Goal: Transaction & Acquisition: Purchase product/service

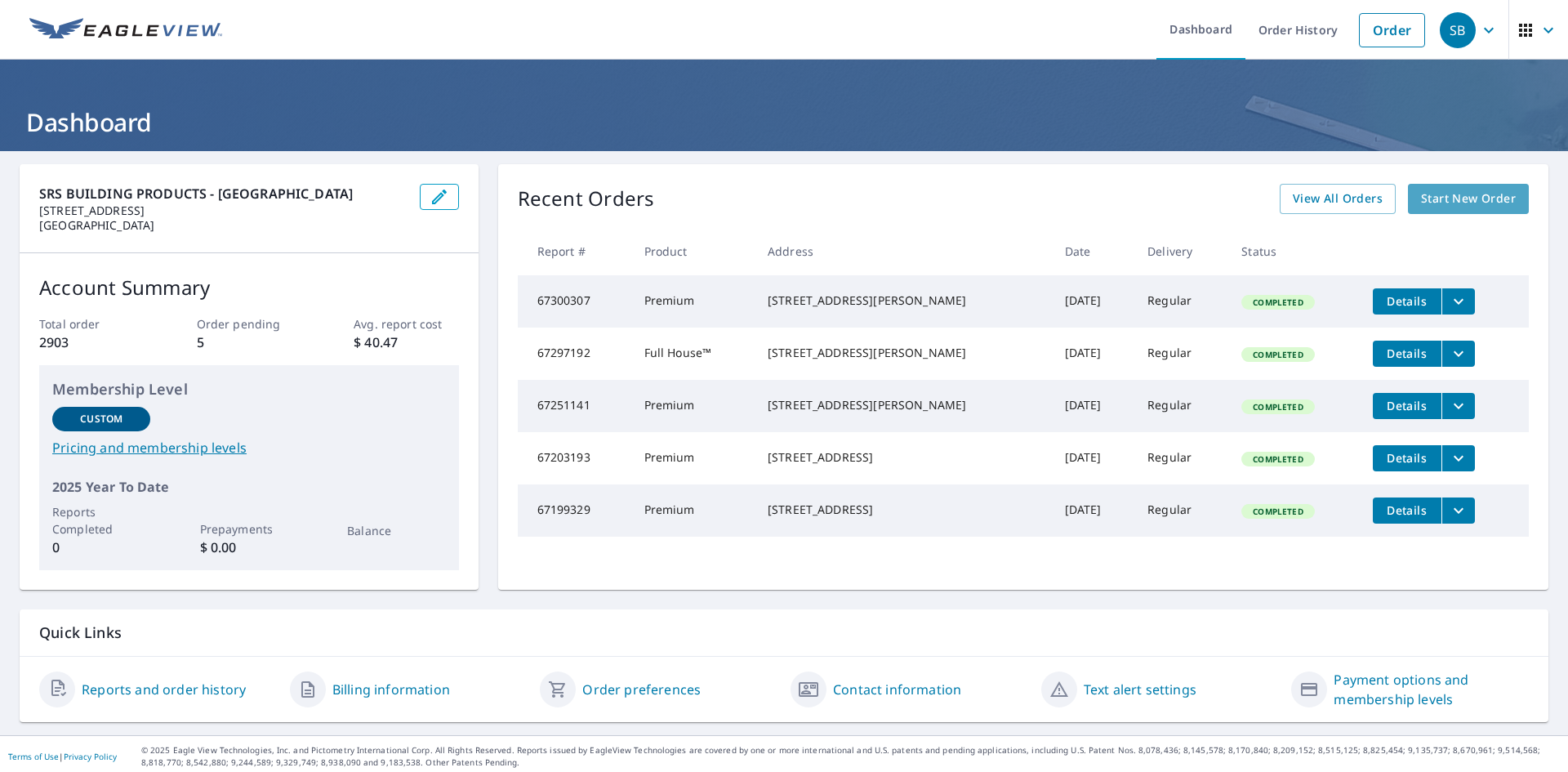
click at [1453, 203] on span "Start New Order" at bounding box center [1468, 199] width 95 height 21
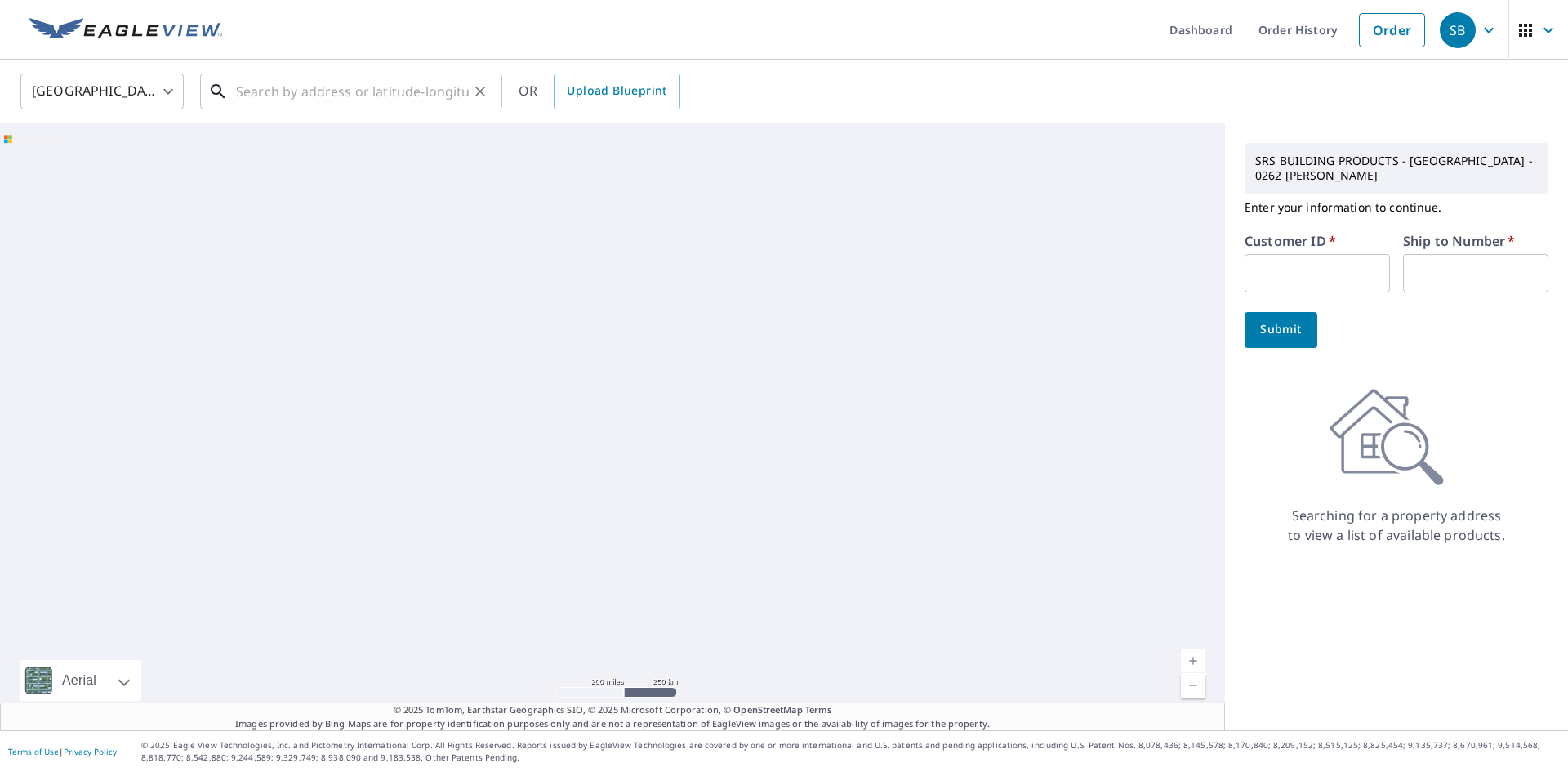
click at [321, 91] on input "text" at bounding box center [352, 91] width 233 height 46
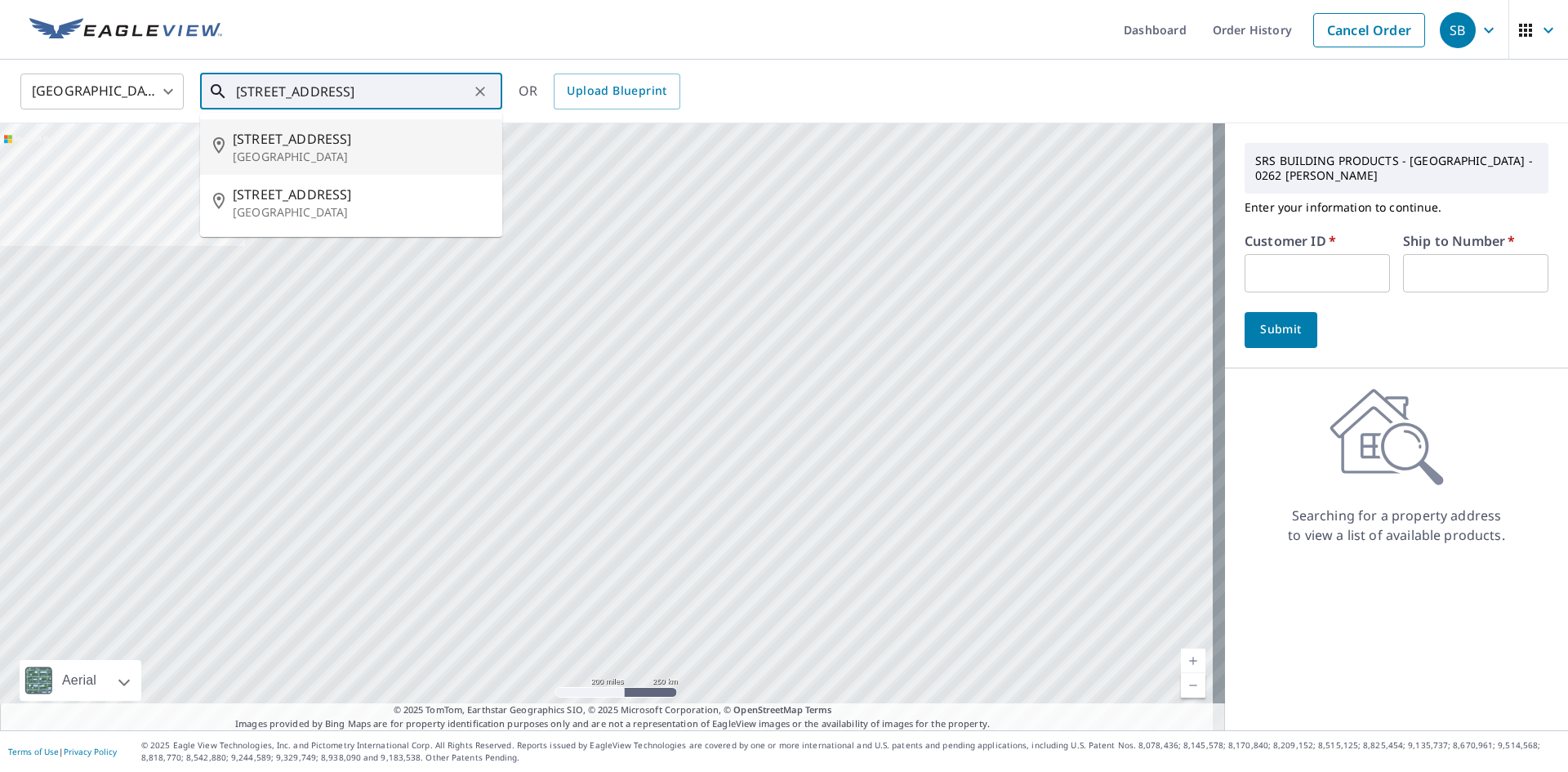
click at [290, 154] on p "[GEOGRAPHIC_DATA]" at bounding box center [361, 157] width 257 height 17
type input "[STREET_ADDRESS]"
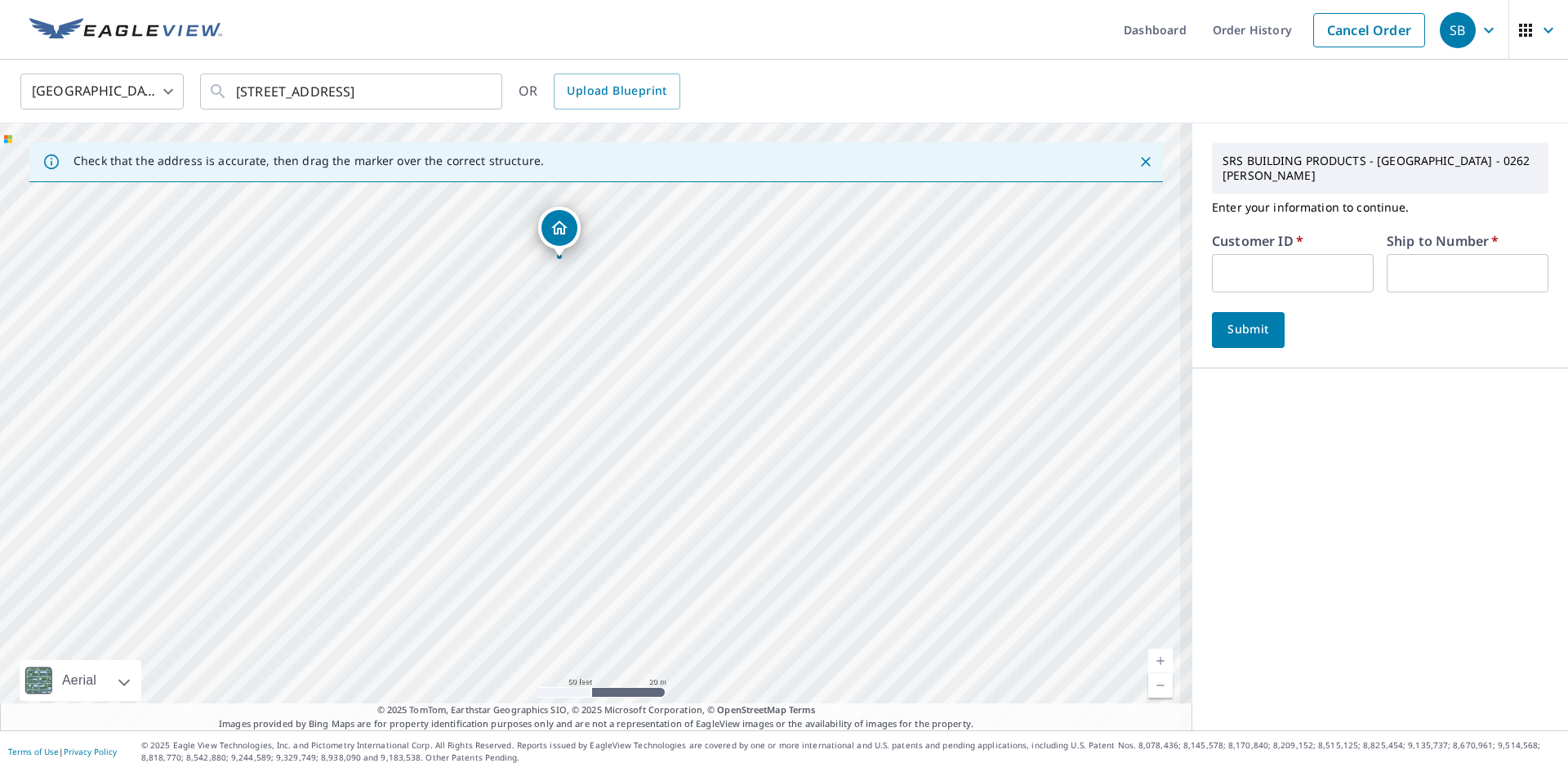
drag, startPoint x: 628, startPoint y: 351, endPoint x: 625, endPoint y: 614, distance: 263.0
click at [625, 614] on div "[STREET_ADDRESS]" at bounding box center [596, 426] width 1192 height 607
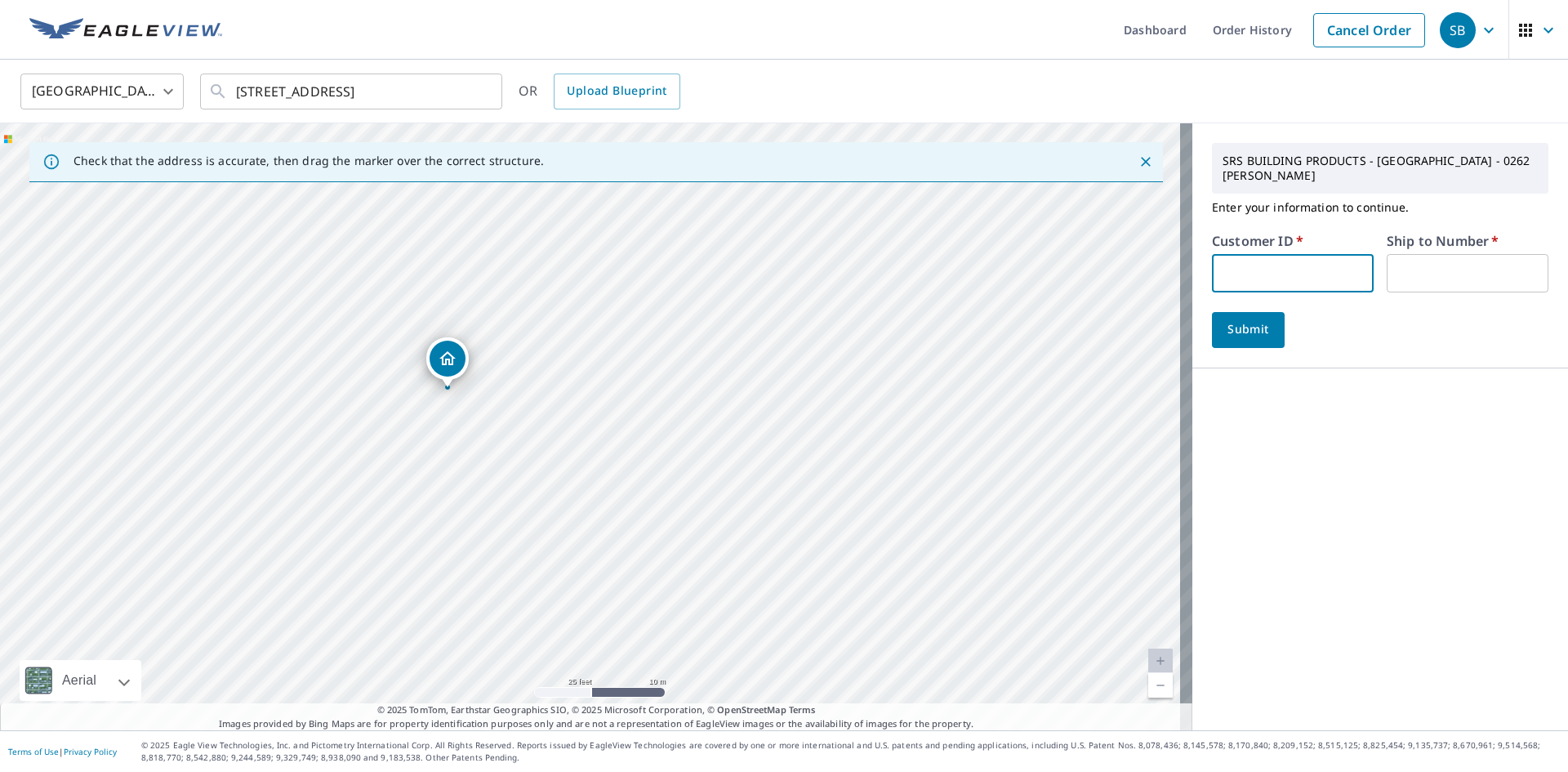
click at [1220, 255] on input "text" at bounding box center [1293, 273] width 162 height 38
type input "DELGAD"
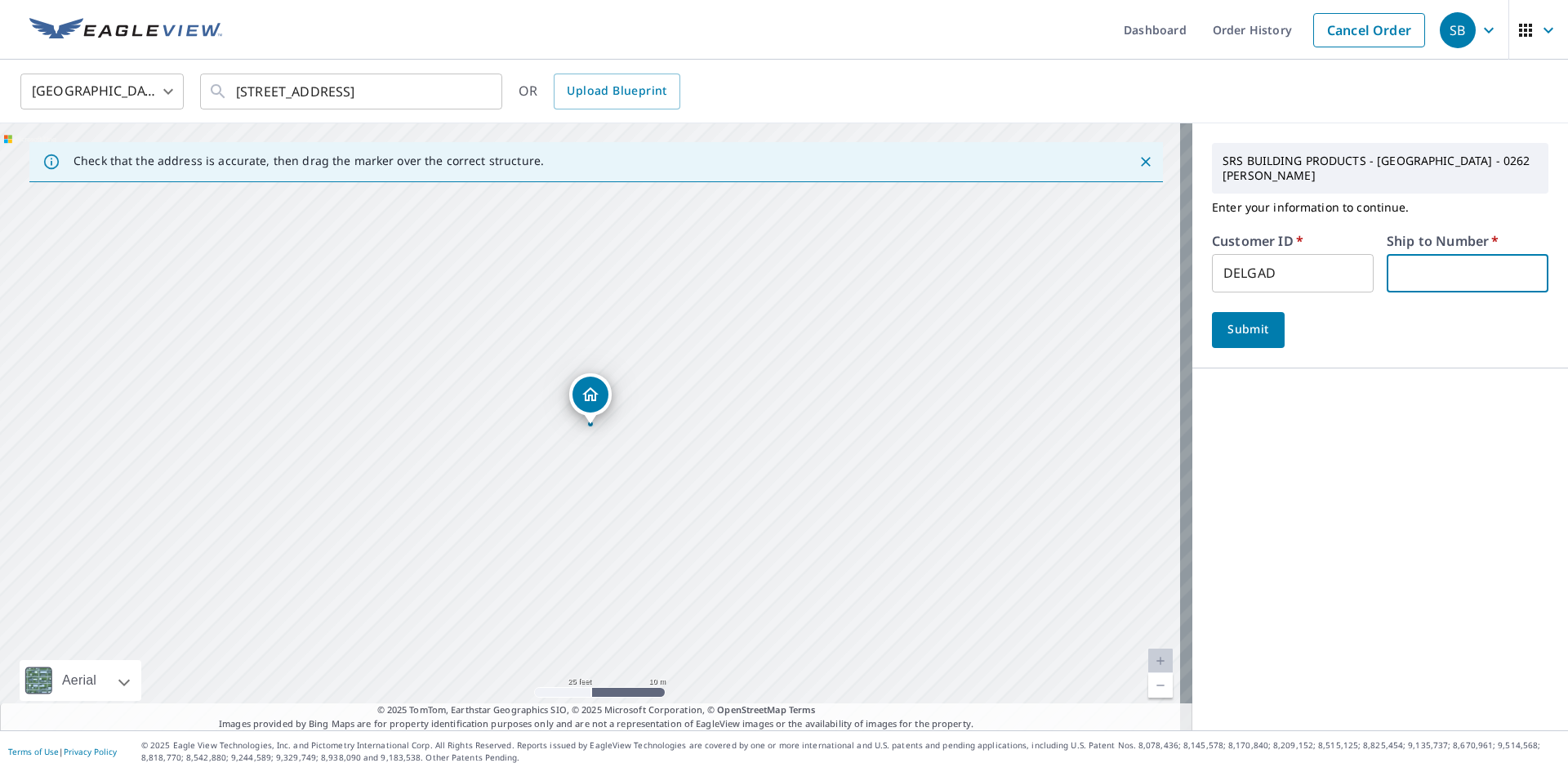
click at [1416, 266] on input "text" at bounding box center [1467, 273] width 162 height 38
type input "1"
click at [1225, 320] on span "Submit" at bounding box center [1248, 329] width 47 height 21
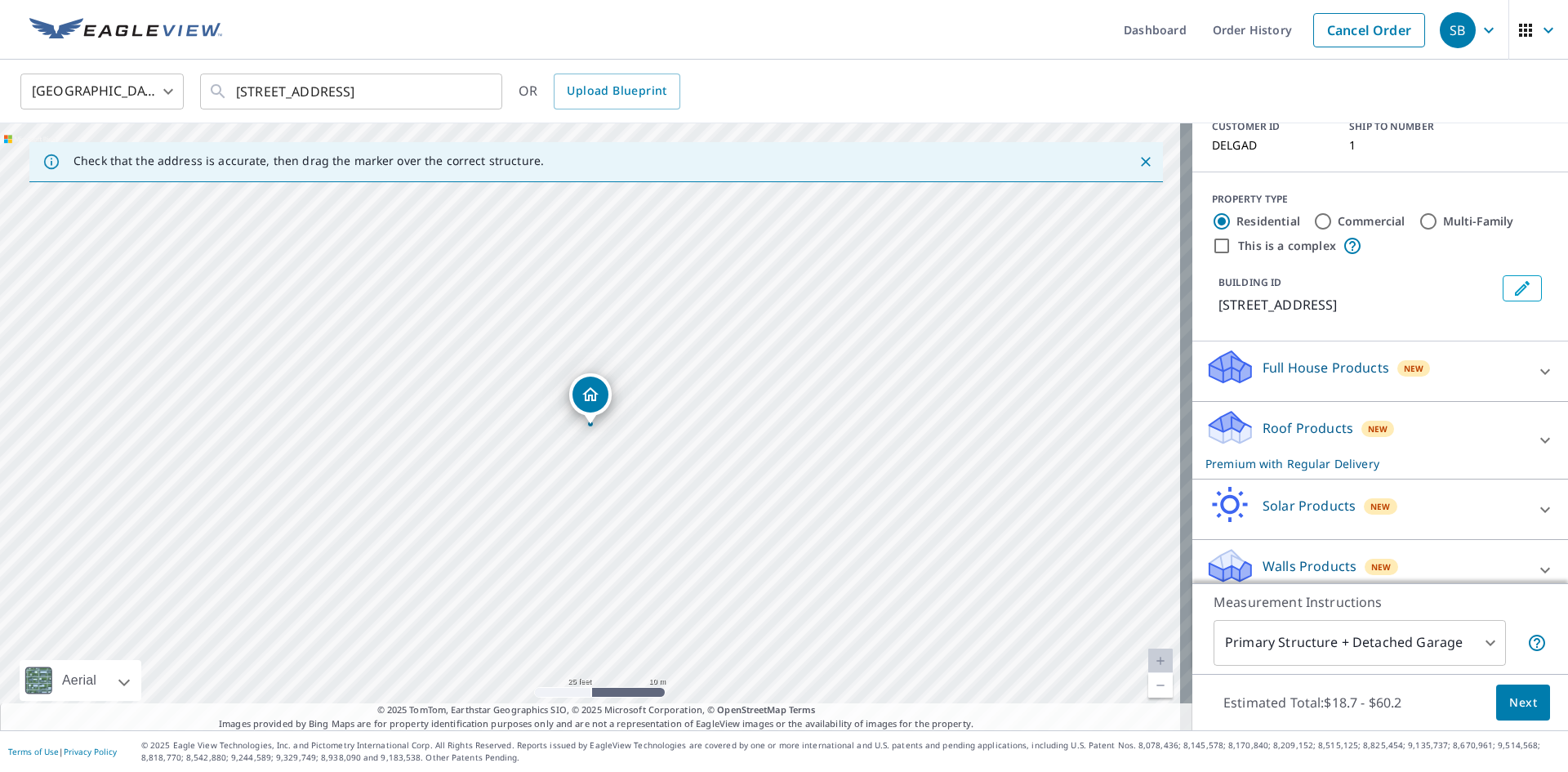
scroll to position [136, 0]
click at [1536, 428] on icon at bounding box center [1546, 438] width 20 height 20
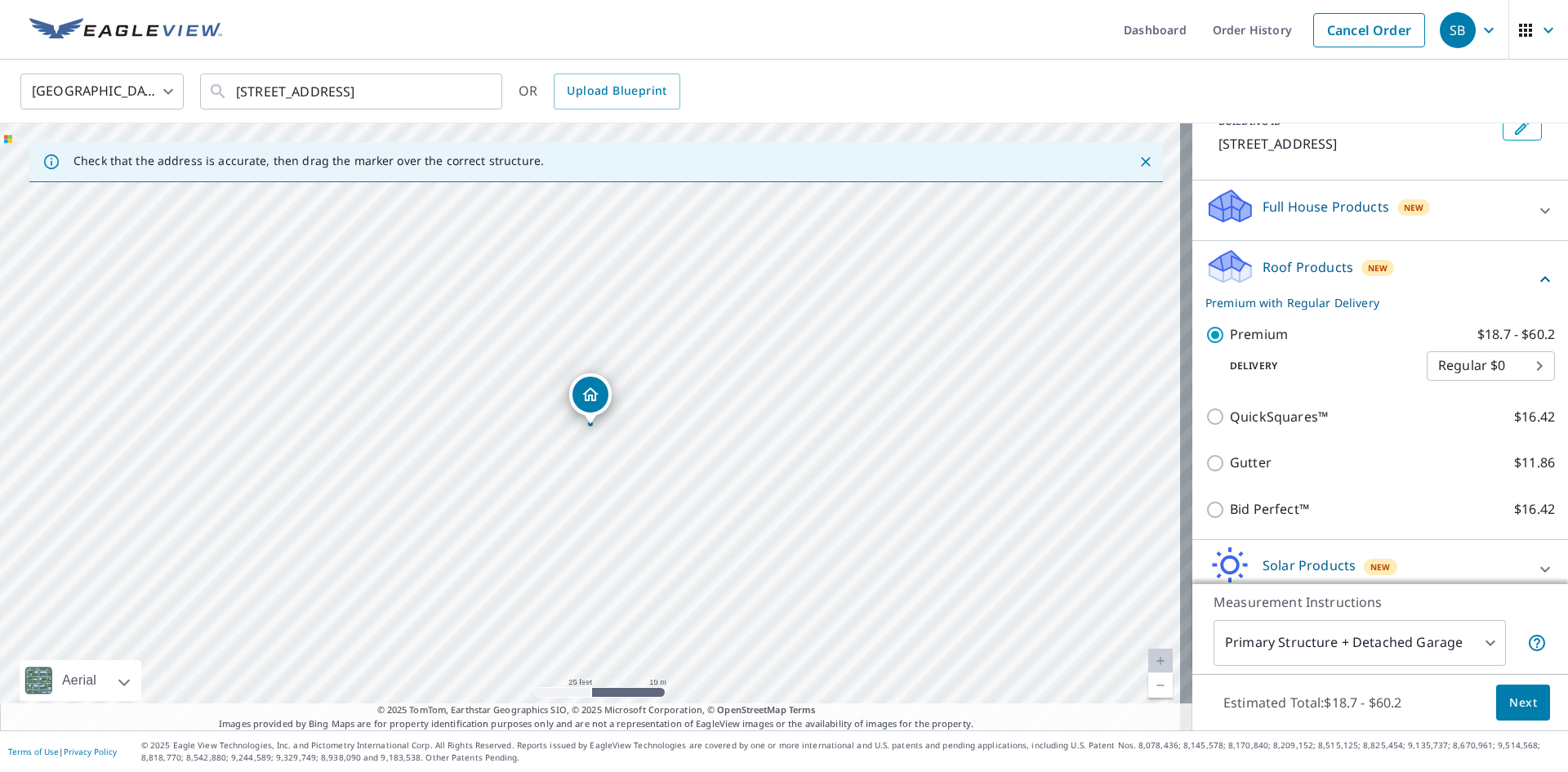
scroll to position [358, 0]
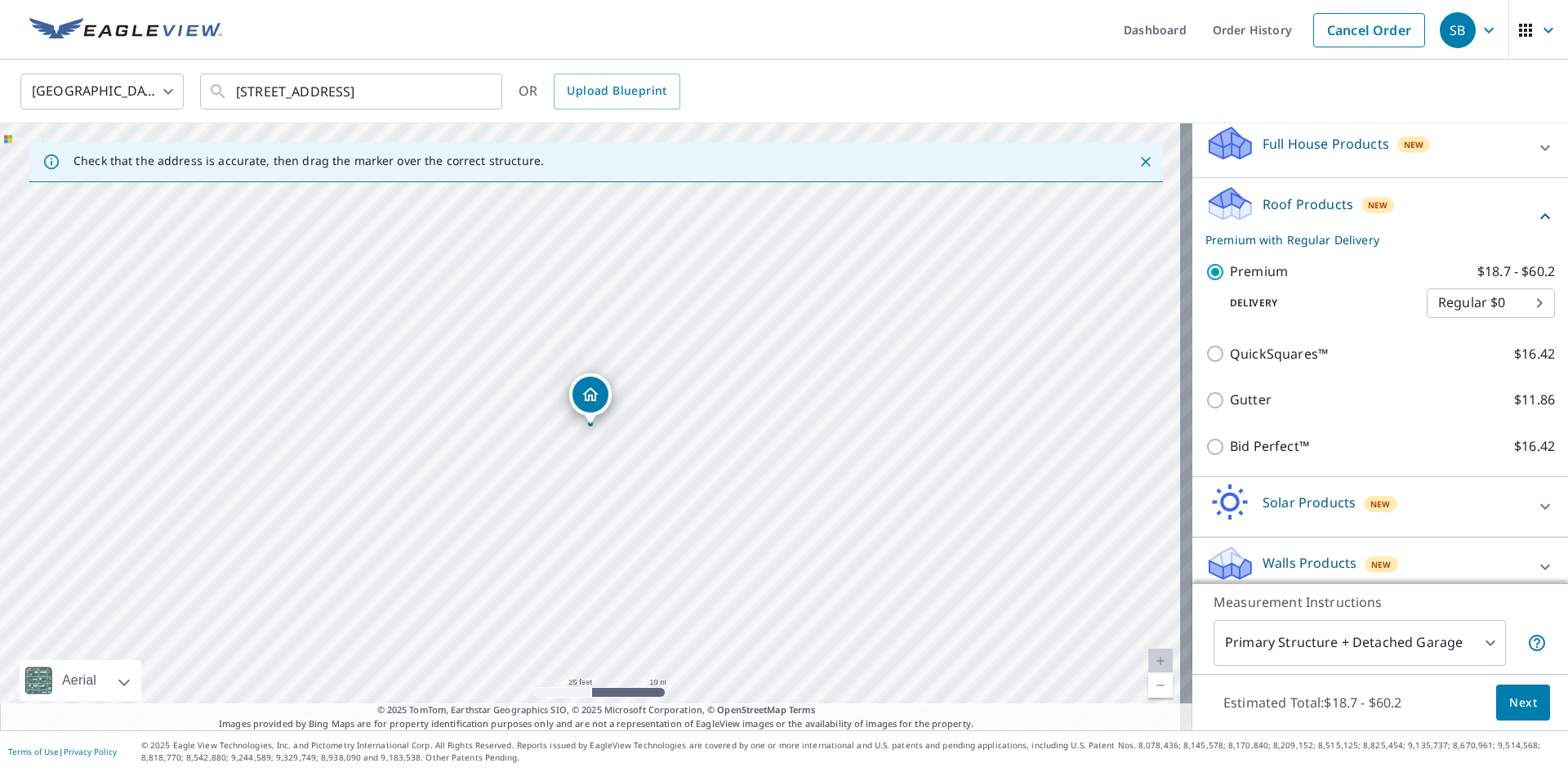
click at [1433, 644] on body "SB SB Dashboard Order History Cancel Order SB [GEOGRAPHIC_DATA] [GEOGRAPHIC_DAT…" at bounding box center [784, 386] width 1568 height 772
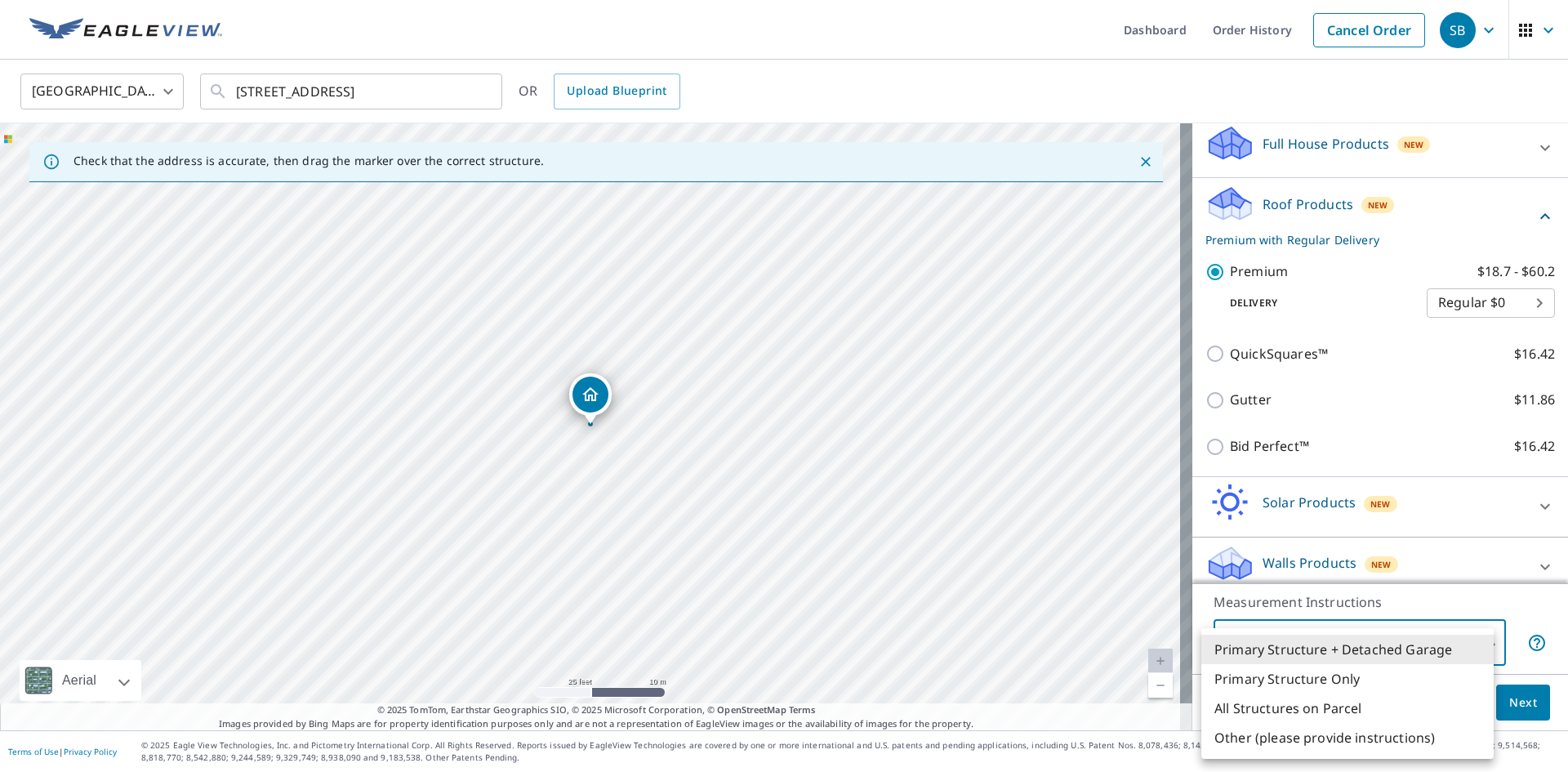
click at [1329, 677] on li "Primary Structure Only" at bounding box center [1348, 678] width 292 height 29
type input "2"
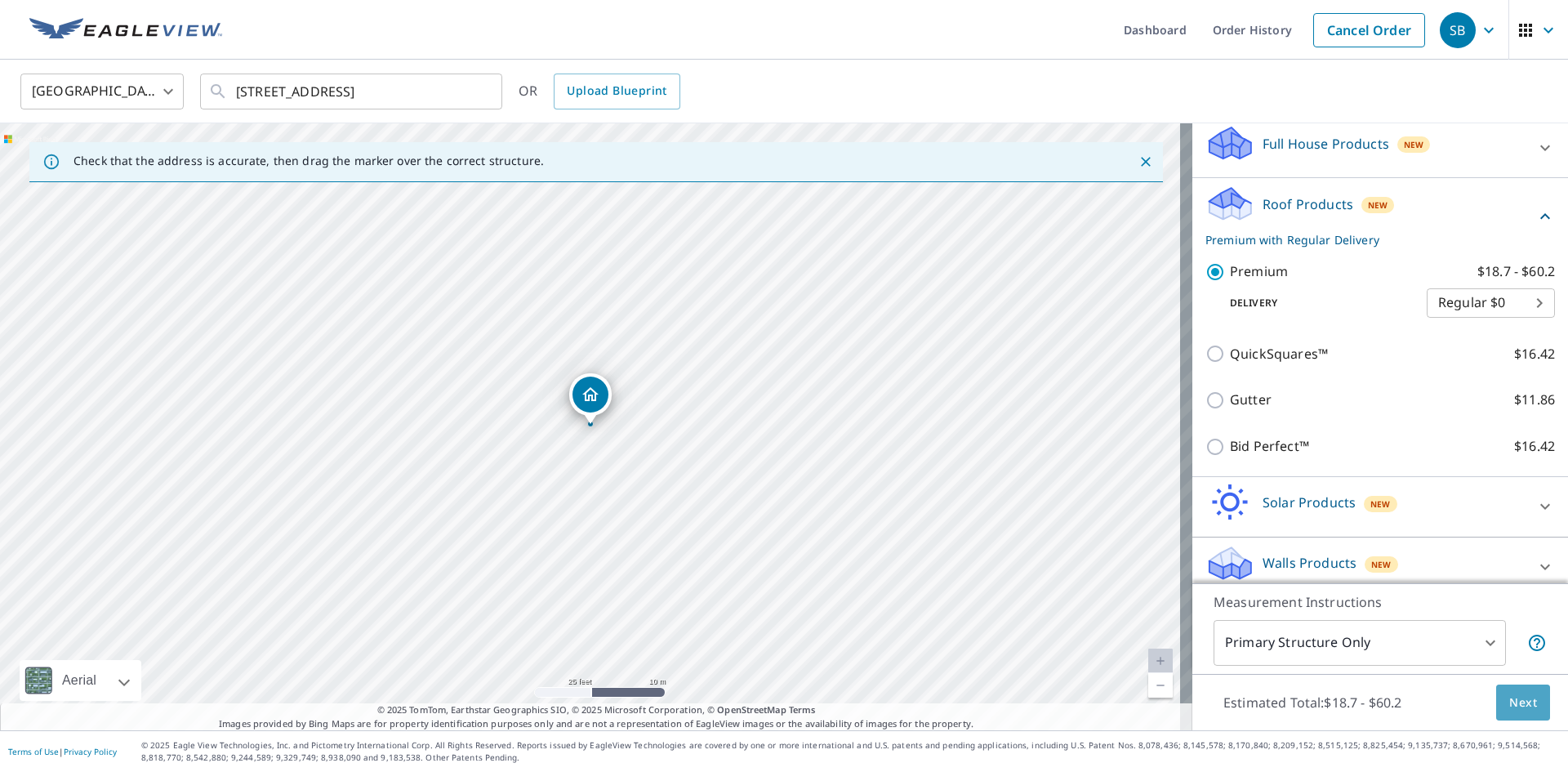
click at [1509, 709] on span "Next" at bounding box center [1522, 703] width 27 height 21
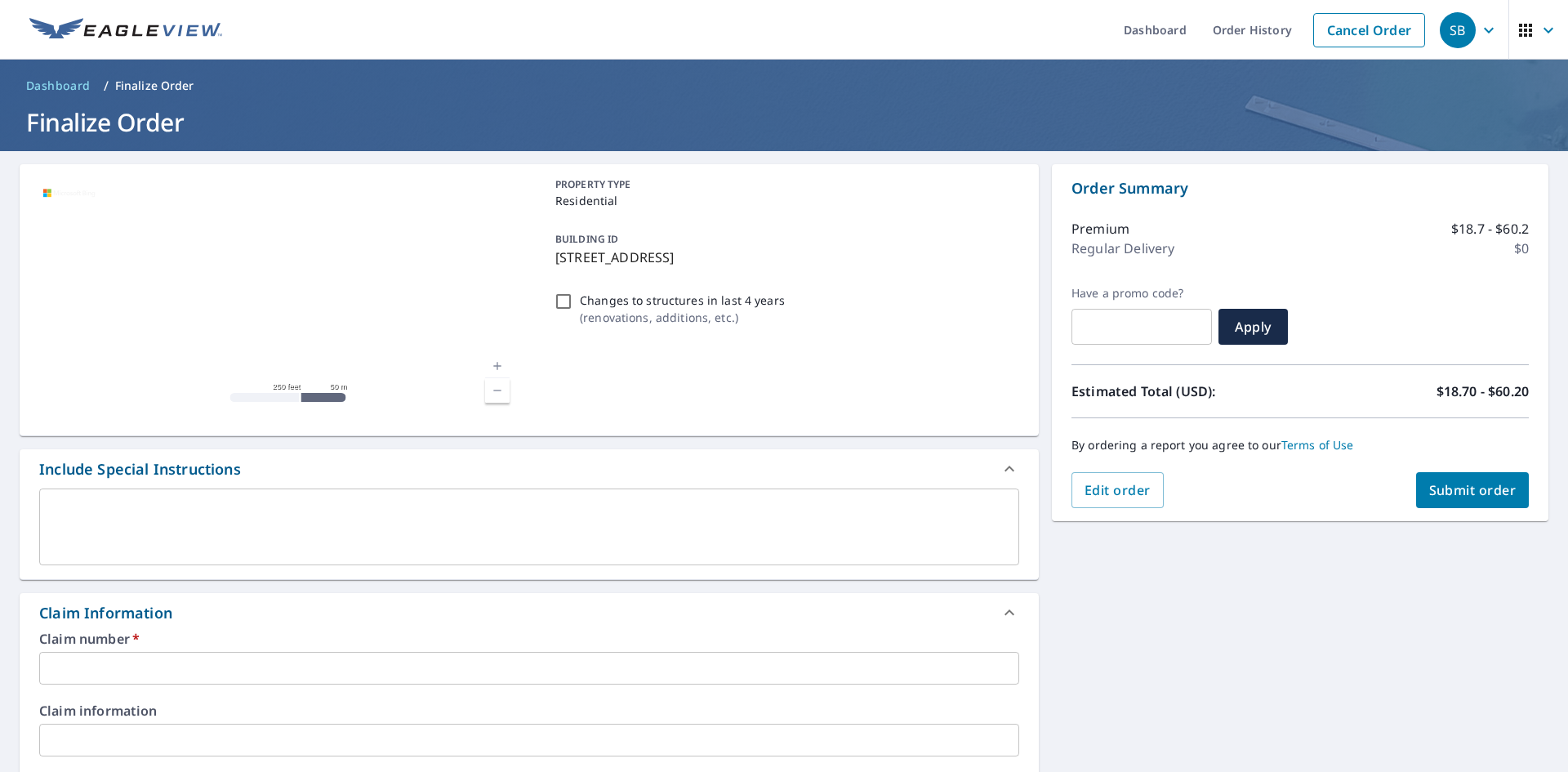
click at [299, 542] on textarea at bounding box center [529, 527] width 957 height 47
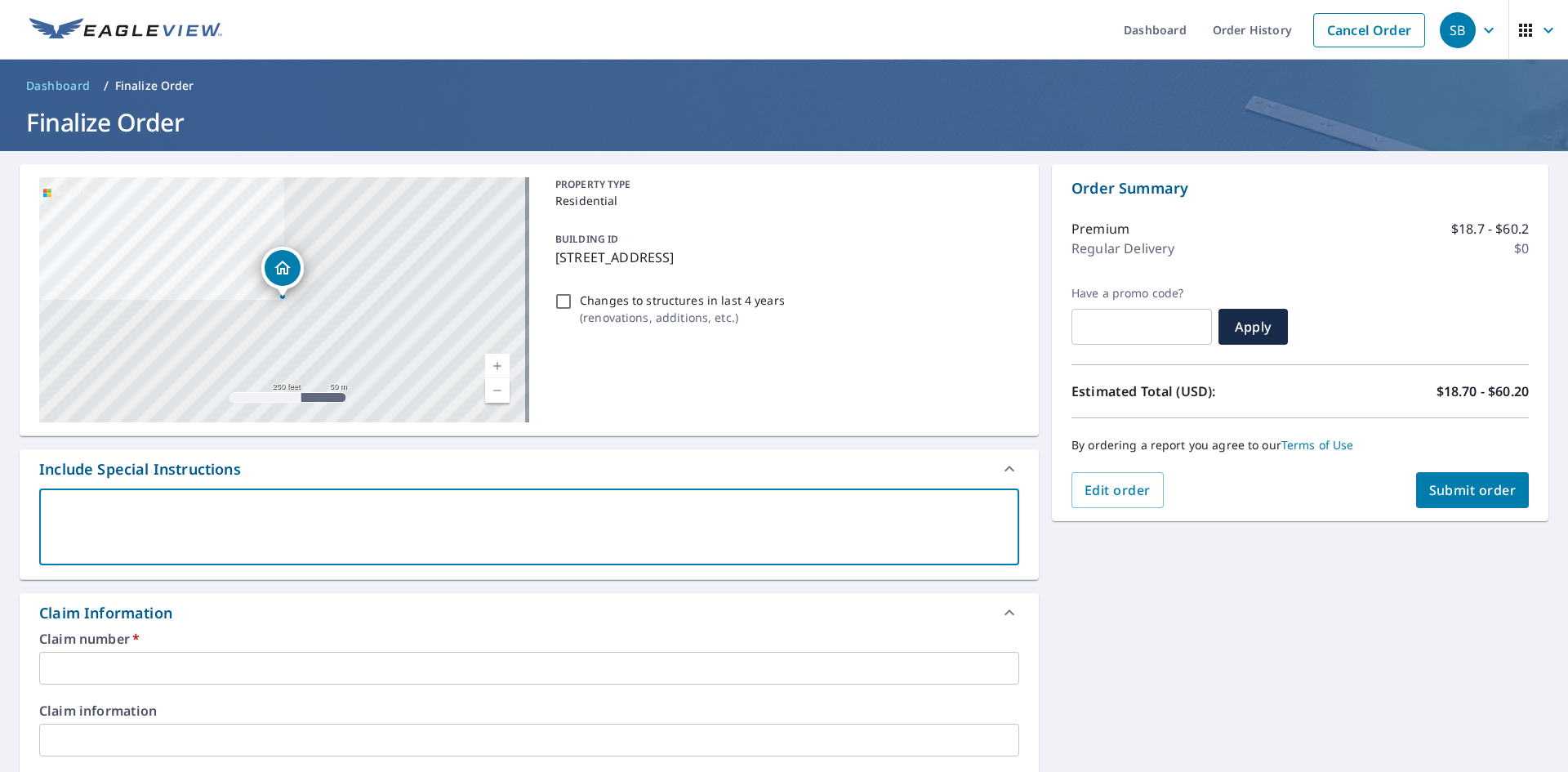
paste textarea "[EMAIL_ADDRESS][DOMAIN_NAME]; [EMAIL_ADDRESS][DOMAIN_NAME]; [EMAIL_ADDRESS][DOM…"
type textarea "[EMAIL_ADDRESS][DOMAIN_NAME]; [EMAIL_ADDRESS][DOMAIN_NAME]; [EMAIL_ADDRESS][DOM…"
type textarea "x"
checkbox input "true"
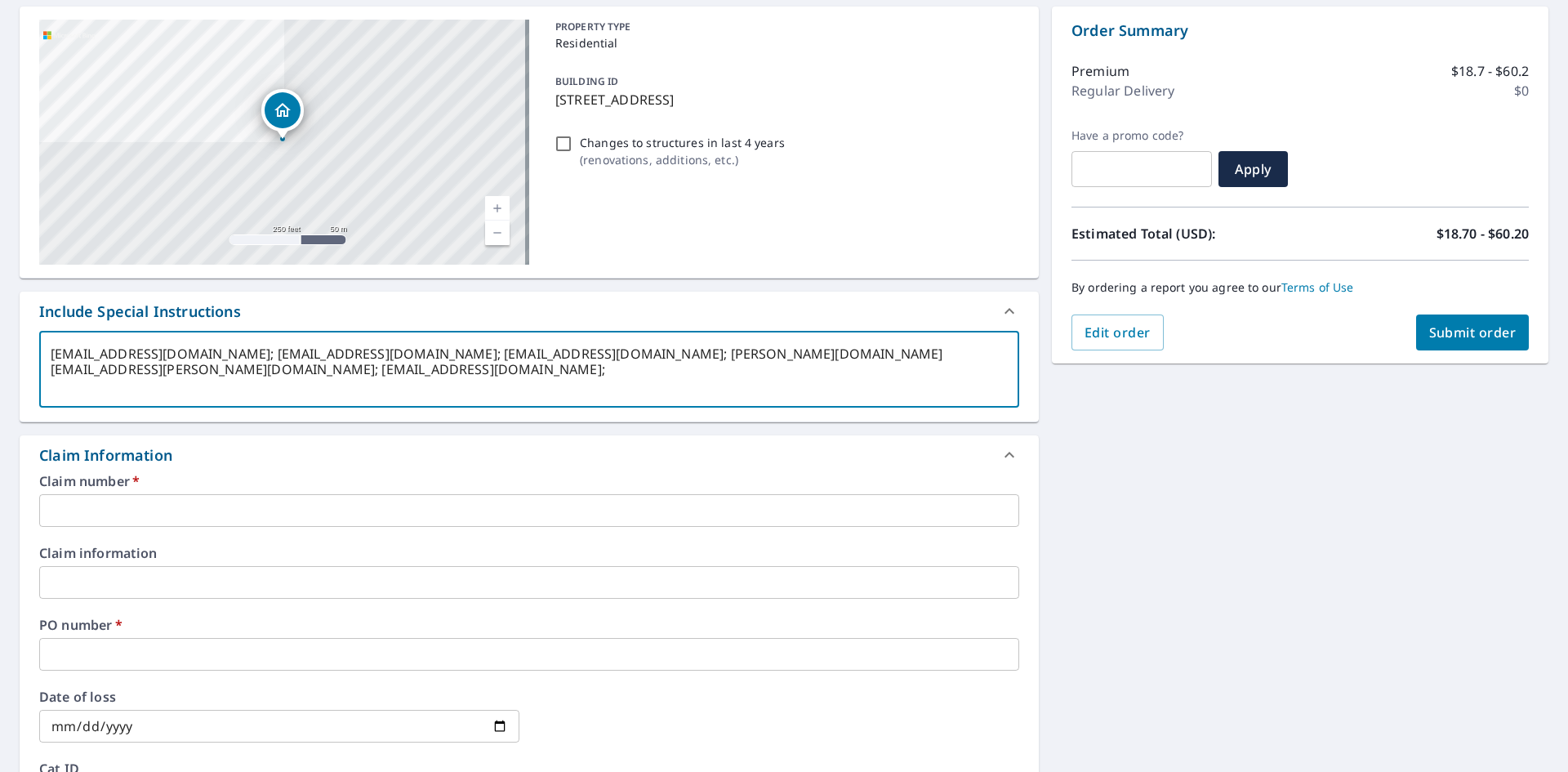
scroll to position [164, 0]
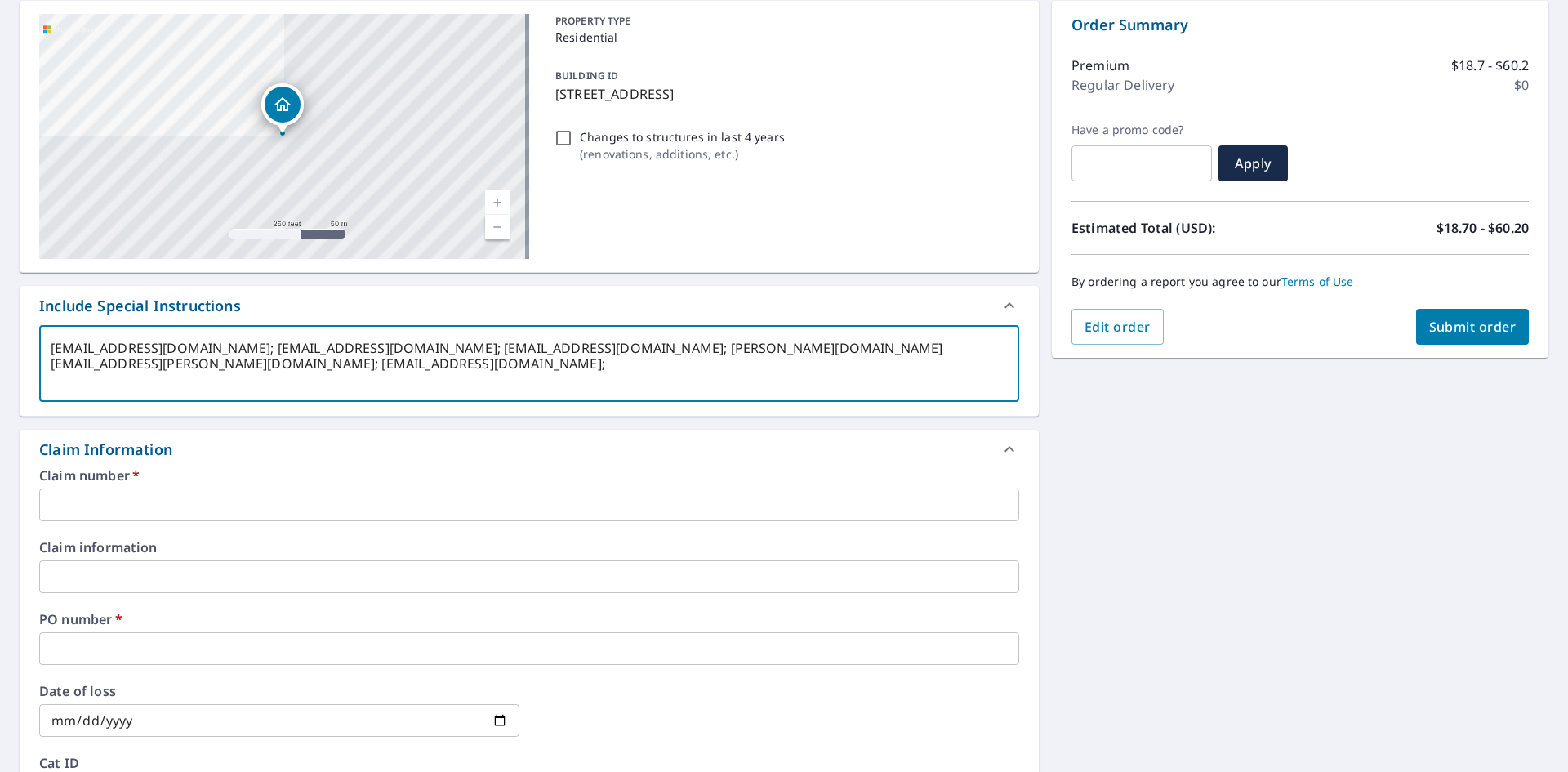
type textarea "[EMAIL_ADDRESS][DOMAIN_NAME]; [EMAIL_ADDRESS][DOMAIN_NAME]; [EMAIL_ADDRESS][DOM…"
type textarea "x"
click at [254, 506] on input "text" at bounding box center [528, 504] width 980 height 32
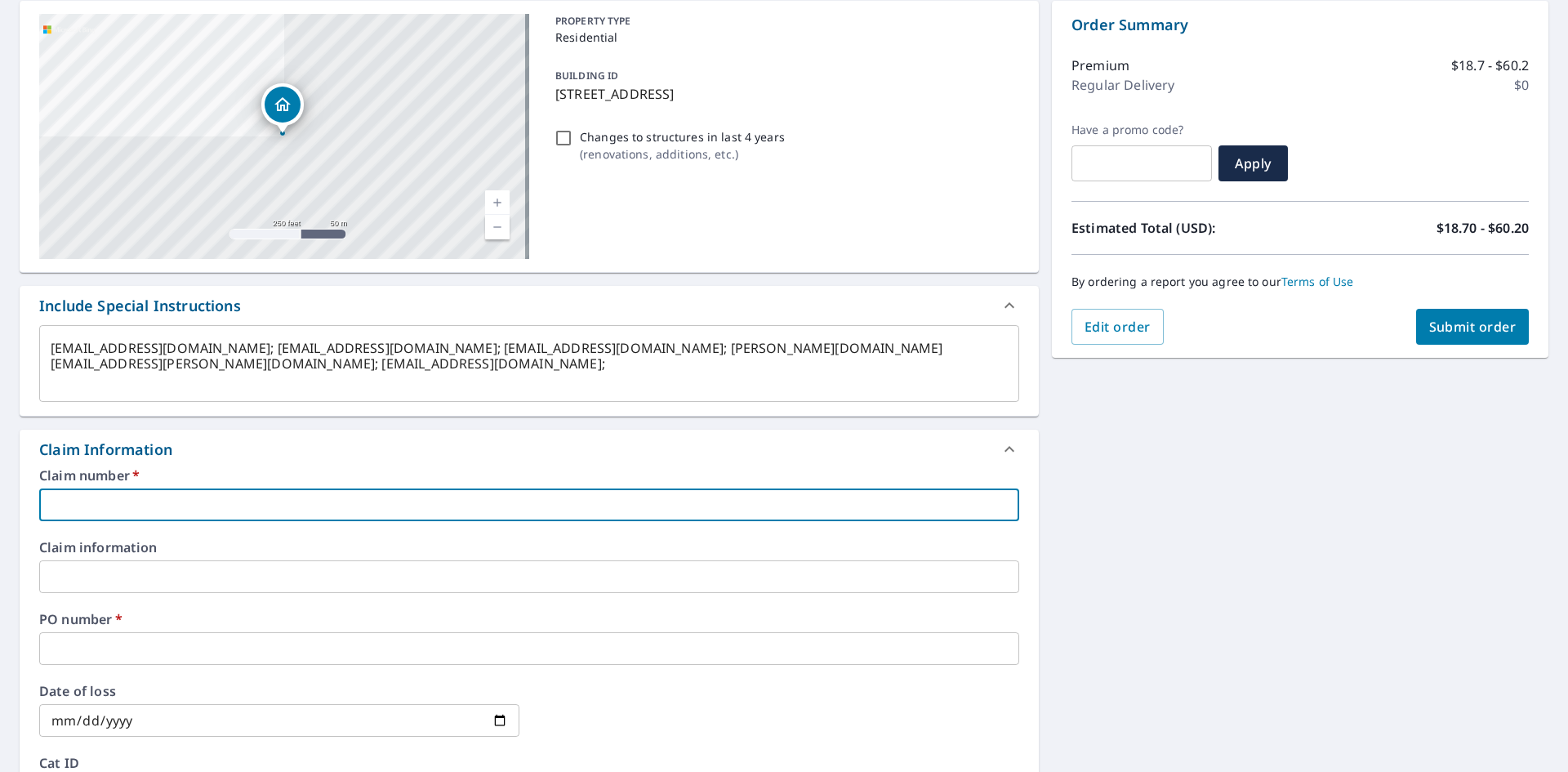
type input "DELGAD"
type textarea "x"
checkbox input "true"
click at [94, 645] on input "text" at bounding box center [528, 648] width 980 height 32
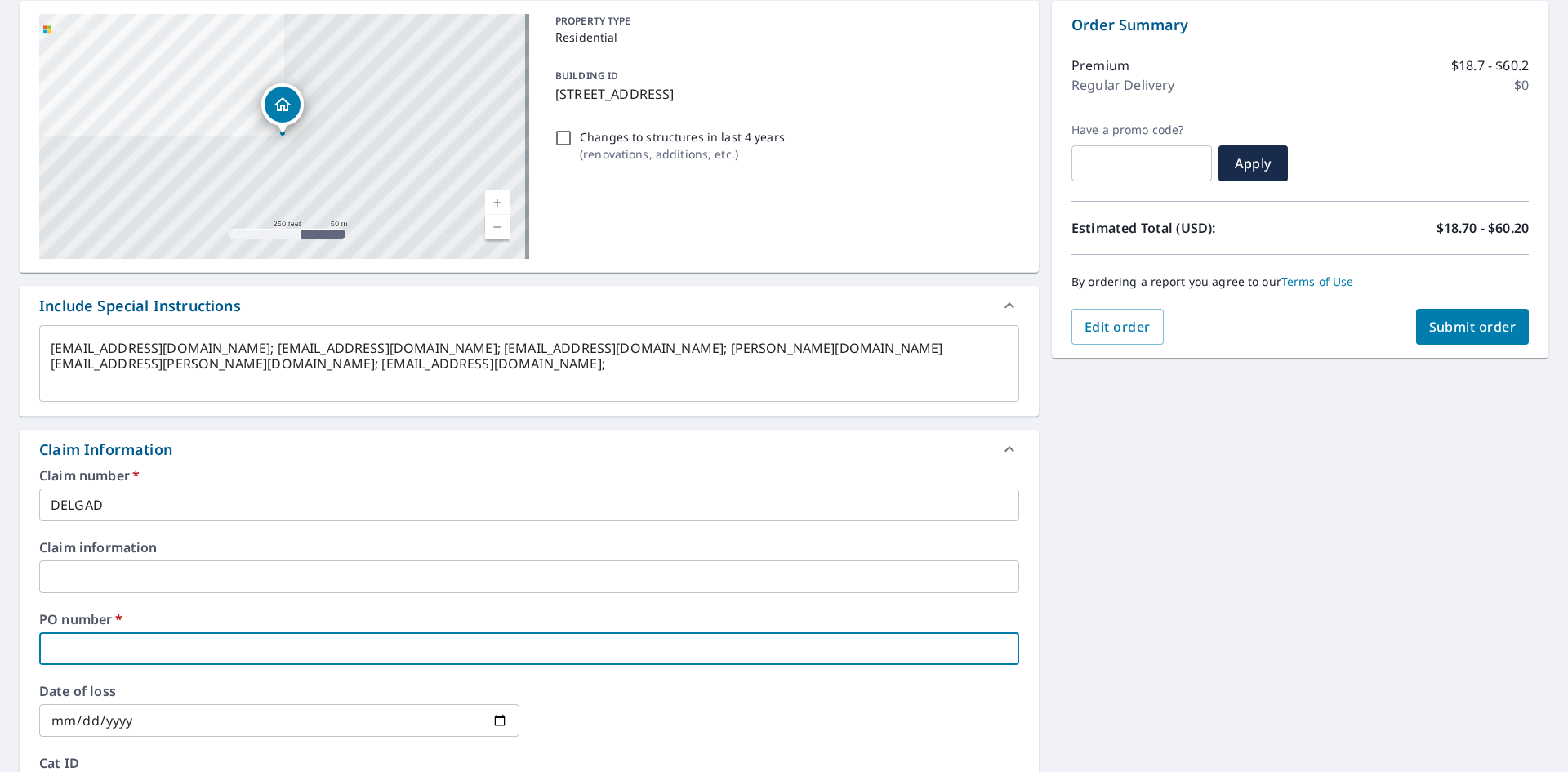
type textarea "x"
type input "1"
checkbox input "true"
type textarea "x"
type input "11"
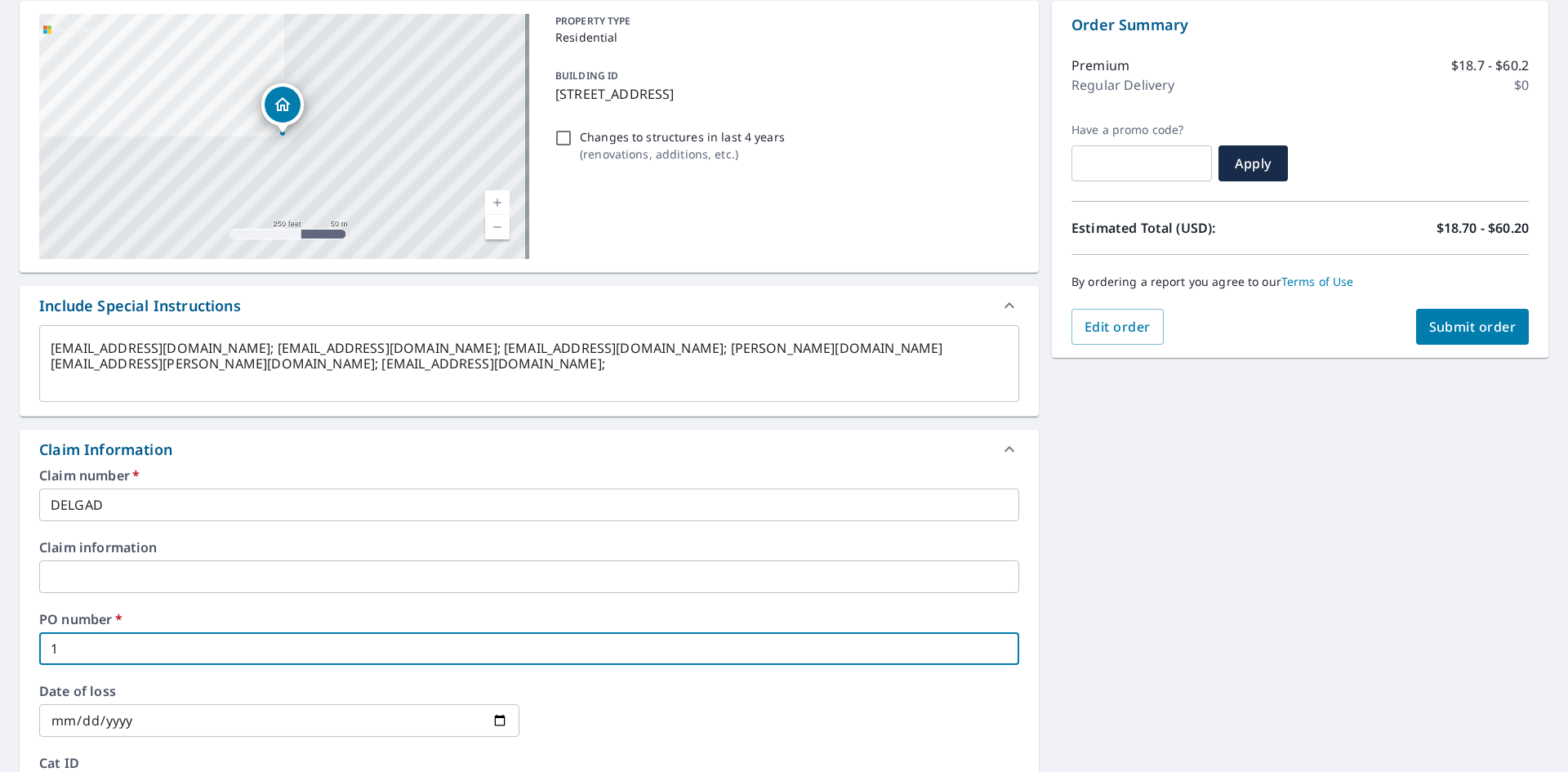
checkbox input "true"
type textarea "x"
type input "114"
checkbox input "true"
type textarea "x"
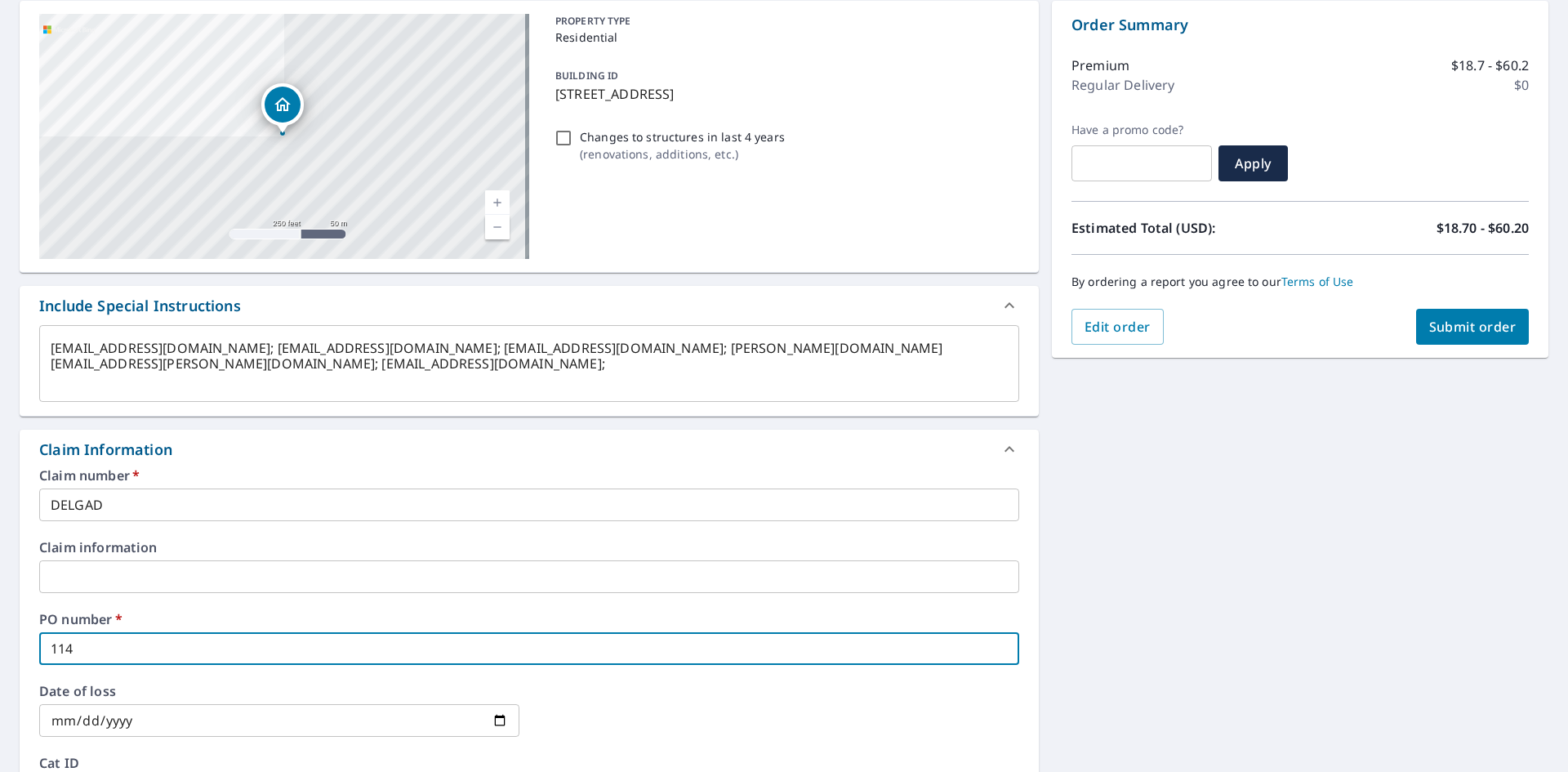
type input "1140"
checkbox input "true"
type textarea "x"
type input "1140"
checkbox input "true"
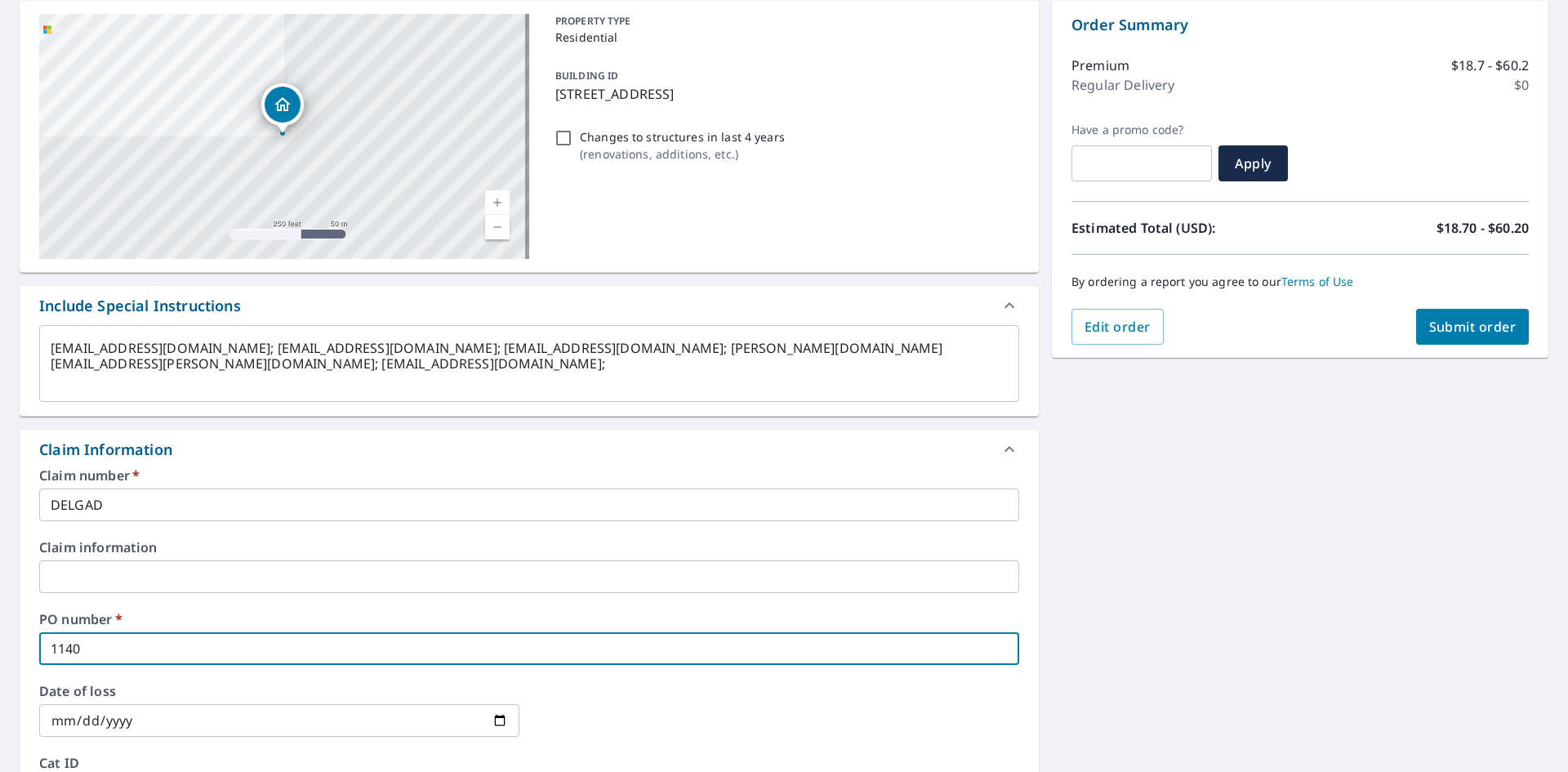
type textarea "x"
type input "1140 1"
checkbox input "true"
type textarea "x"
type input "1140 14"
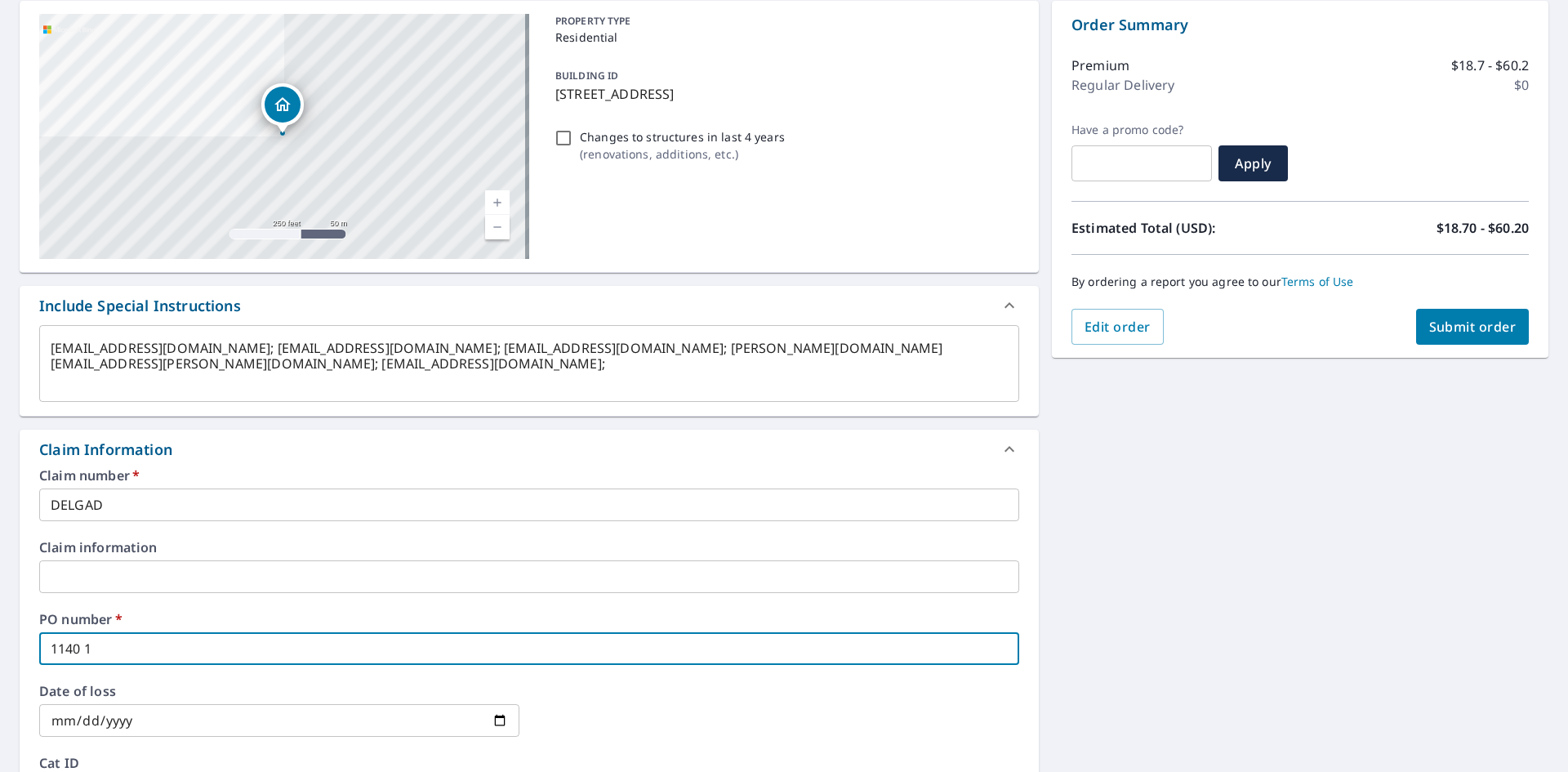
checkbox input "true"
type textarea "x"
type input "1140 14T"
checkbox input "true"
type textarea "x"
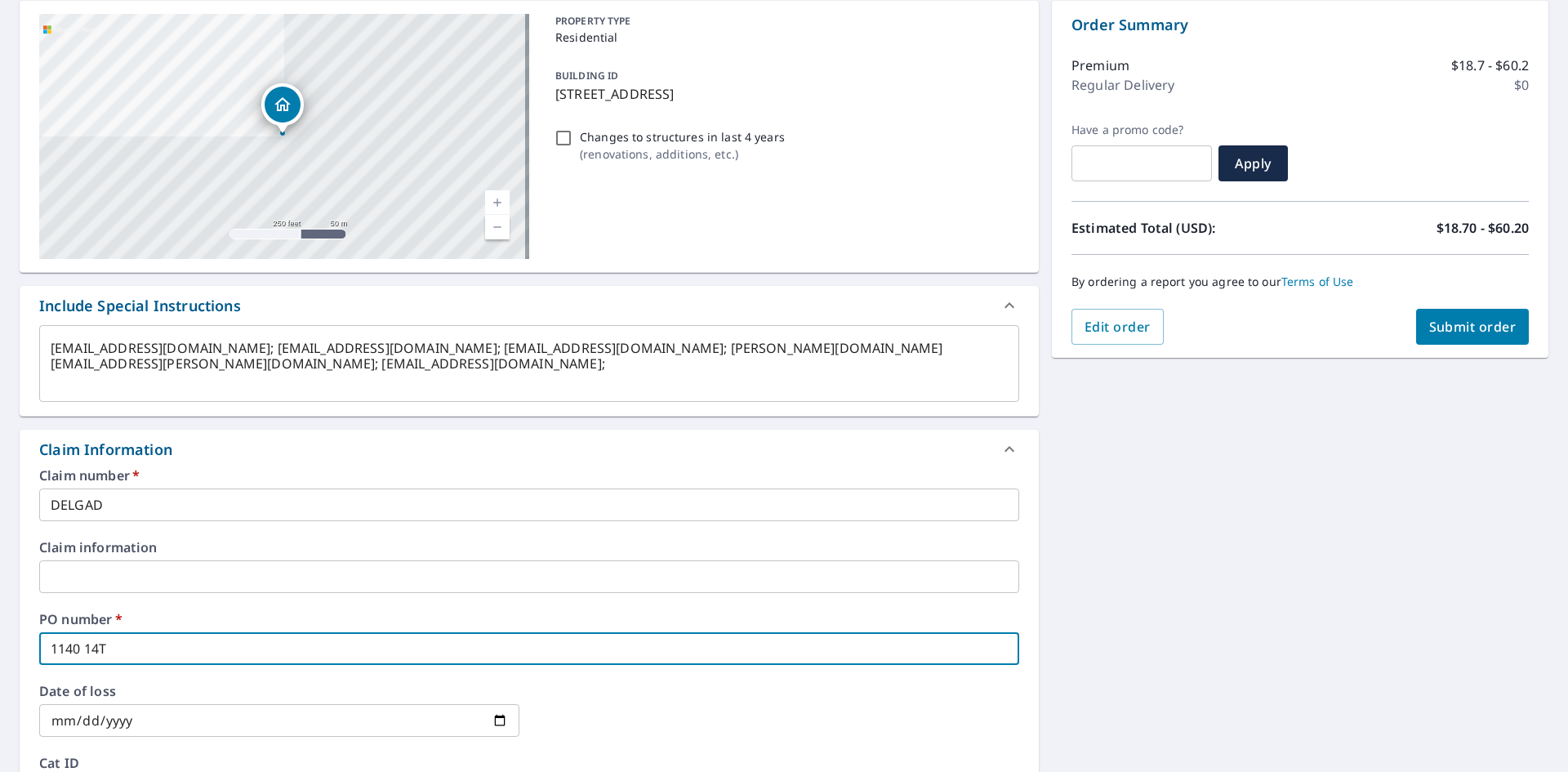
type input "1140 14TH"
checkbox input "true"
type textarea "x"
type input "1140 14TH"
checkbox input "true"
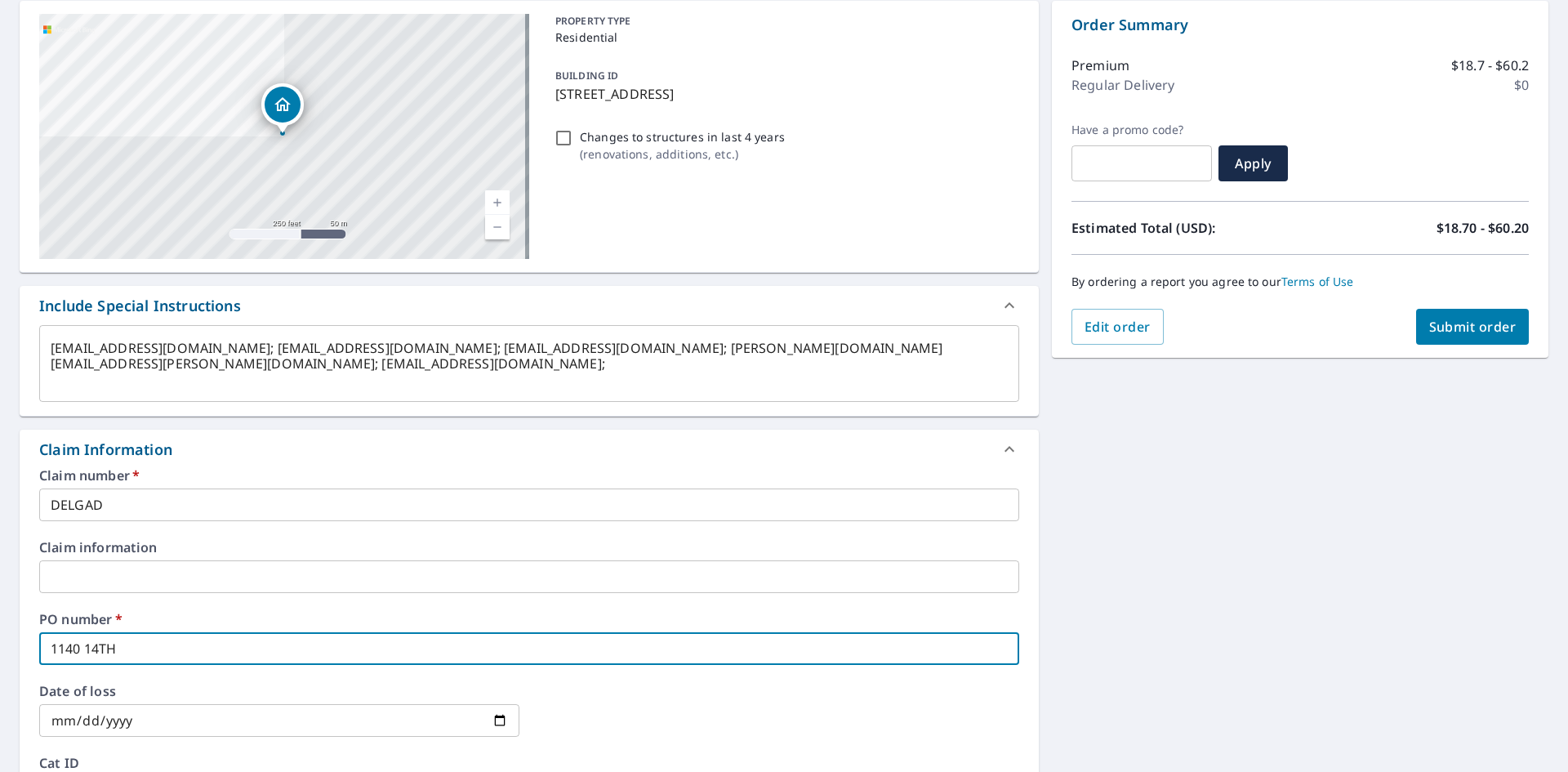
type textarea "x"
type input "1140 14TH S"
checkbox input "true"
type textarea "x"
type input "[STREET_ADDRESS]"
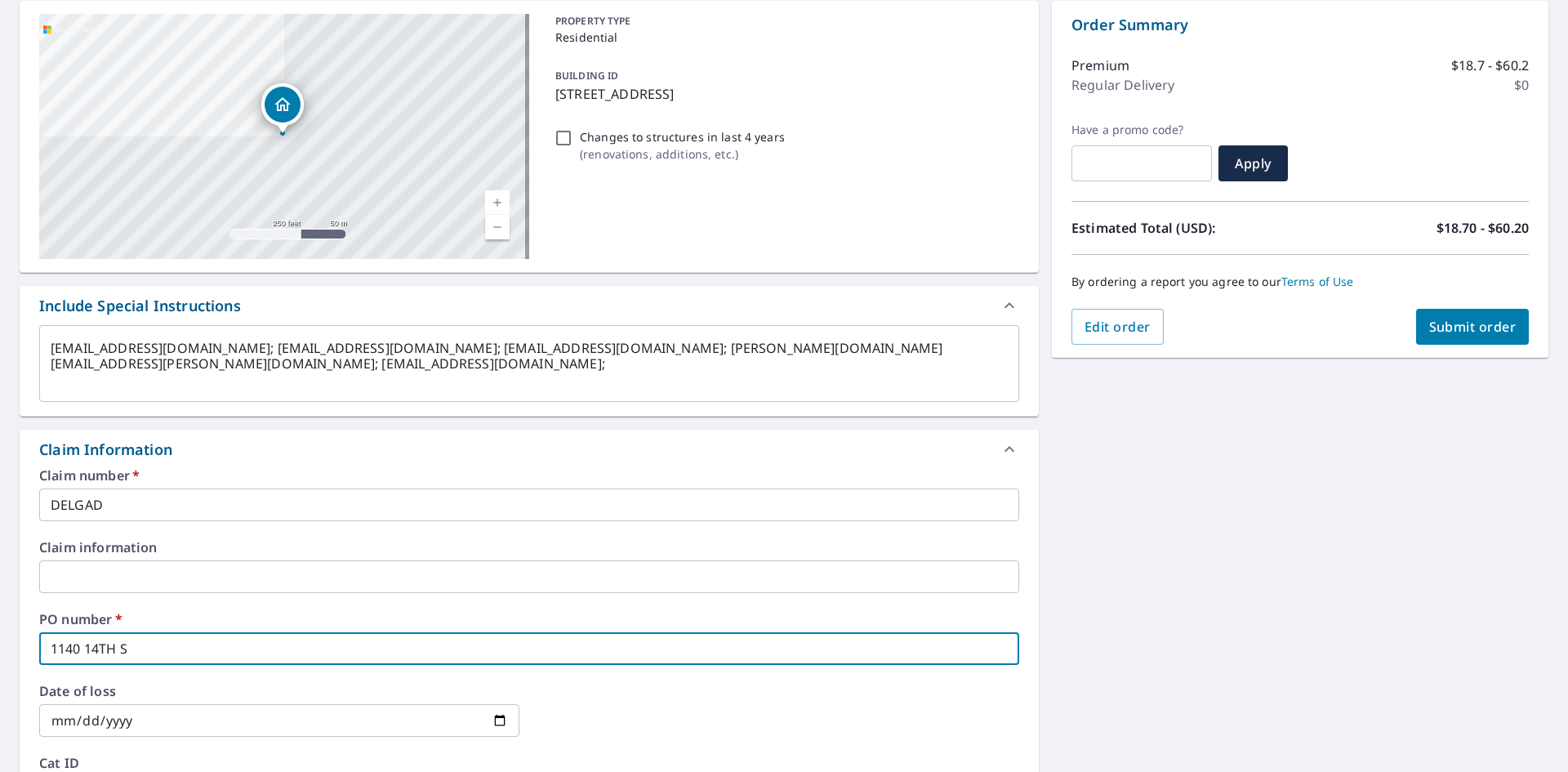
checkbox input "true"
type input "[STREET_ADDRESS]"
click at [1004, 447] on icon at bounding box center [1010, 450] width 20 height 20
type textarea "x"
checkbox input "true"
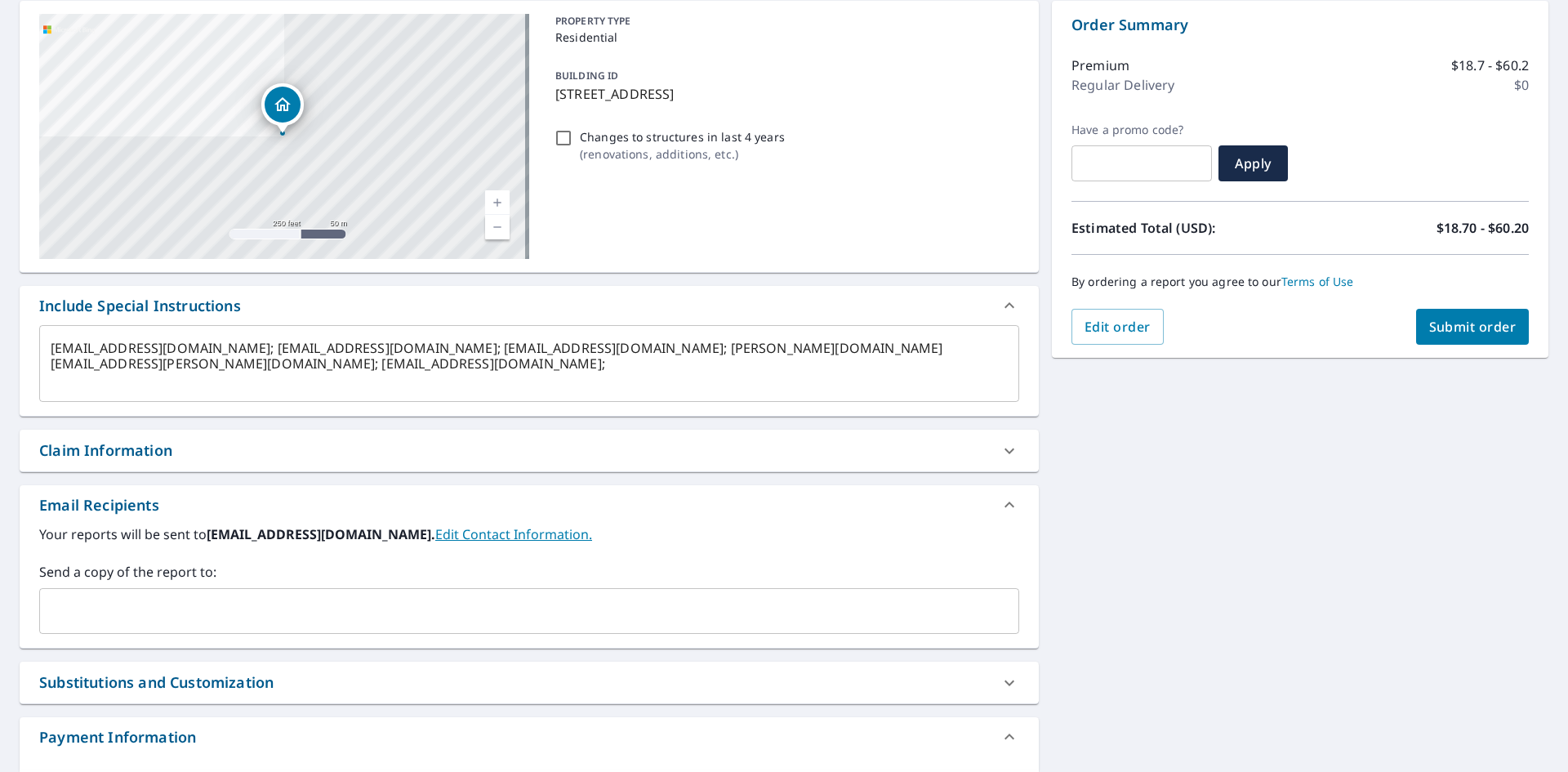
type textarea "x"
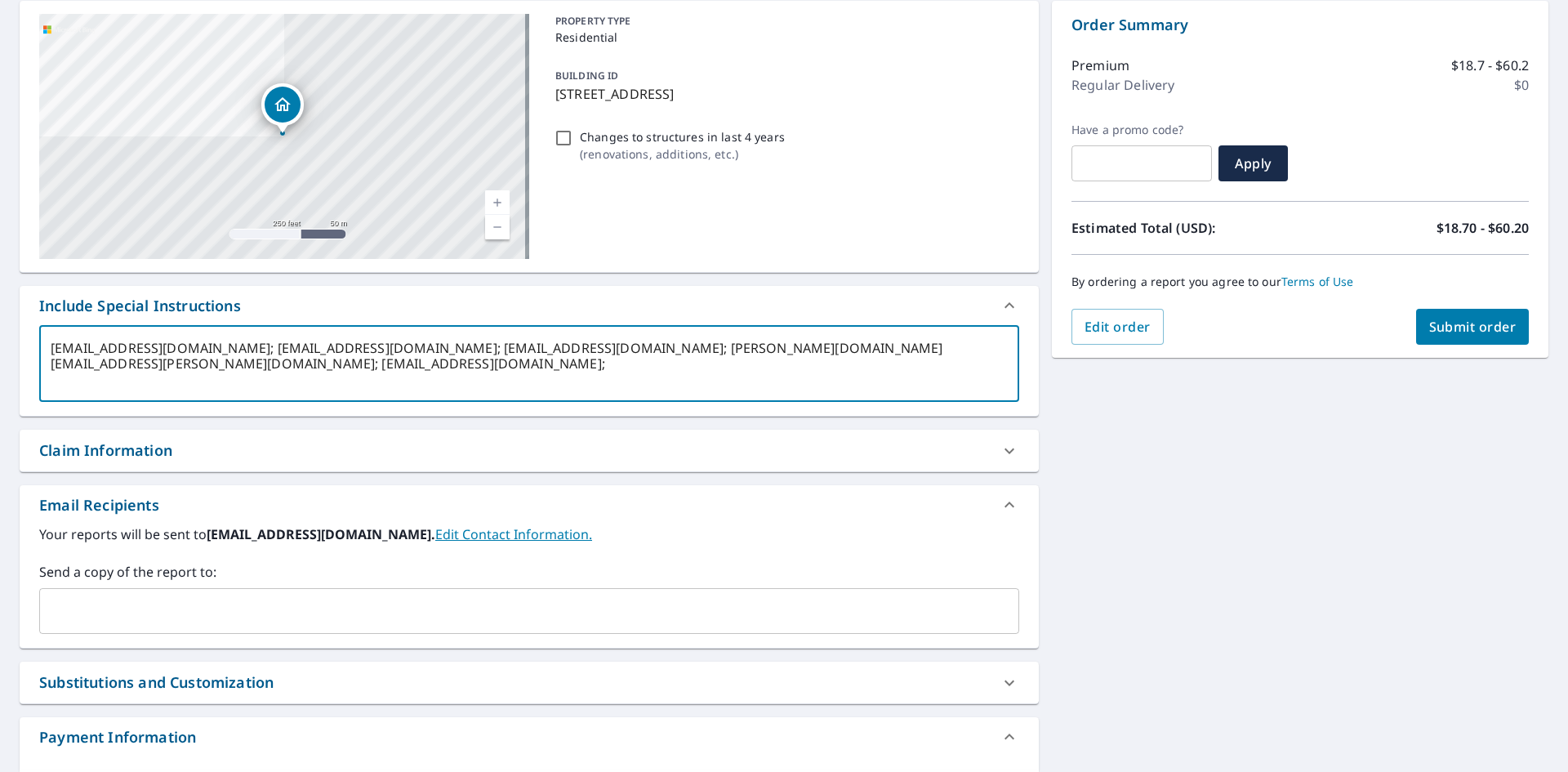
drag, startPoint x: 270, startPoint y: 347, endPoint x: 52, endPoint y: 348, distance: 218.0
click at [52, 348] on textarea "[EMAIL_ADDRESS][DOMAIN_NAME]; [EMAIL_ADDRESS][DOMAIN_NAME]; [EMAIL_ADDRESS][DOM…" at bounding box center [529, 364] width 957 height 47
type textarea "; [EMAIL_ADDRESS][DOMAIN_NAME]; [EMAIL_ADDRESS][DOMAIN_NAME]; [PERSON_NAME][DOM…"
type textarea "x"
type input "[EMAIL_ADDRESS][DOMAIN_NAME]"
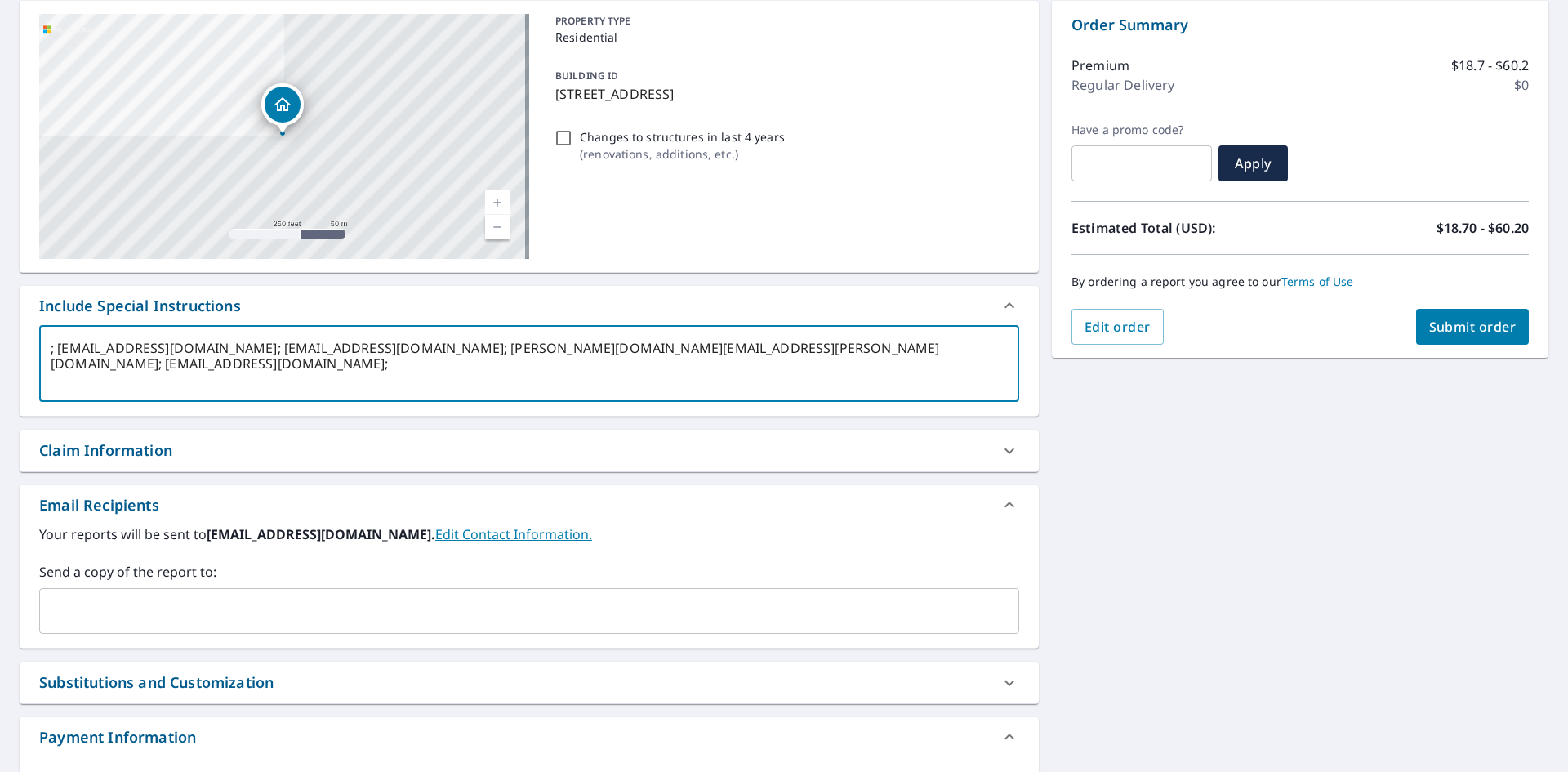
checkbox input "true"
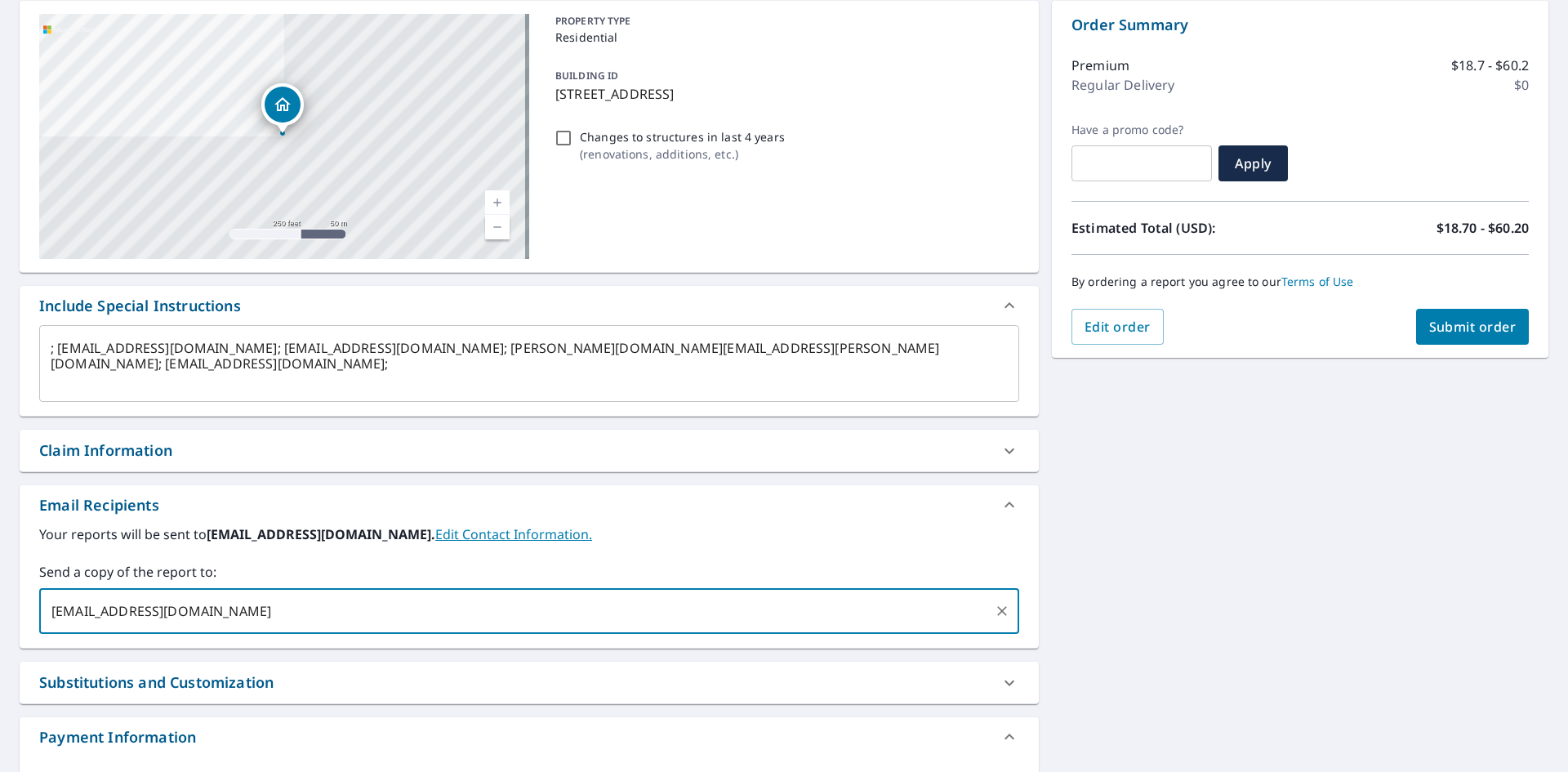
type textarea "x"
checkbox input "true"
type textarea "x"
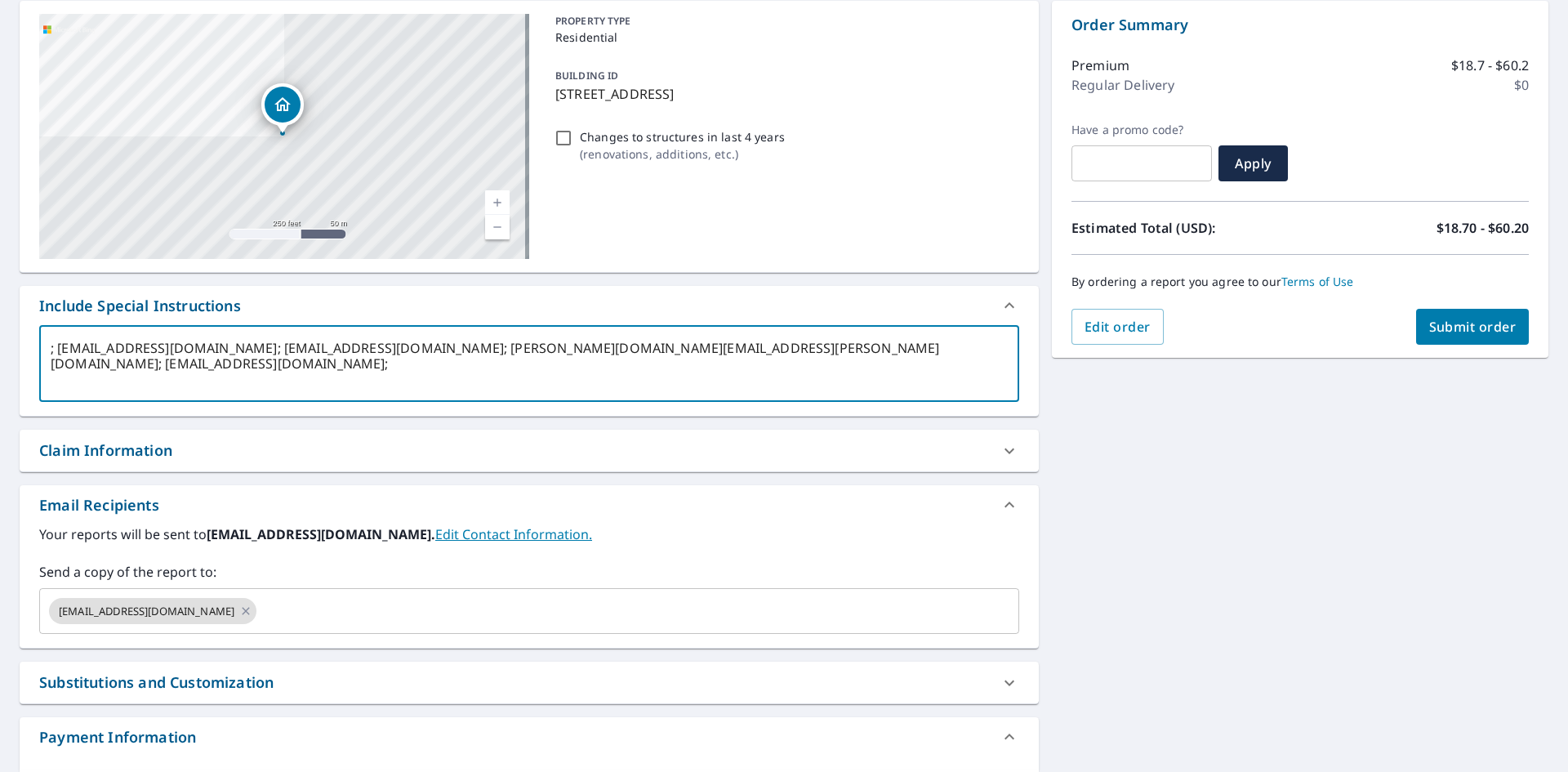
drag, startPoint x: 248, startPoint y: 350, endPoint x: 61, endPoint y: 360, distance: 187.3
click at [61, 360] on textarea "; [EMAIL_ADDRESS][DOMAIN_NAME]; [EMAIL_ADDRESS][DOMAIN_NAME]; [PERSON_NAME][DOM…" at bounding box center [529, 364] width 957 height 47
type textarea "; ; [EMAIL_ADDRESS][DOMAIN_NAME]; [PERSON_NAME][DOMAIN_NAME][EMAIL_ADDRESS][PER…"
type textarea "x"
type input "[EMAIL_ADDRESS][DOMAIN_NAME]"
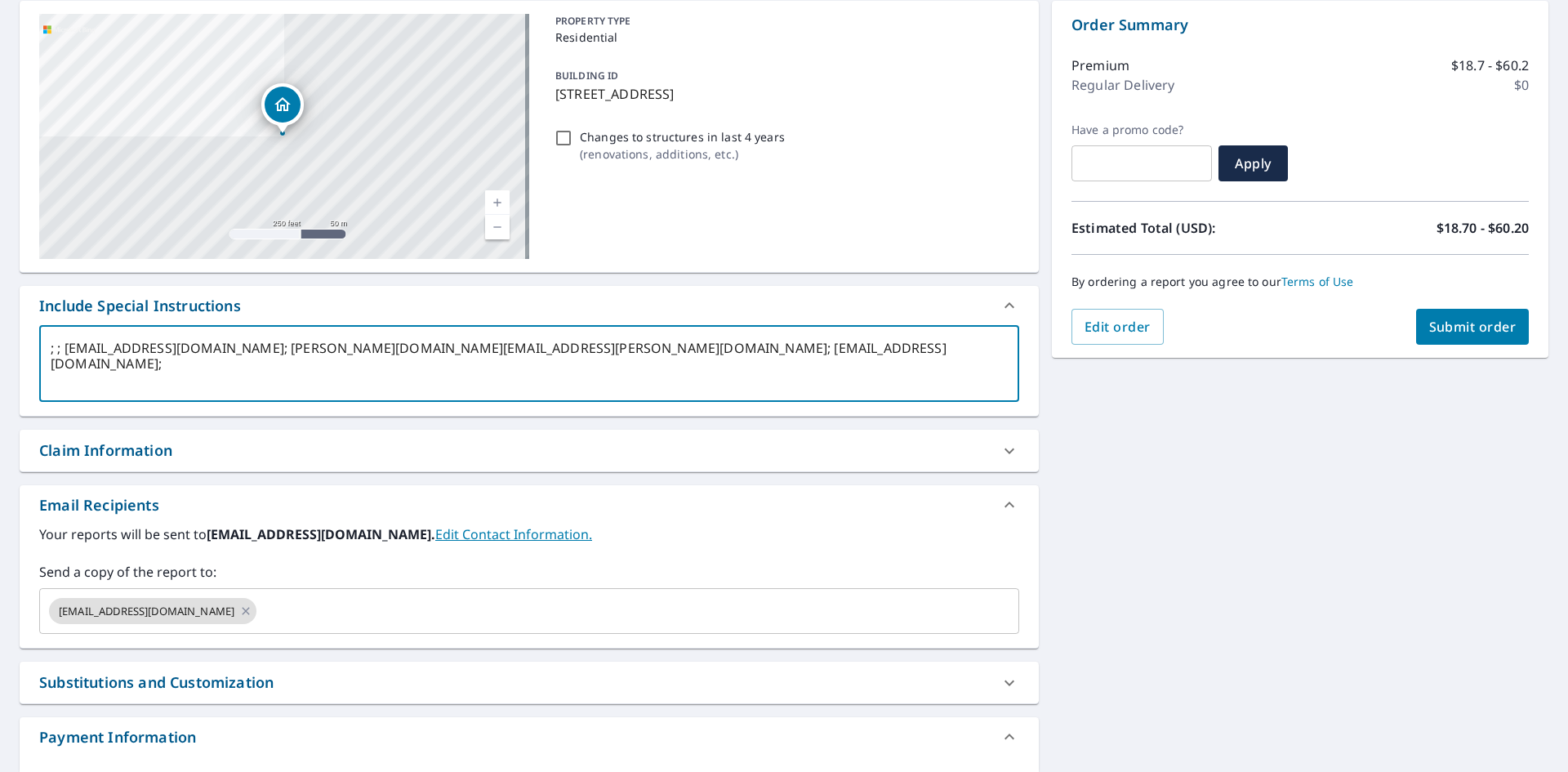
checkbox input "true"
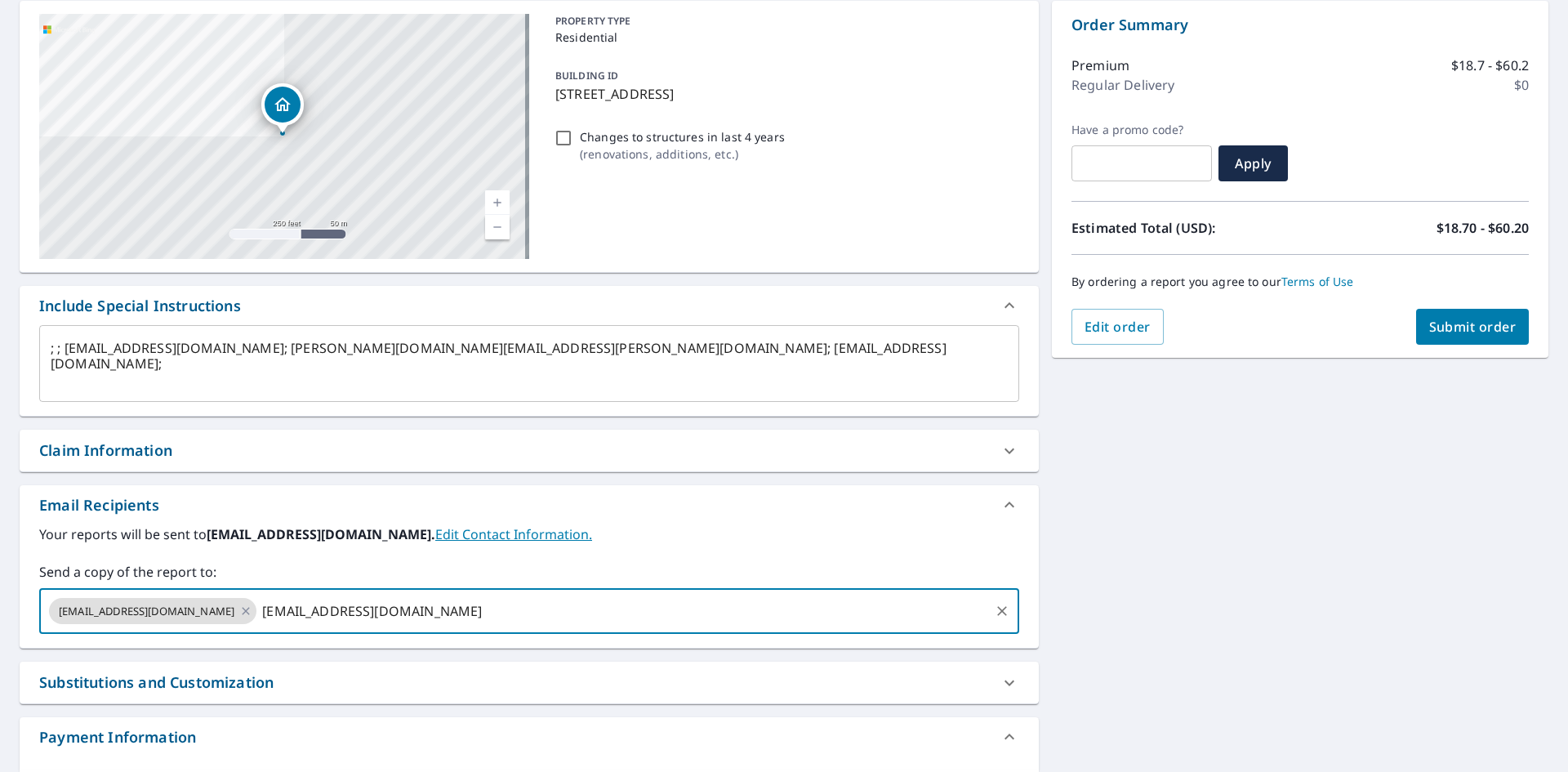
type textarea "x"
checkbox input "true"
type textarea "x"
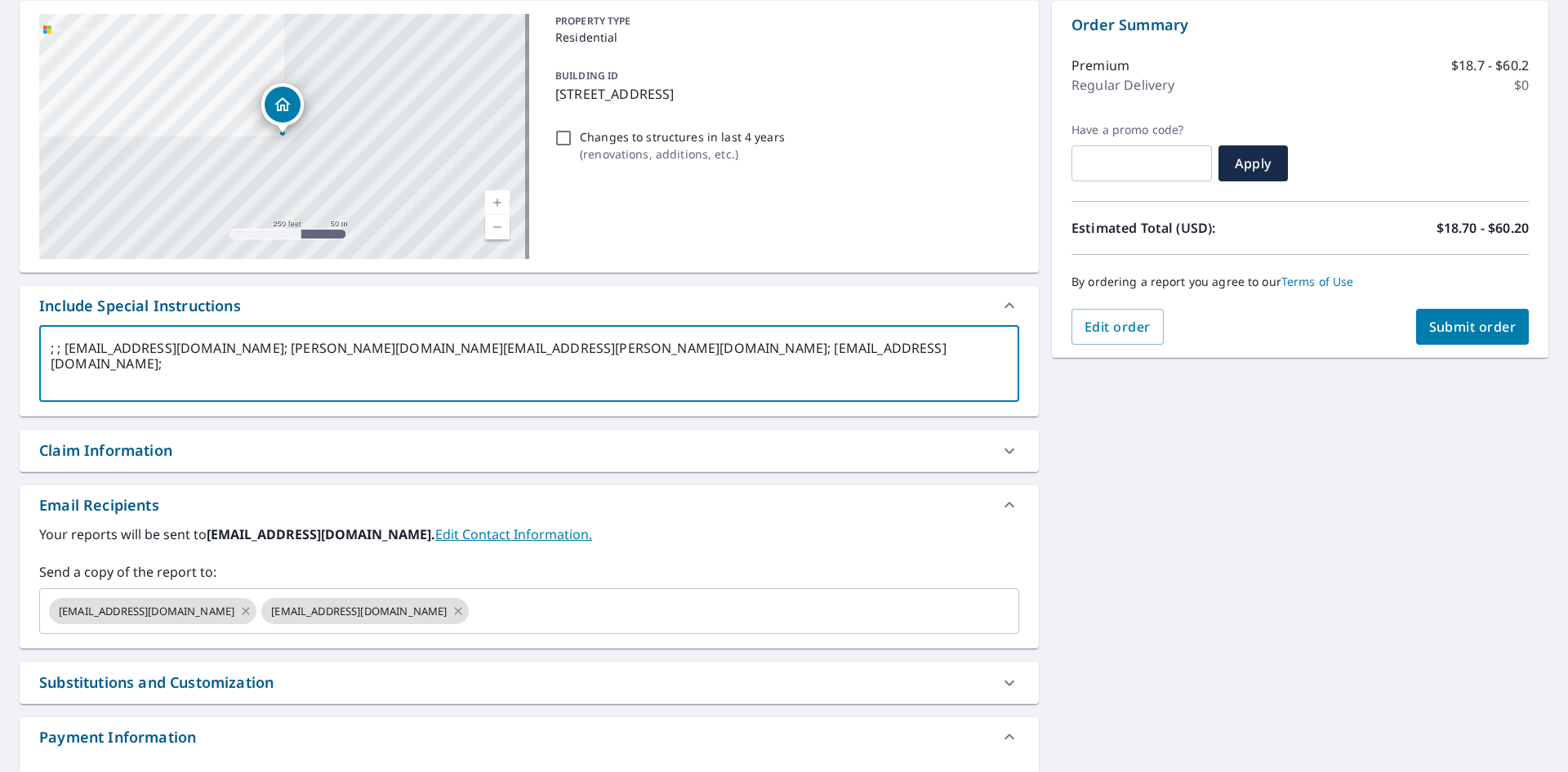
drag, startPoint x: 273, startPoint y: 347, endPoint x: 67, endPoint y: 371, distance: 207.4
click at [67, 371] on textarea "; ; [EMAIL_ADDRESS][DOMAIN_NAME]; [PERSON_NAME][DOMAIN_NAME][EMAIL_ADDRESS][PER…" at bounding box center [529, 364] width 957 height 47
type textarea "; ; ; [PERSON_NAME][EMAIL_ADDRESS][PERSON_NAME][DOMAIN_NAME]; [EMAIL_ADDRESS][D…"
type textarea "x"
type input "[EMAIL_ADDRESS][DOMAIN_NAME]"
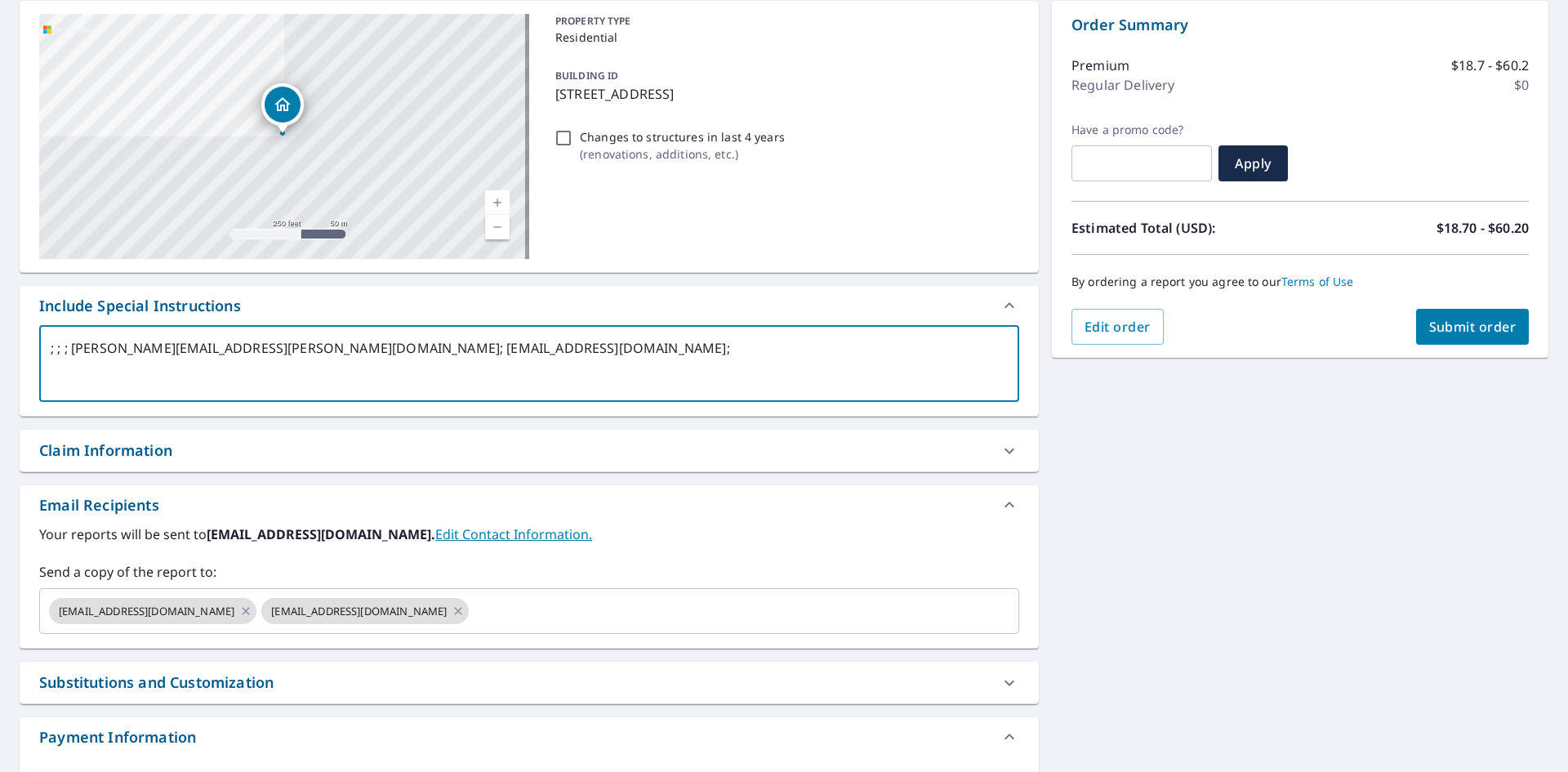
checkbox input "true"
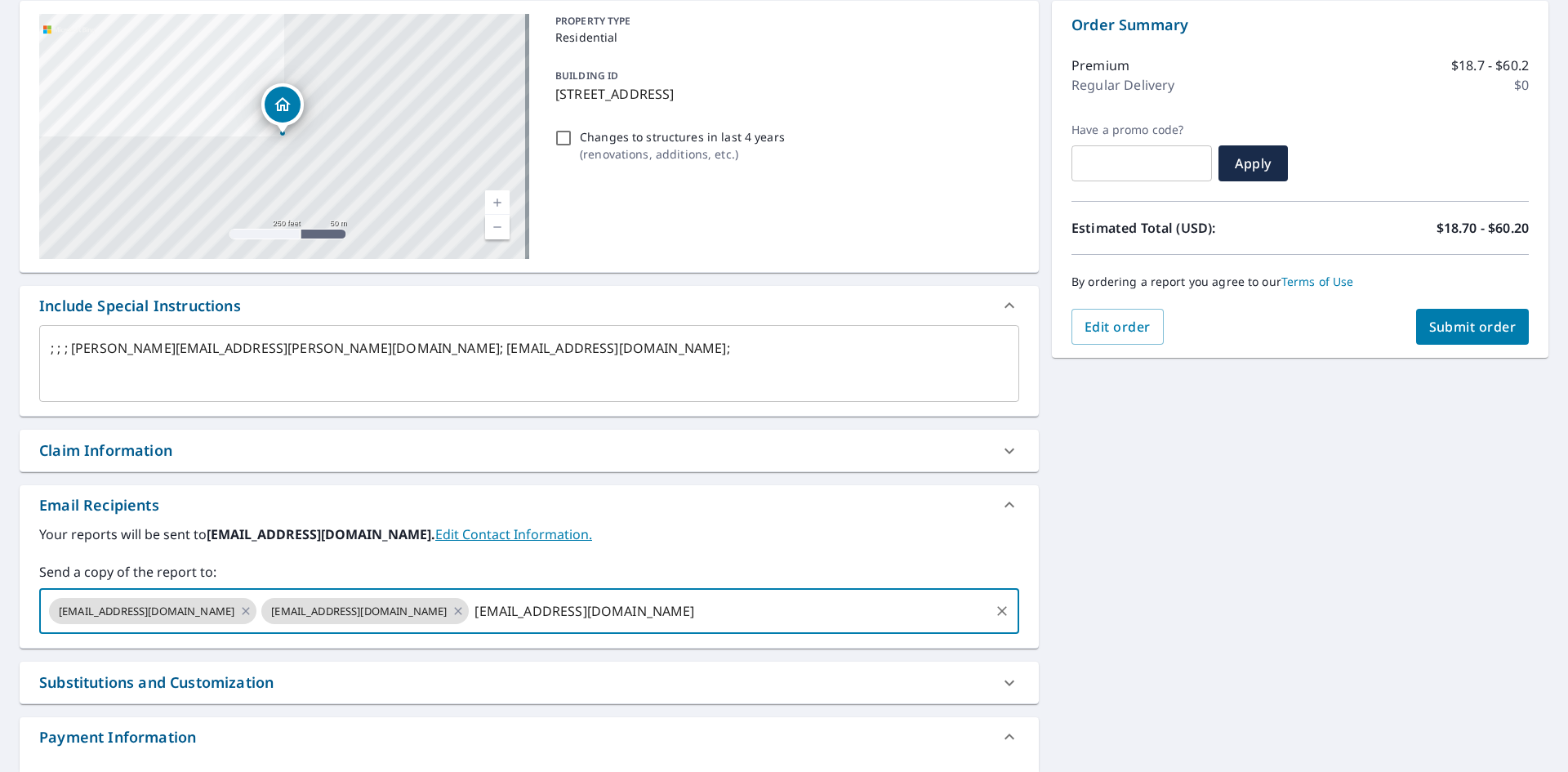
type textarea "x"
checkbox input "true"
type textarea "x"
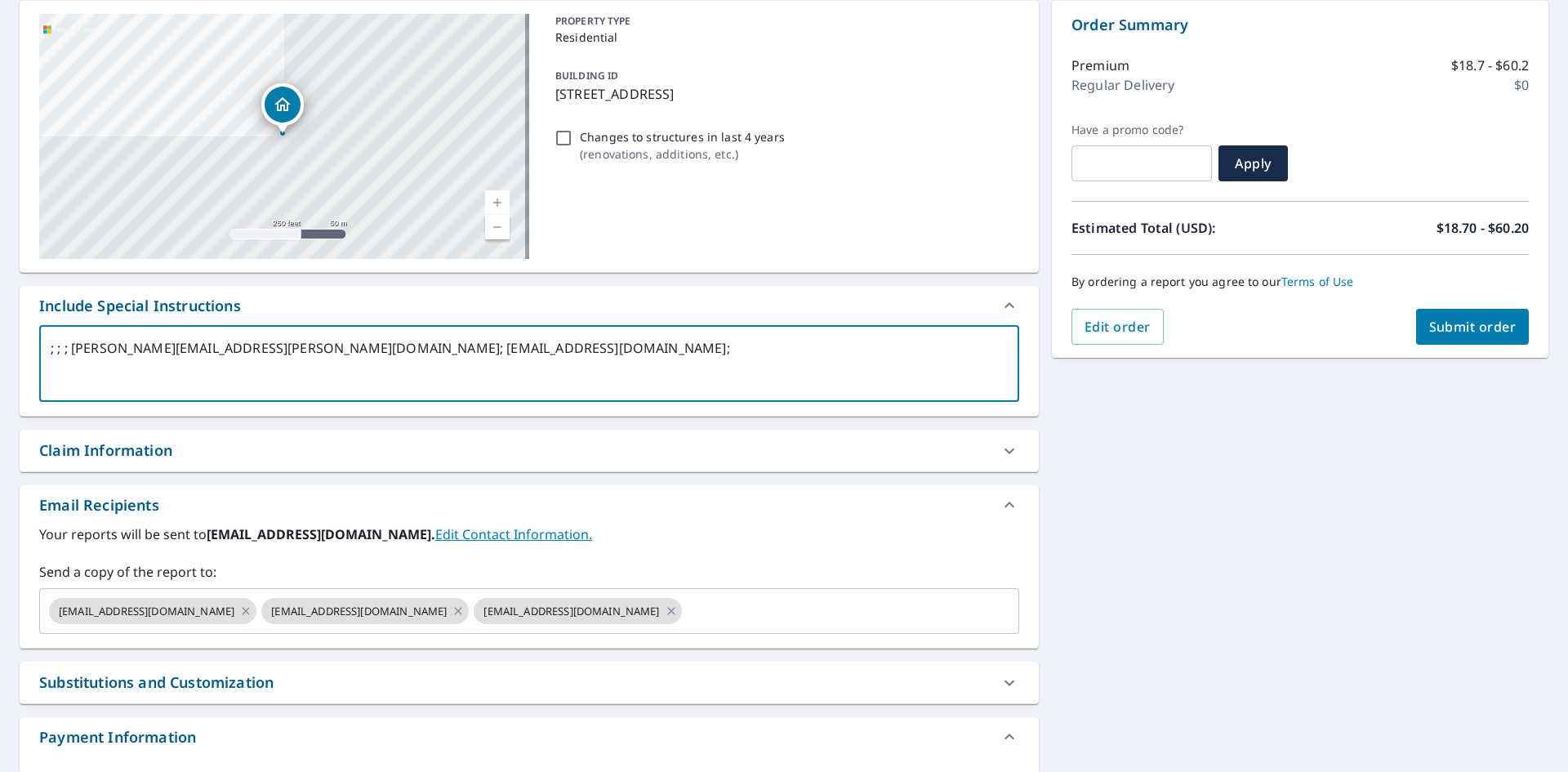
drag, startPoint x: 317, startPoint y: 352, endPoint x: 74, endPoint y: 366, distance: 243.4
click at [74, 366] on textarea "; ; ; [PERSON_NAME][EMAIL_ADDRESS][PERSON_NAME][DOMAIN_NAME]; [EMAIL_ADDRESS][D…" at bounding box center [529, 364] width 957 height 47
type textarea "; ; ; ; [EMAIL_ADDRESS][DOMAIN_NAME];"
type textarea "x"
type input "[PERSON_NAME][EMAIL_ADDRESS][PERSON_NAME][DOMAIN_NAME]"
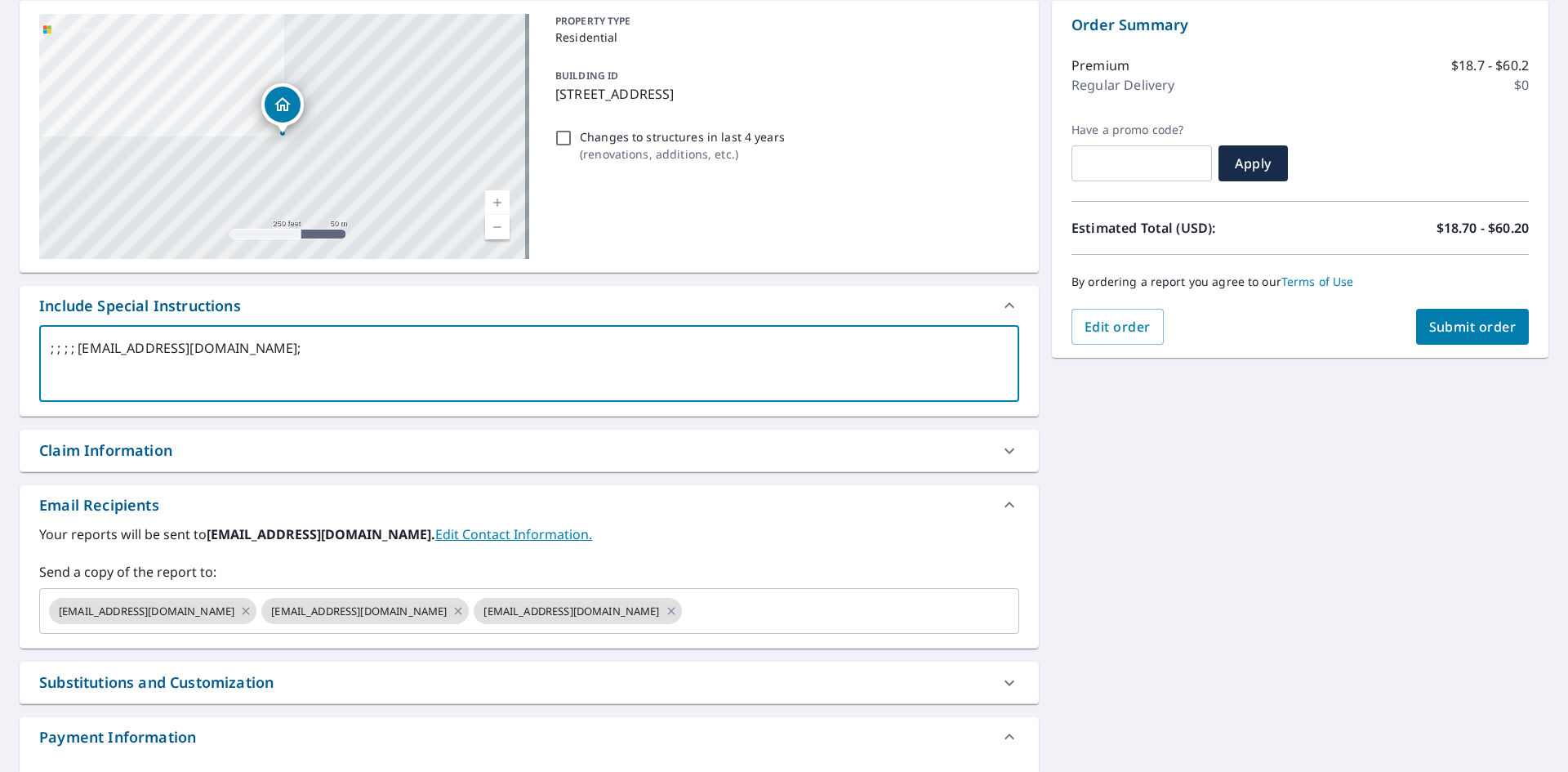
checkbox input "true"
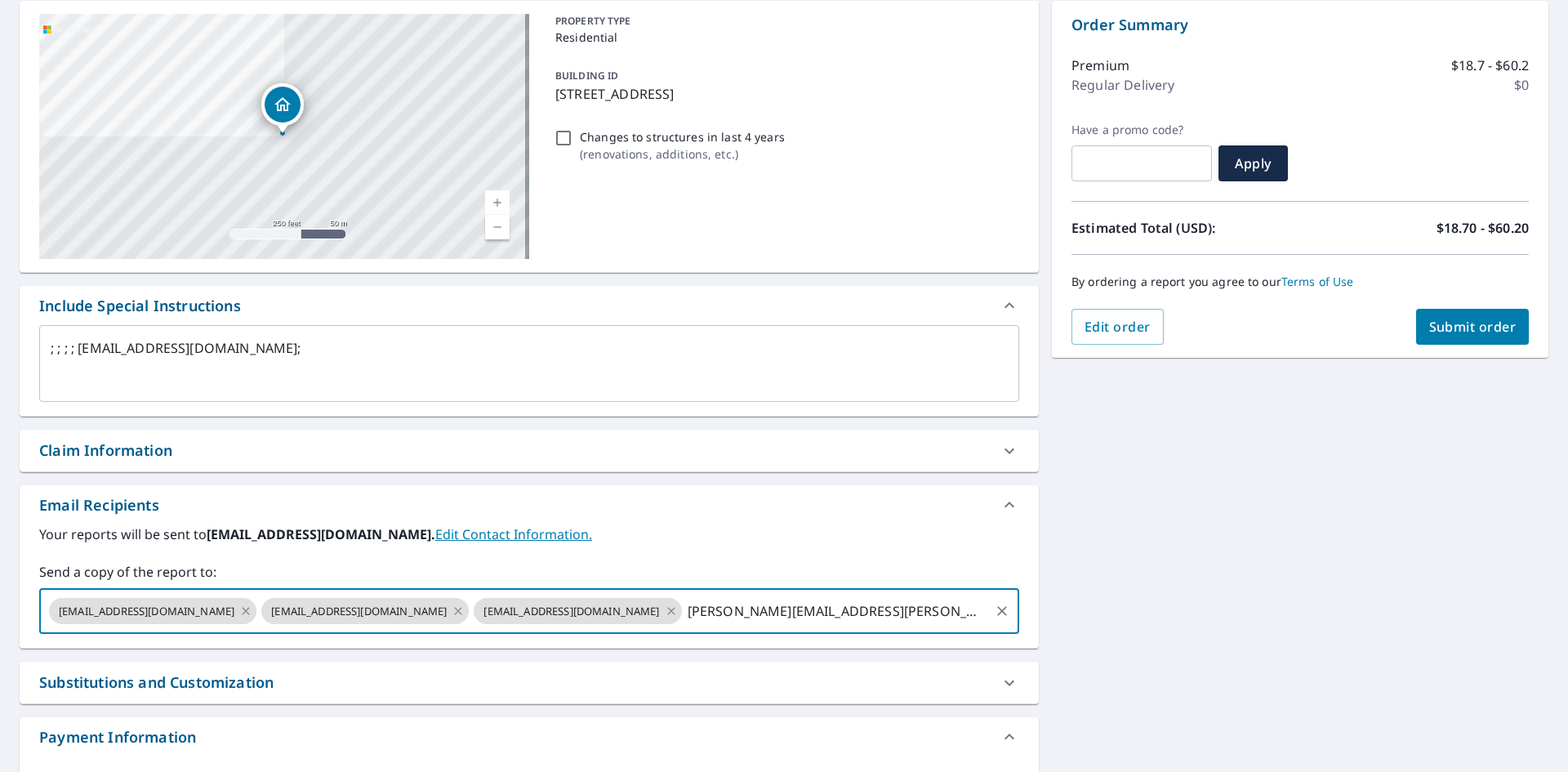
type textarea "x"
checkbox input "true"
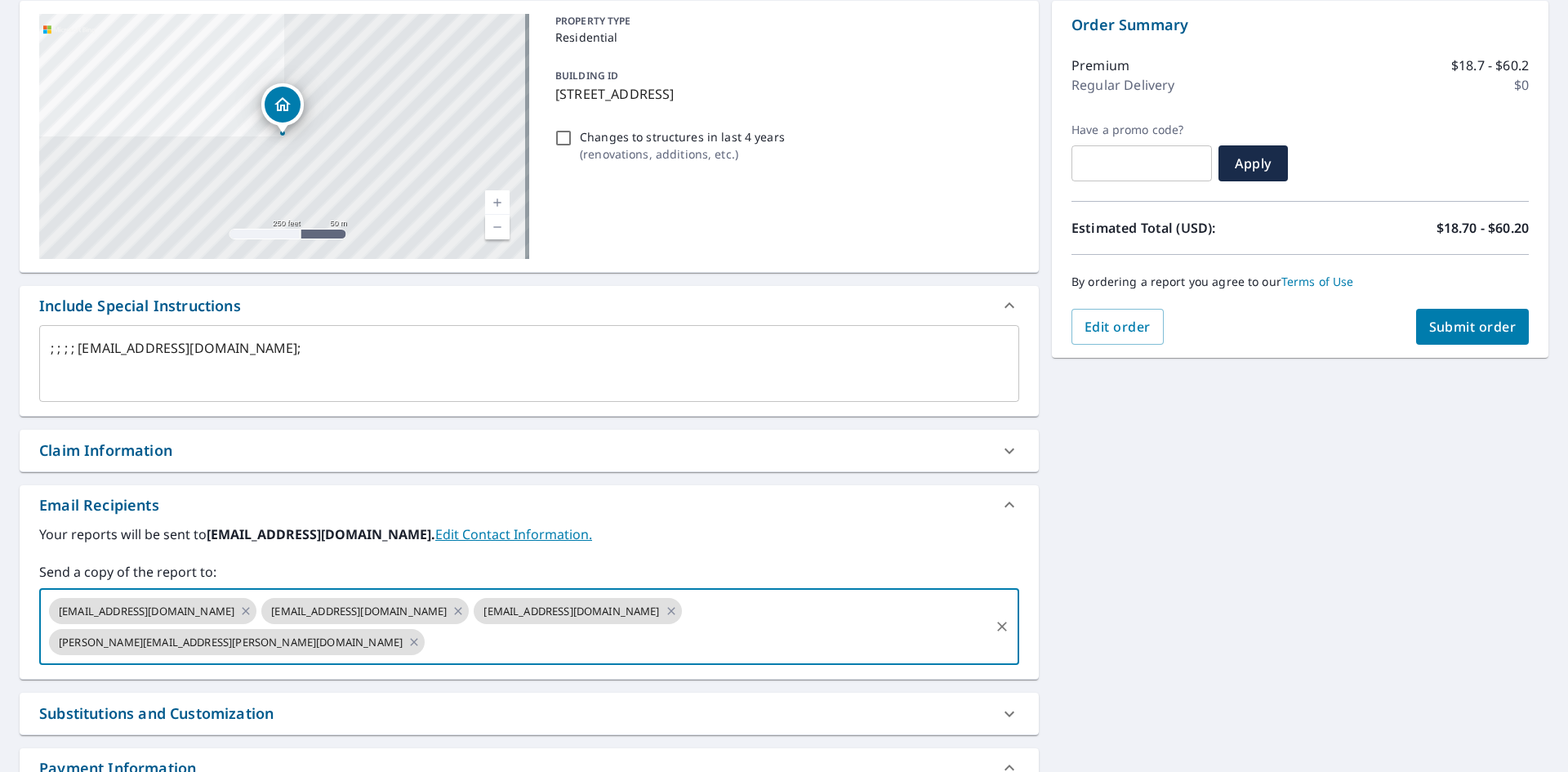
type textarea "x"
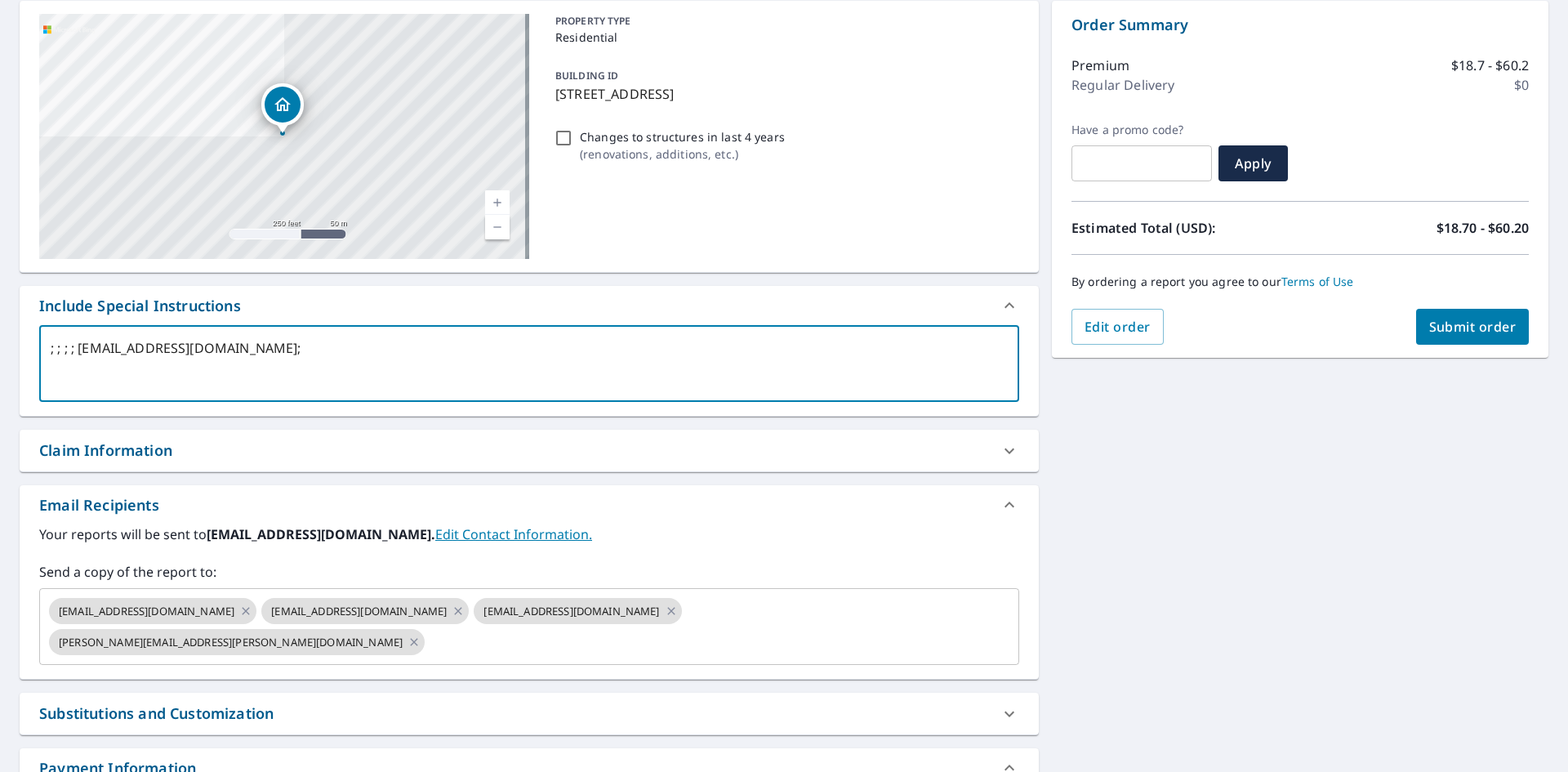
drag, startPoint x: 316, startPoint y: 347, endPoint x: 78, endPoint y: 361, distance: 238.4
click at [78, 361] on textarea "; ; ; ; [EMAIL_ADDRESS][DOMAIN_NAME];" at bounding box center [529, 364] width 957 height 47
type textarea "; ; ; ; ;"
type textarea "x"
type input "[EMAIL_ADDRESS][DOMAIN_NAME]"
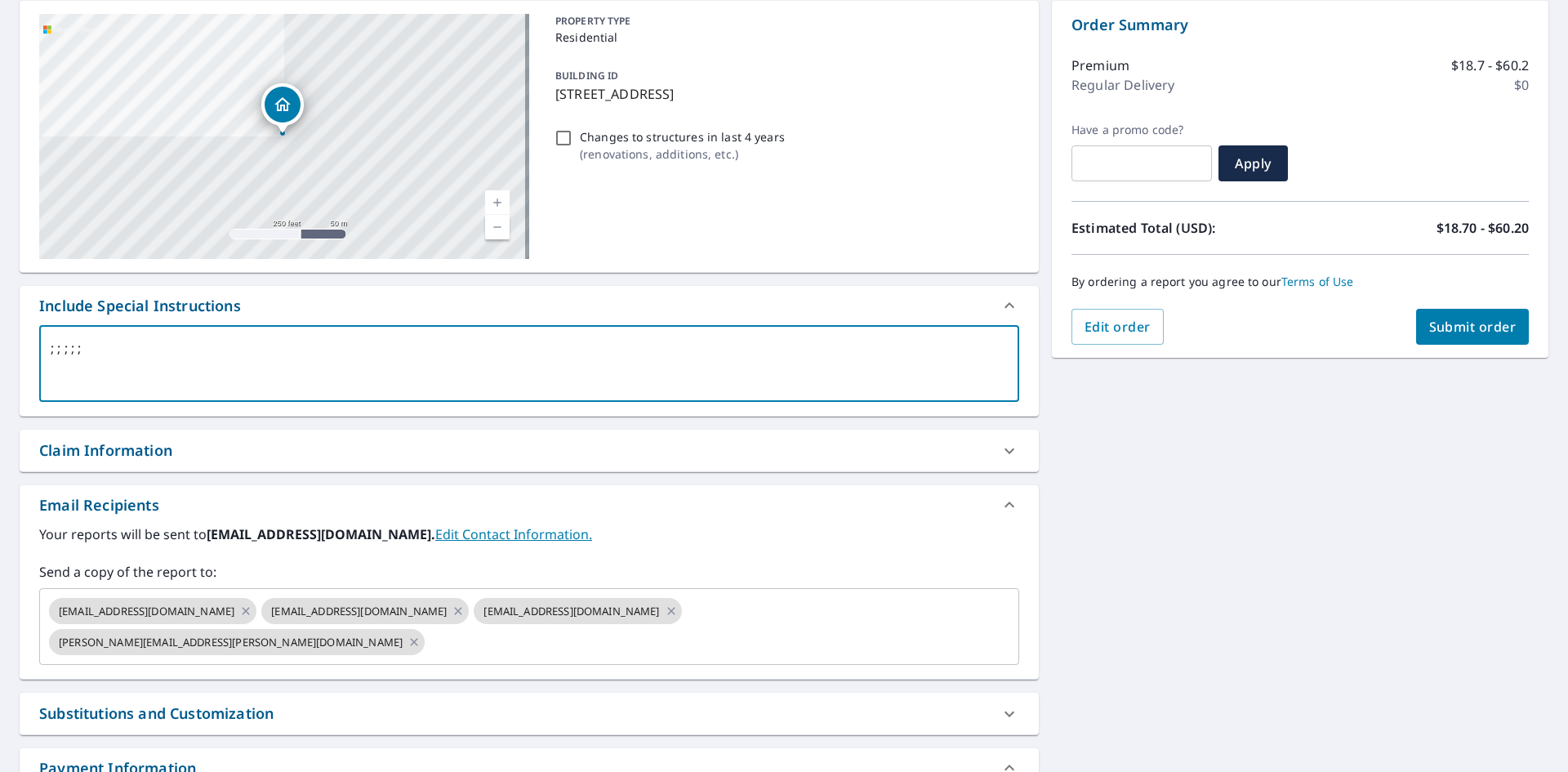
checkbox input "true"
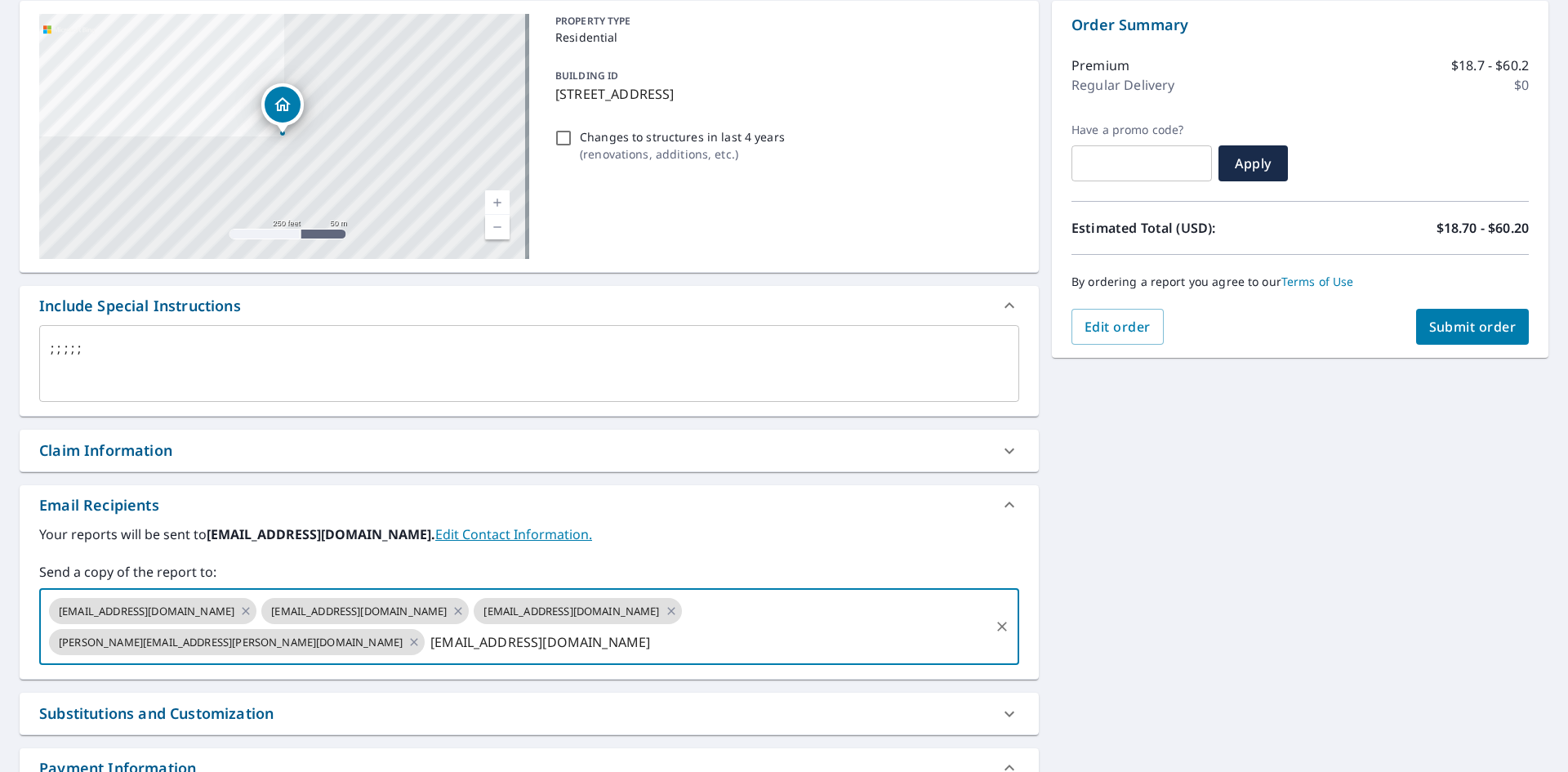
type textarea "x"
checkbox input "true"
type textarea "x"
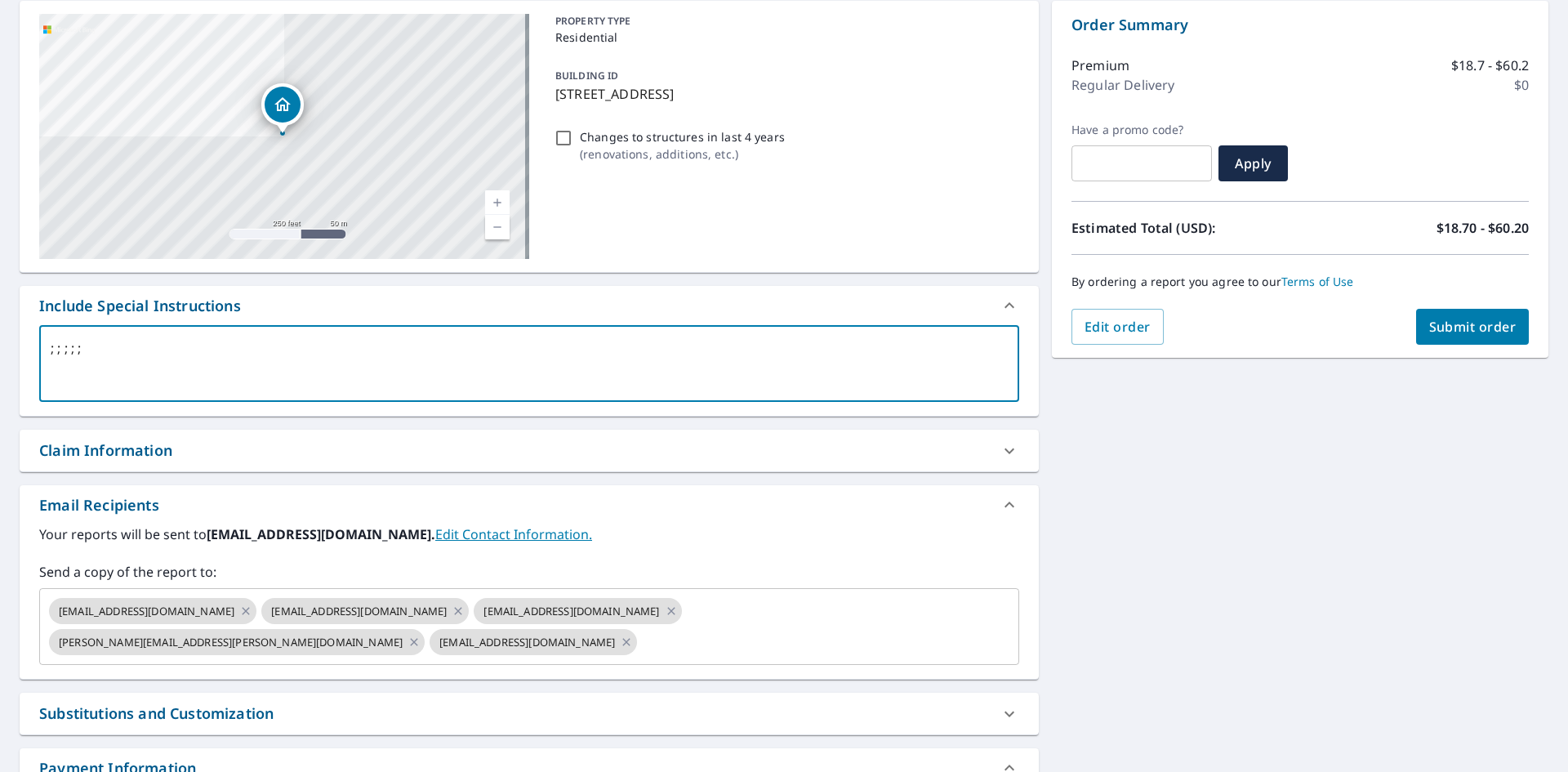
drag, startPoint x: 151, startPoint y: 347, endPoint x: 0, endPoint y: 343, distance: 151.1
click at [0, 343] on div "[STREET_ADDRESS] Aerial Road A standard road map Aerial A detailed look from ab…" at bounding box center [784, 426] width 1568 height 878
checkbox input "true"
click at [640, 639] on input "text" at bounding box center [813, 642] width 348 height 31
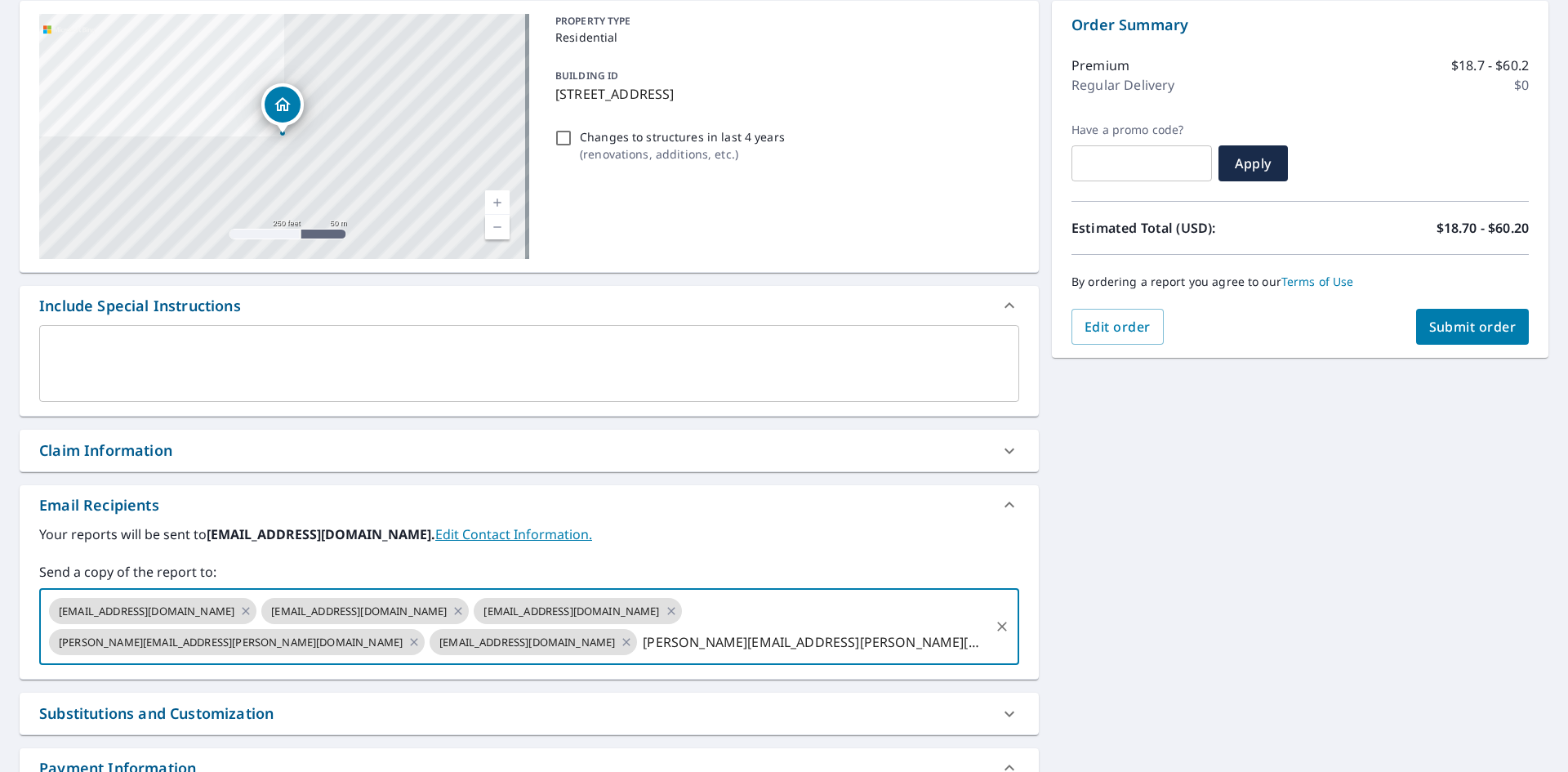
type input "[PERSON_NAME][EMAIL_ADDRESS][PERSON_NAME][DOMAIN_NAME]"
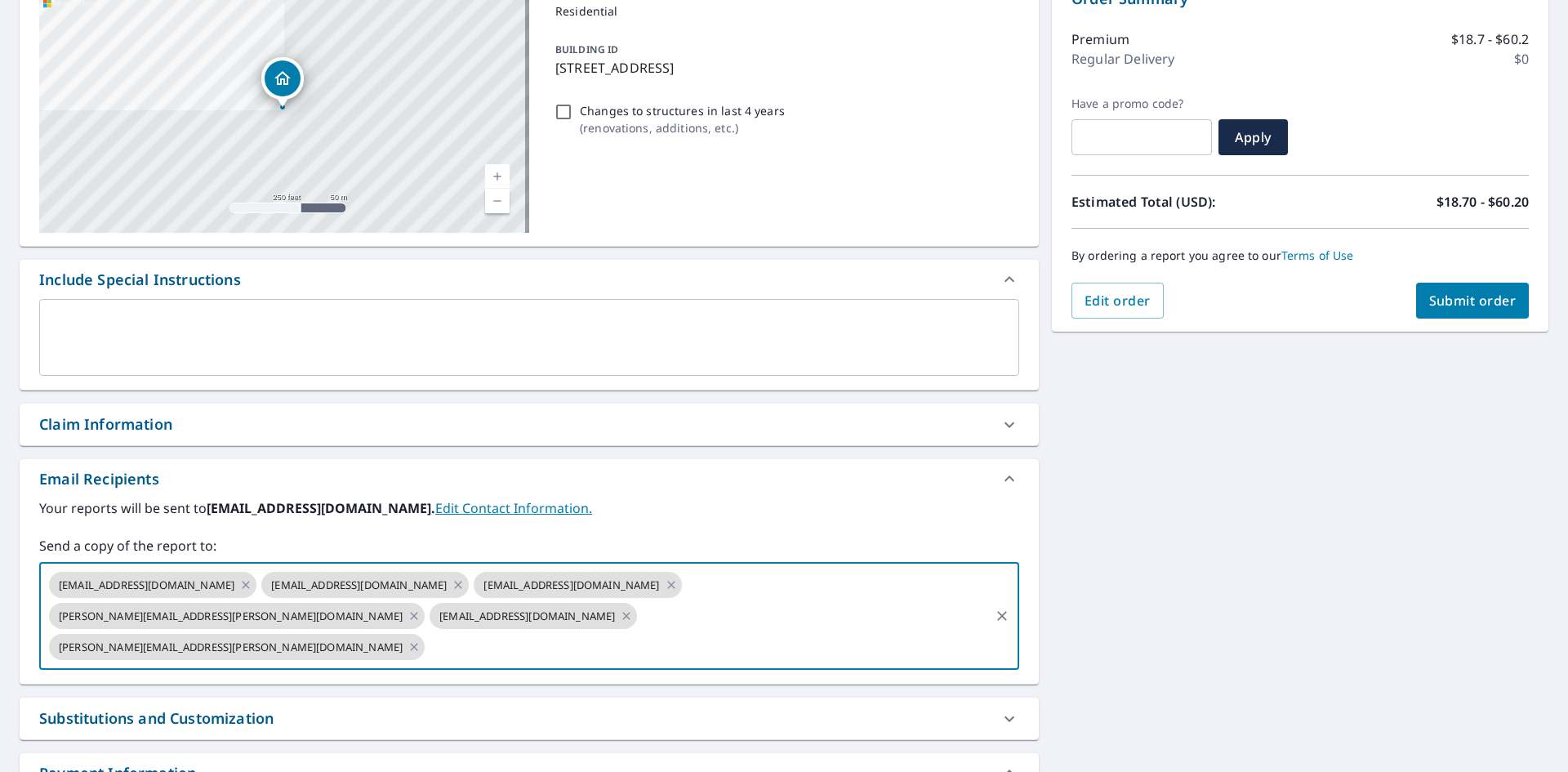
scroll to position [0, 0]
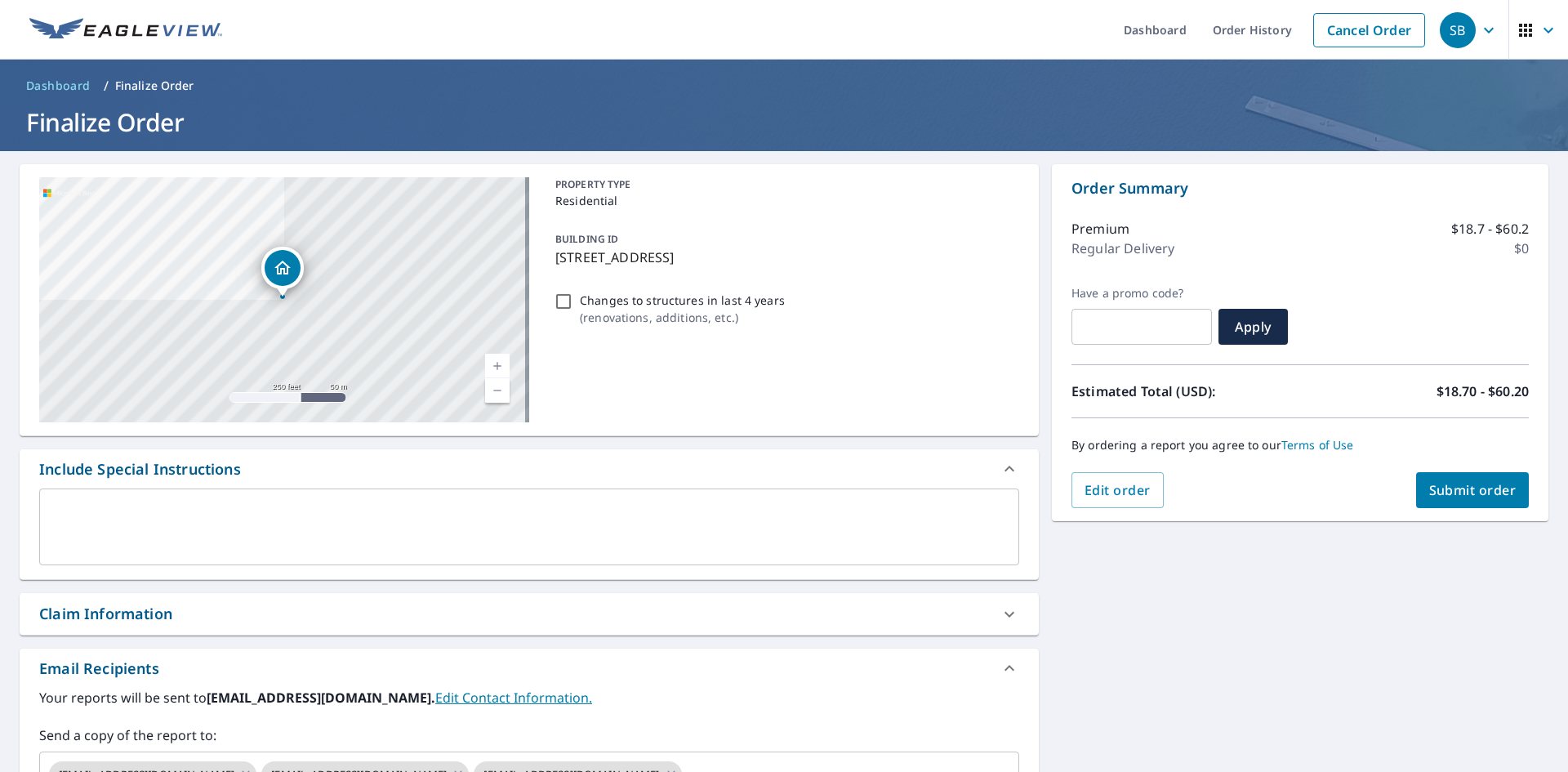
click at [1458, 485] on span "Submit order" at bounding box center [1472, 490] width 87 height 18
checkbox input "true"
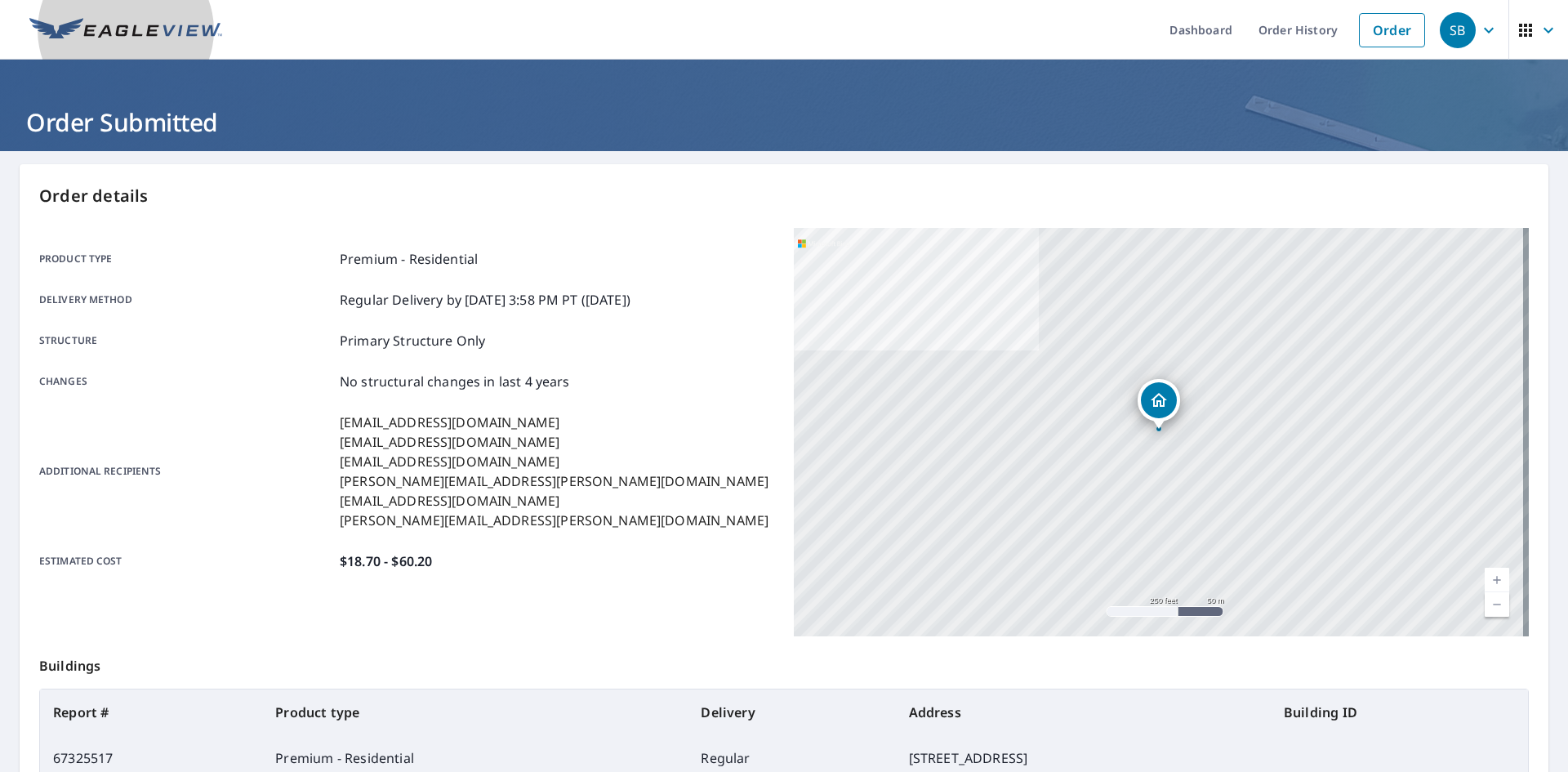
click at [174, 32] on img at bounding box center [125, 30] width 193 height 24
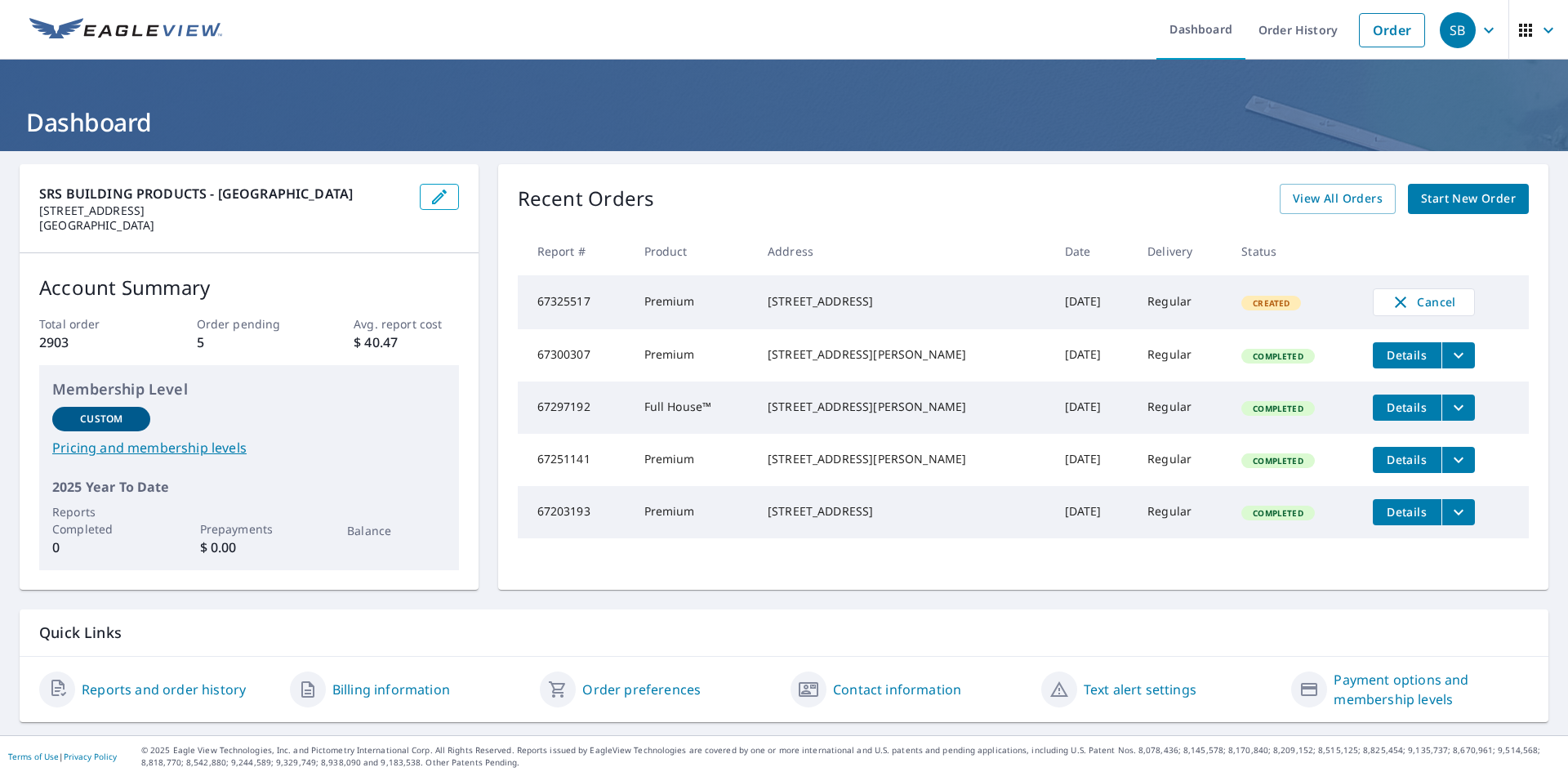
click at [1441, 194] on span "Start New Order" at bounding box center [1468, 199] width 95 height 21
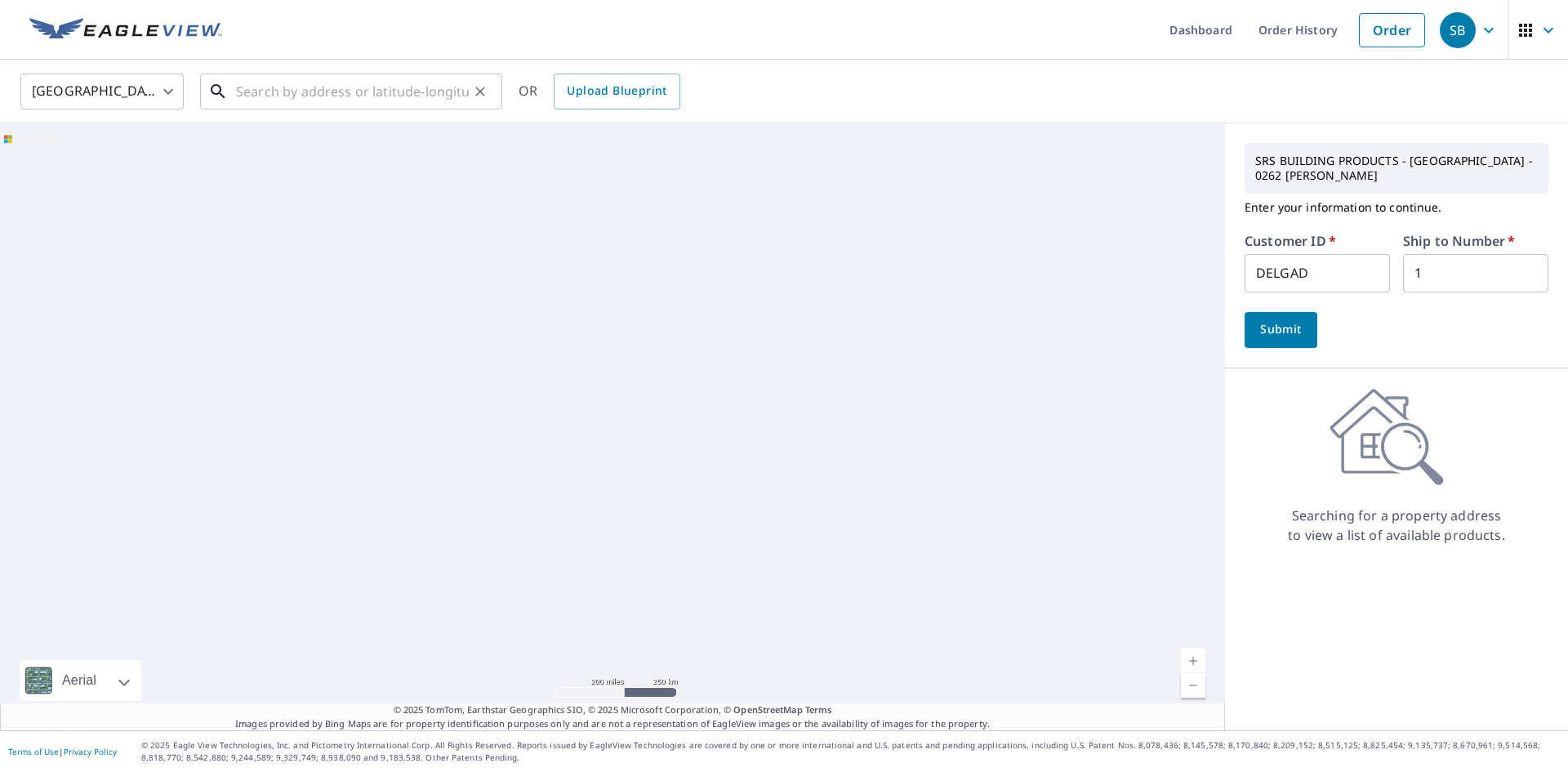
click at [407, 90] on input "text" at bounding box center [352, 91] width 233 height 46
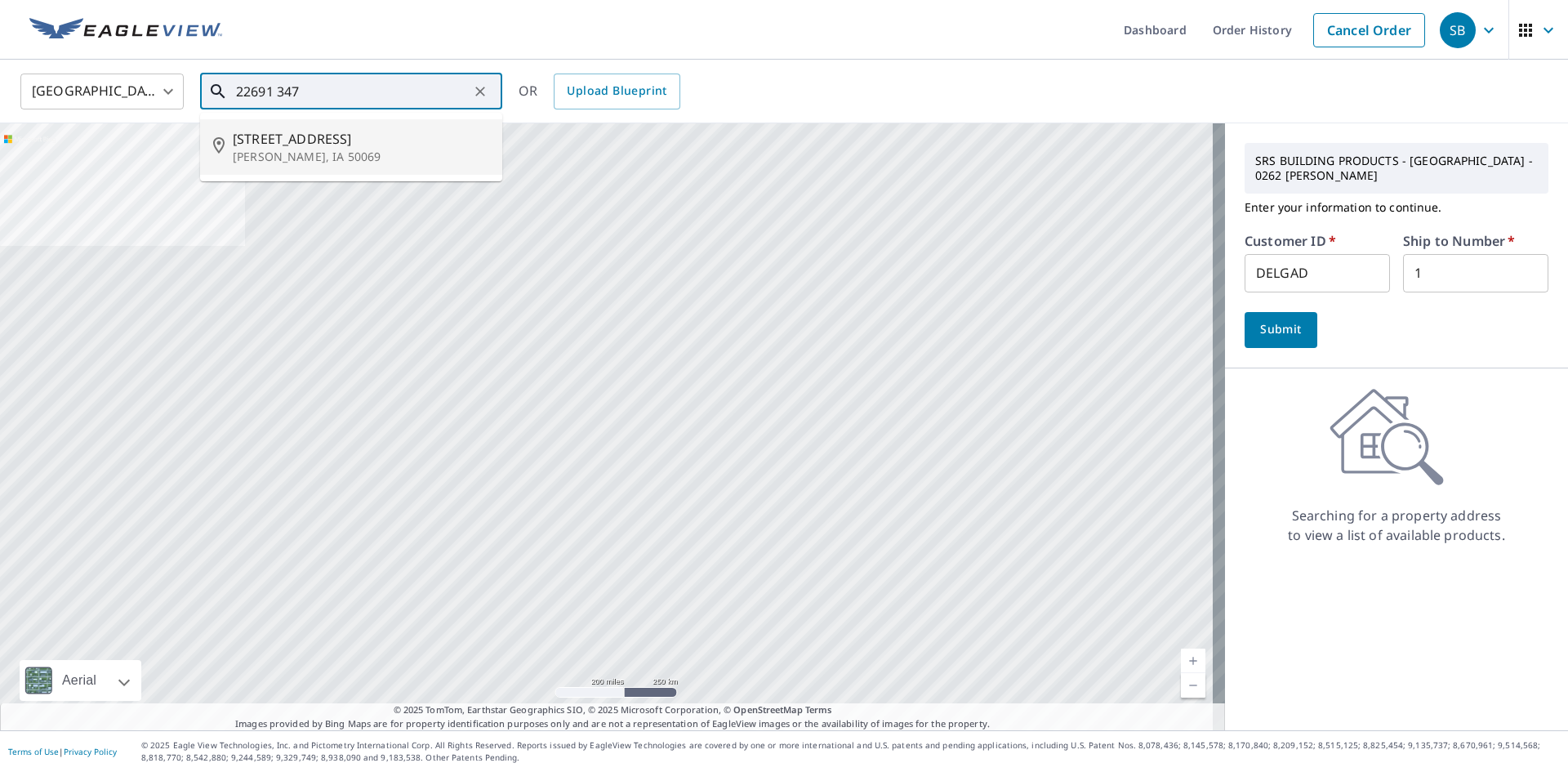
click at [301, 165] on li "[STREET_ADDRESS][PERSON_NAME]" at bounding box center [351, 147] width 302 height 56
type input "[STREET_ADDRESS][PERSON_NAME]"
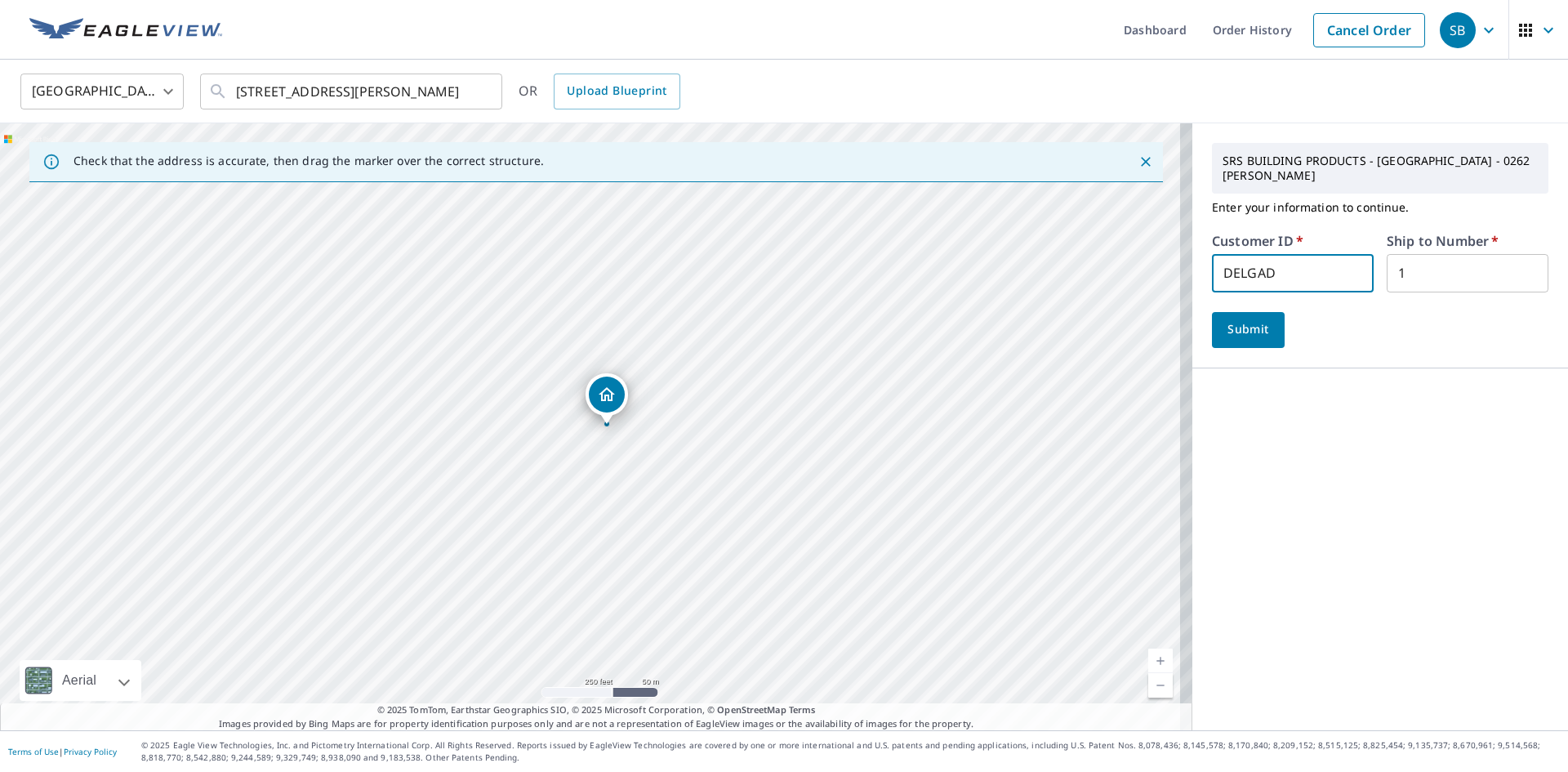
drag, startPoint x: 1290, startPoint y: 261, endPoint x: 1192, endPoint y: 262, distance: 98.0
click at [1192, 262] on div "SRS BUILDING PRODUCTS - [GEOGRAPHIC_DATA] - 0262 [PERSON_NAME] Enter your infor…" at bounding box center [1380, 245] width 376 height 245
paste input "BWEXTE"
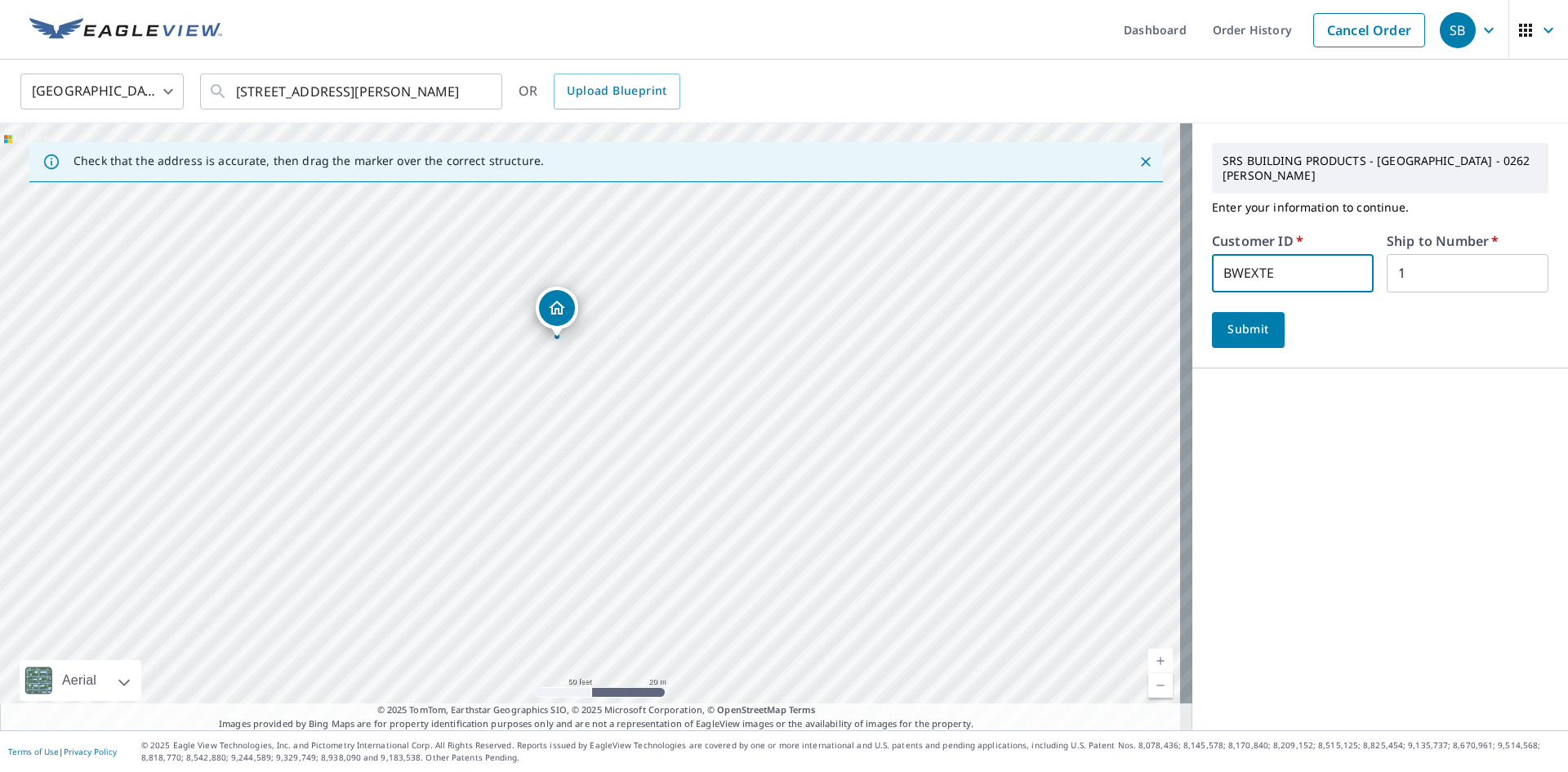
type input "BWEXTE"
click at [1246, 320] on span "Submit" at bounding box center [1248, 329] width 47 height 21
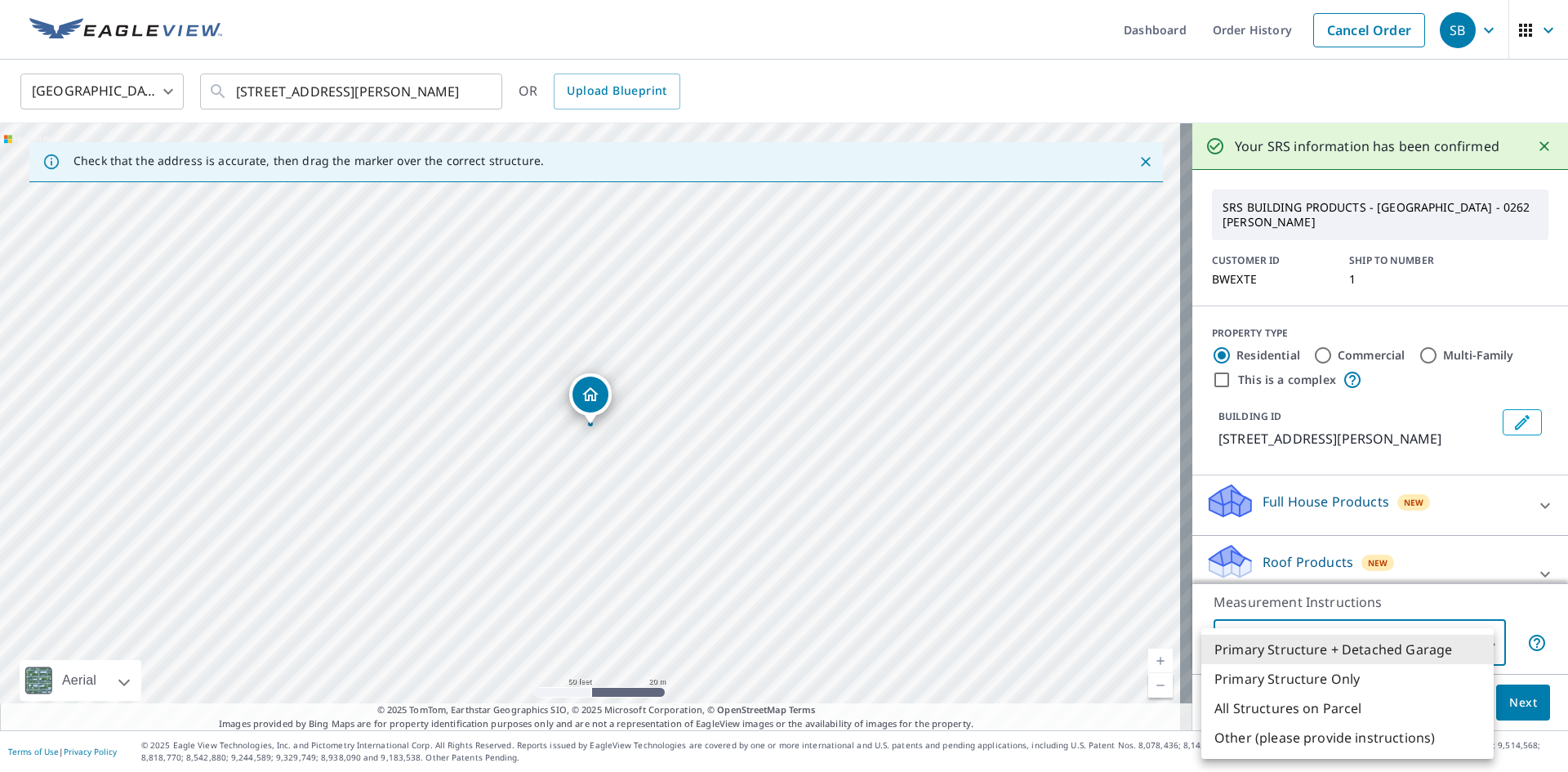
click at [1468, 636] on body "SB SB Dashboard Order History Cancel Order SB [GEOGRAPHIC_DATA] [GEOGRAPHIC_DAT…" at bounding box center [784, 386] width 1568 height 772
click at [1364, 683] on li "Primary Structure Only" at bounding box center [1348, 678] width 292 height 29
type input "2"
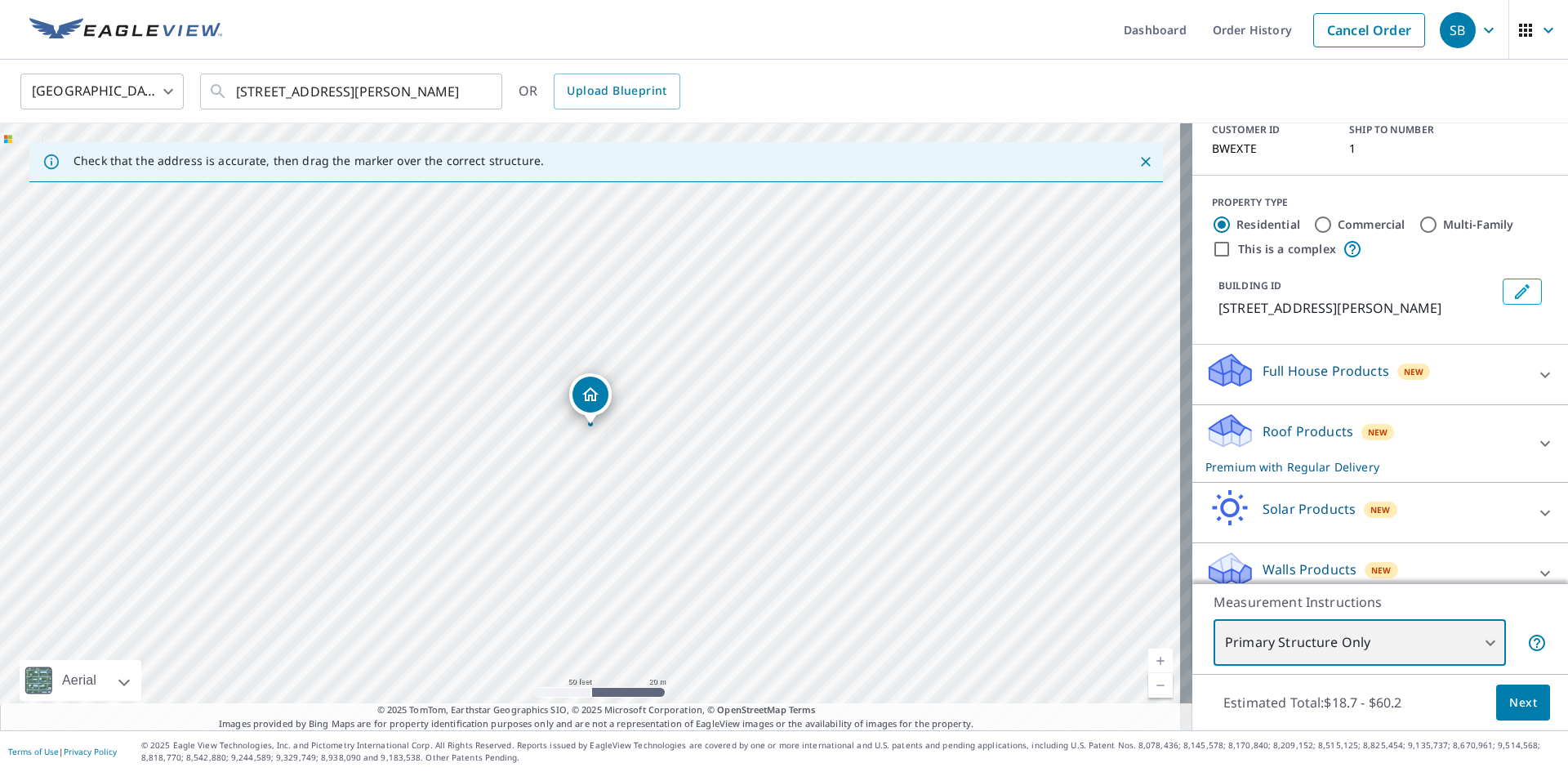
scroll to position [136, 0]
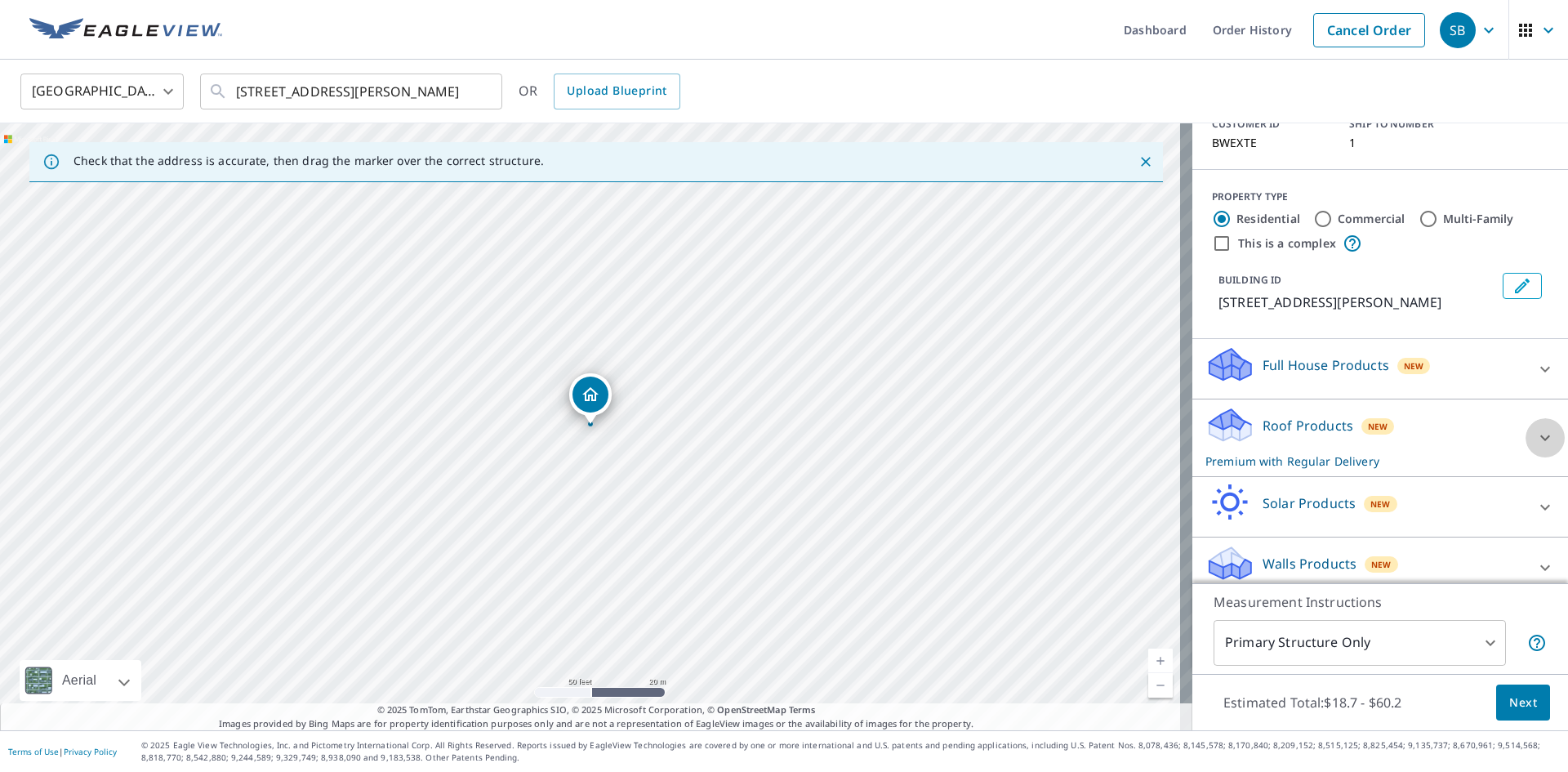
click at [1526, 418] on div at bounding box center [1545, 437] width 39 height 39
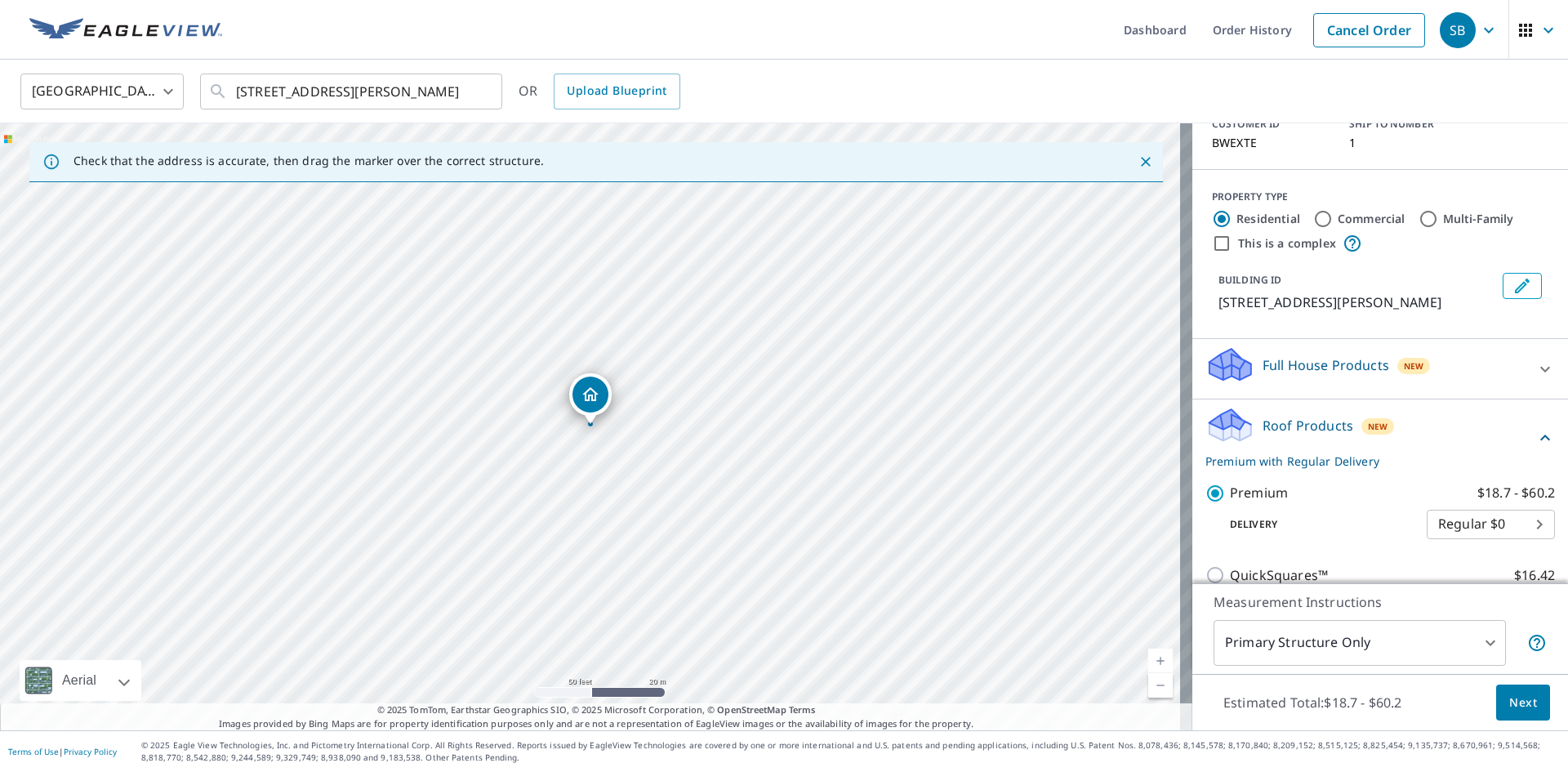
click at [1509, 416] on div "Roof Products New Premium with Regular Delivery" at bounding box center [1370, 438] width 330 height 64
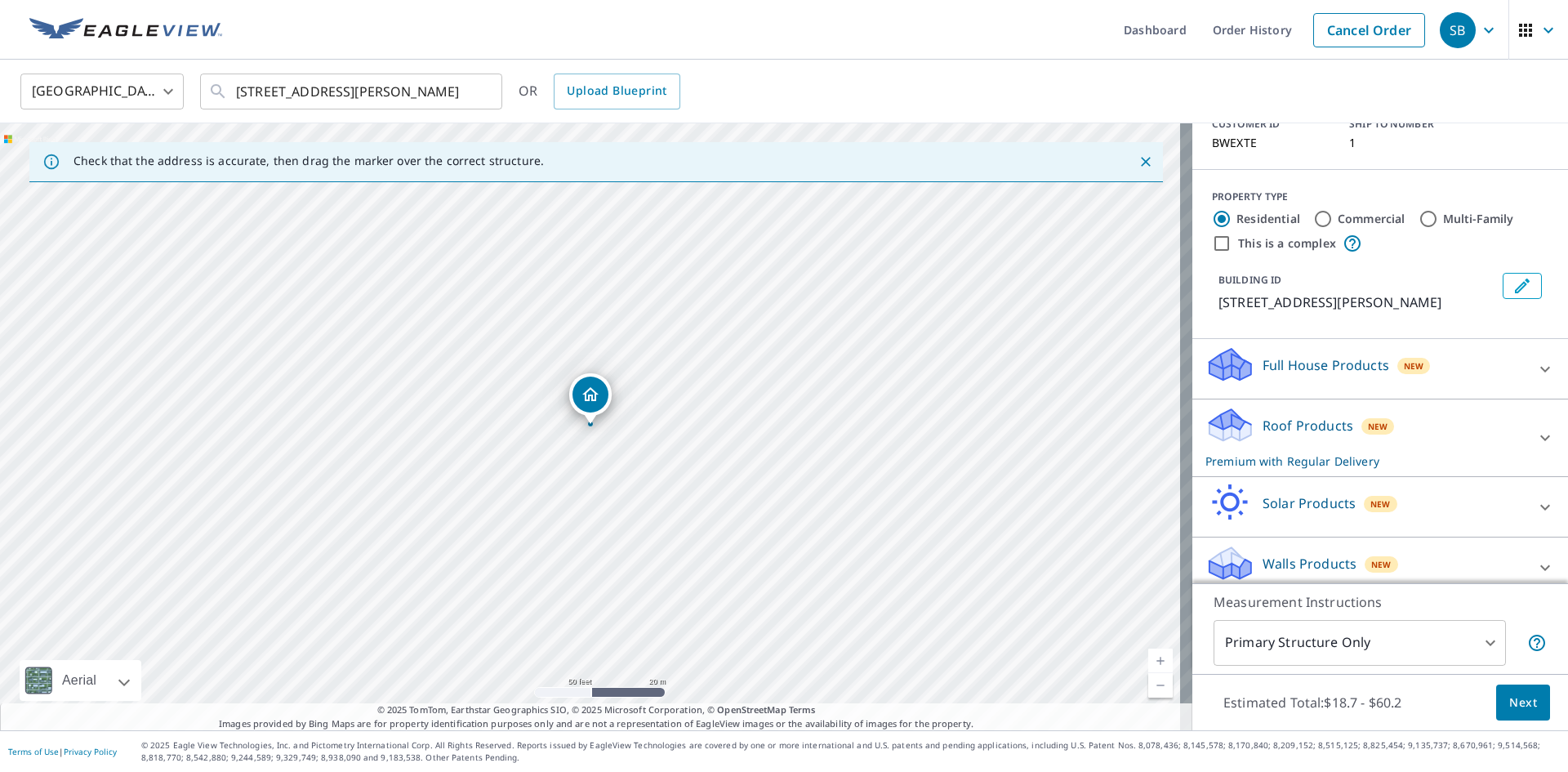
click at [1511, 698] on span "Next" at bounding box center [1522, 703] width 27 height 21
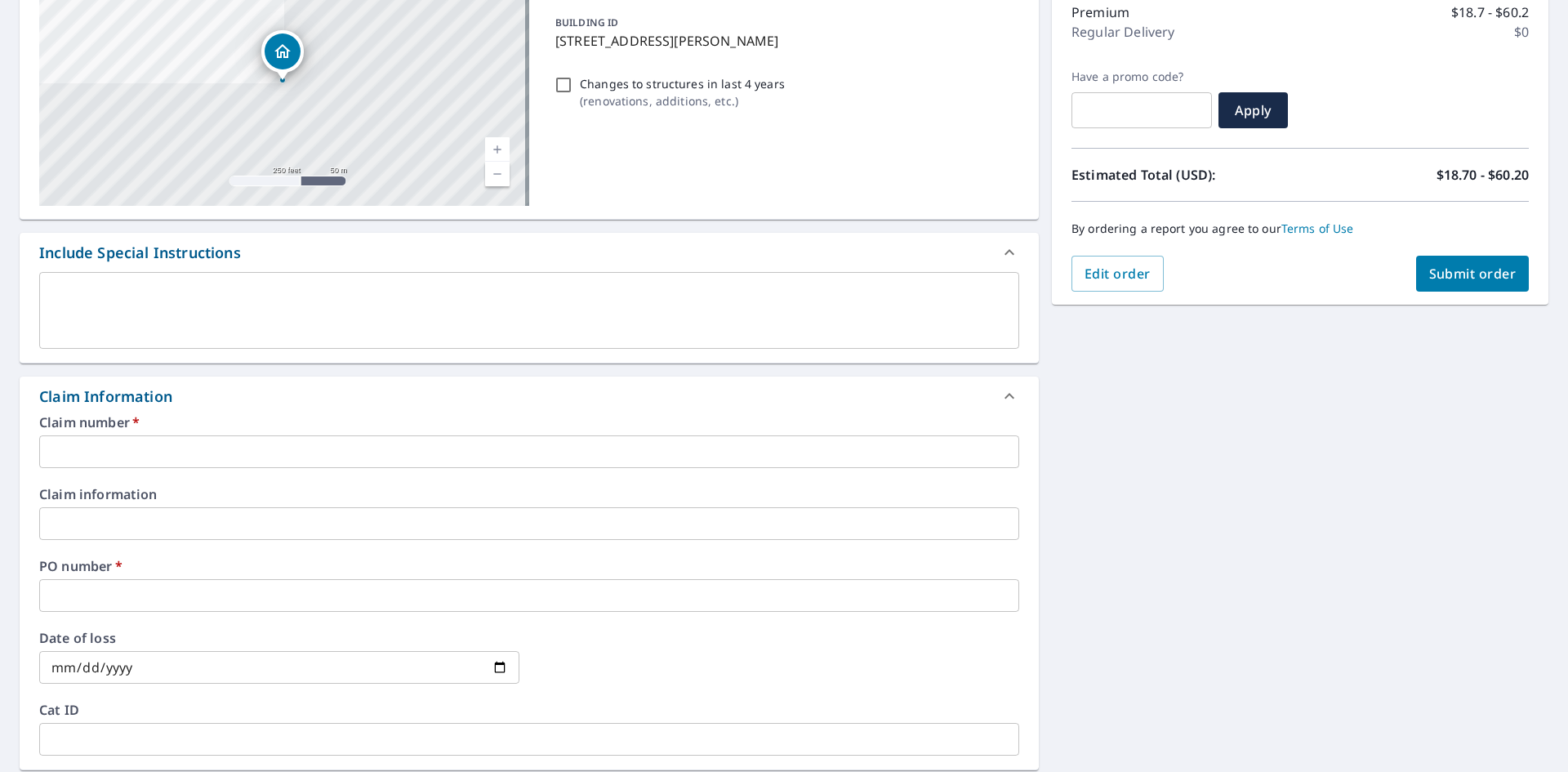
scroll to position [408, 0]
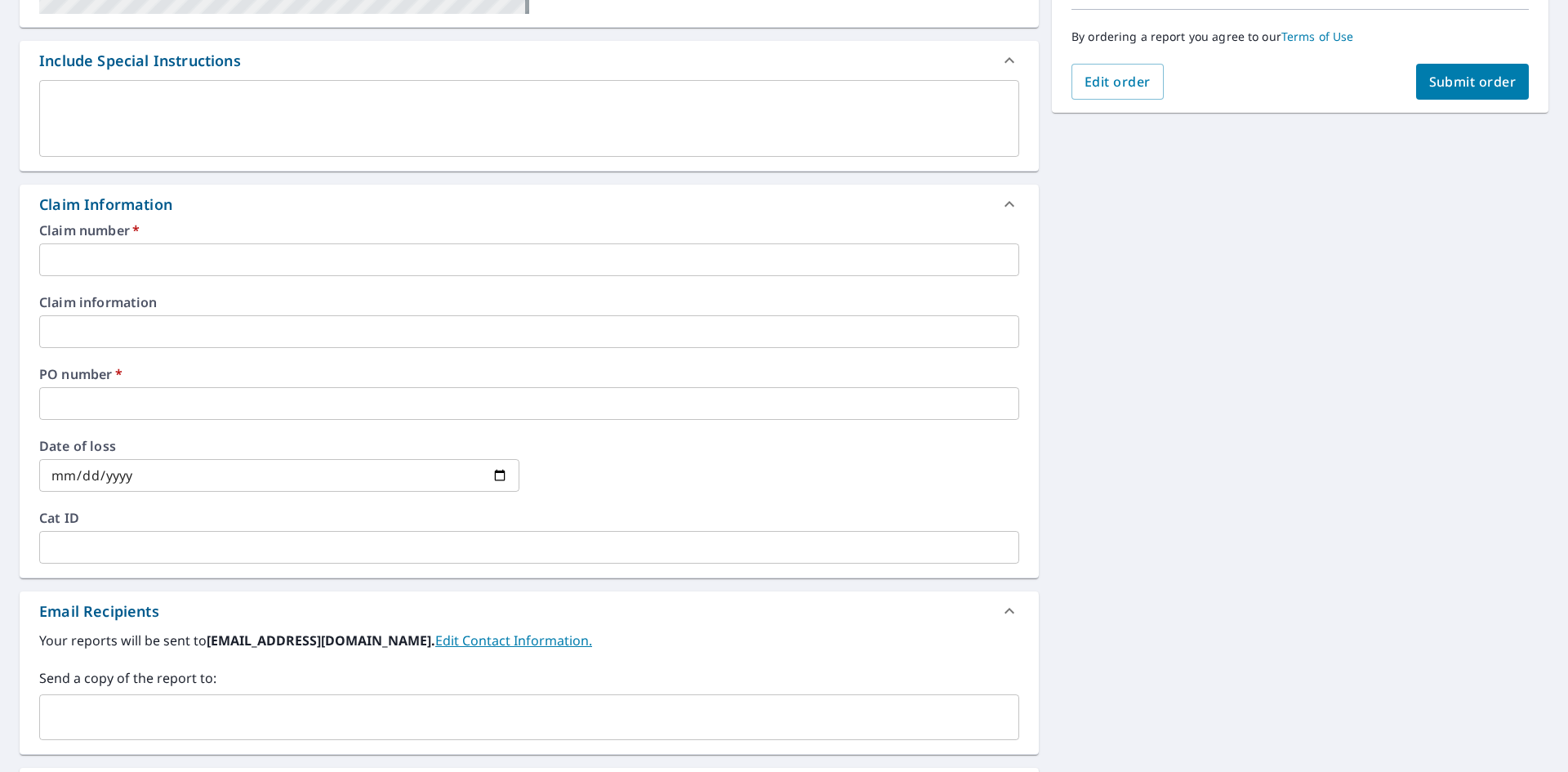
click at [169, 708] on input "text" at bounding box center [517, 716] width 941 height 31
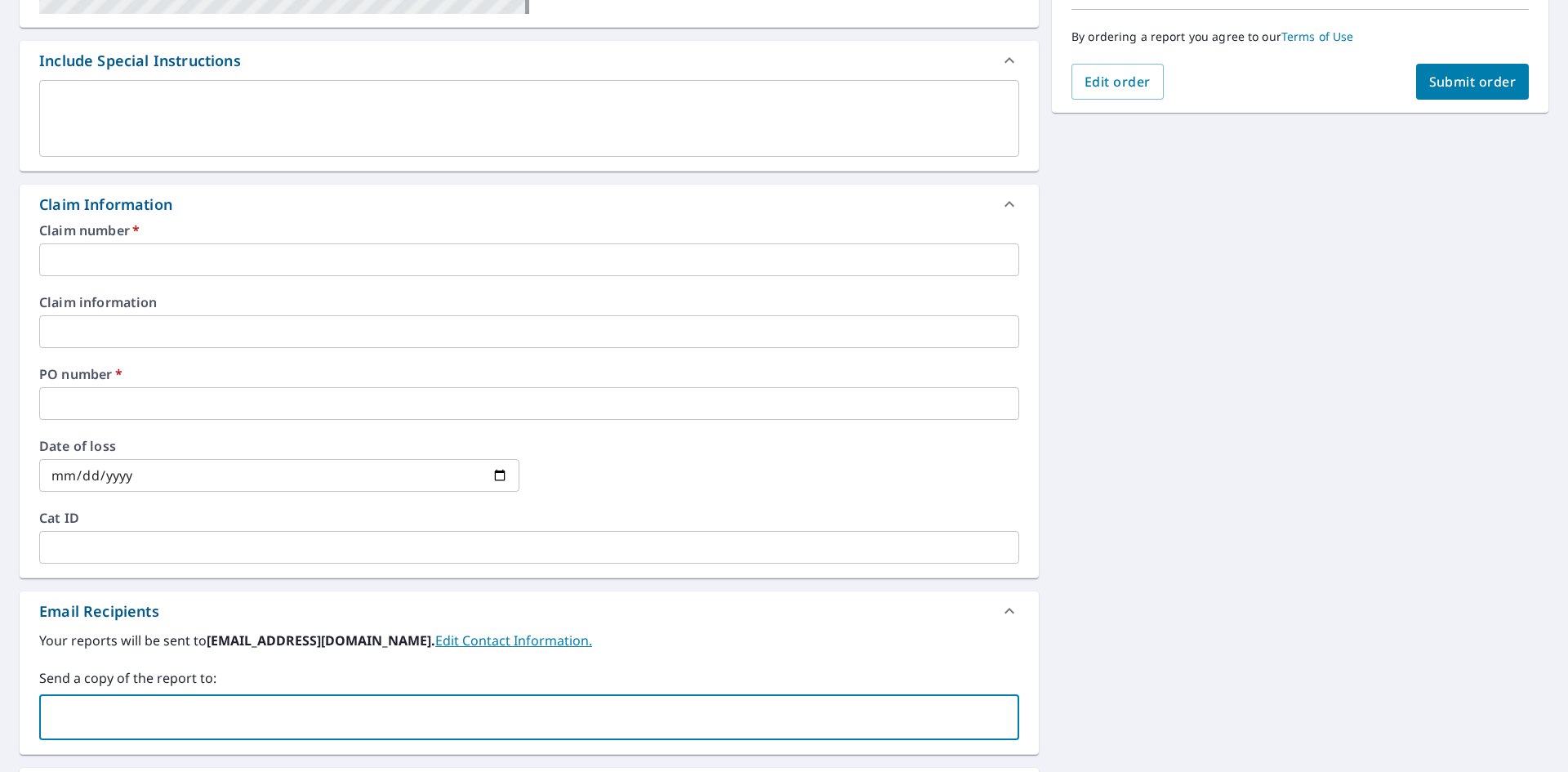
paste input "[PERSON_NAME][EMAIL_ADDRESS][PERSON_NAME][DOMAIN_NAME]"
type input "[PERSON_NAME][EMAIL_ADDRESS][PERSON_NAME][DOMAIN_NAME]"
checkbox input "true"
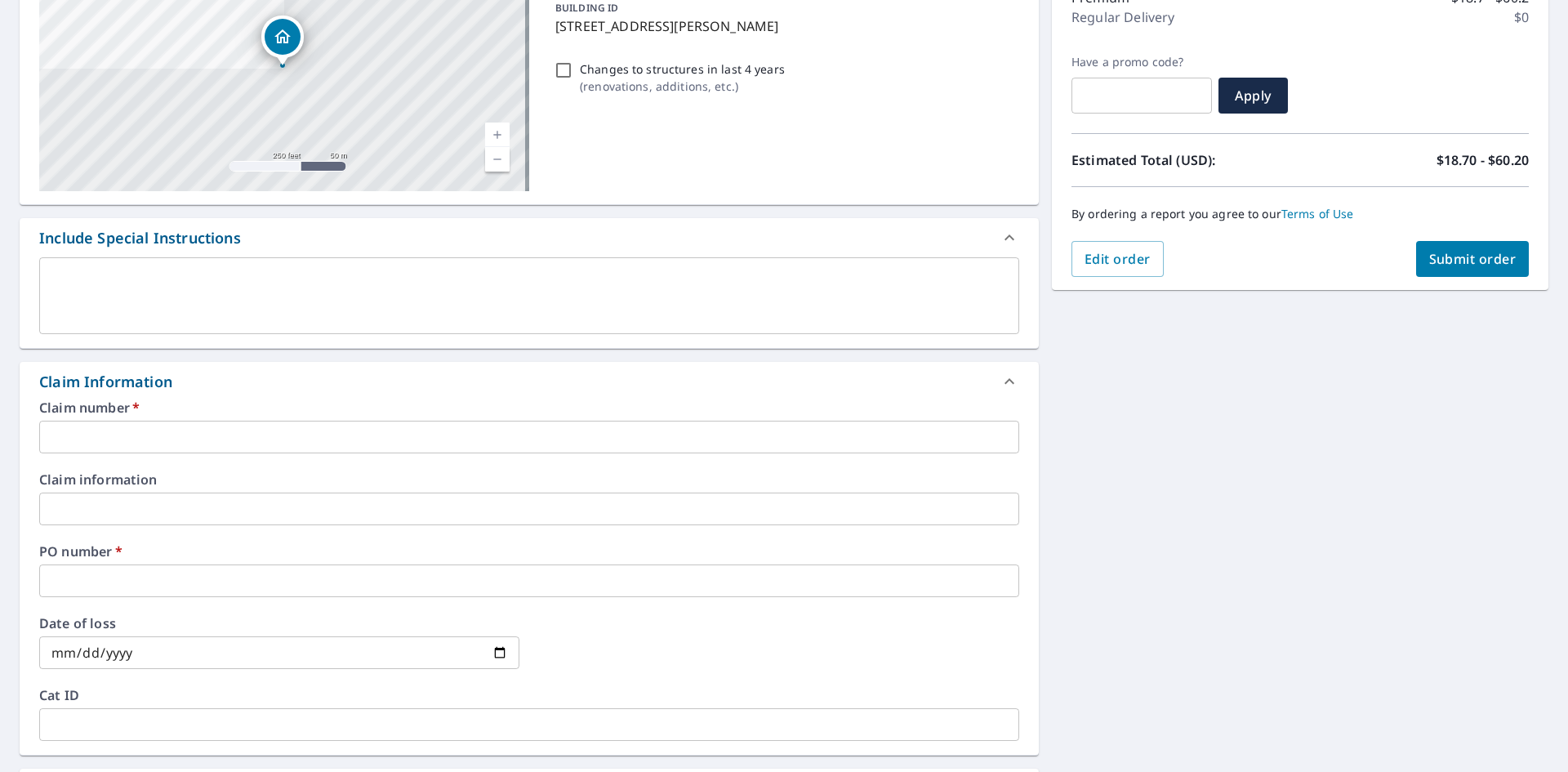
scroll to position [245, 0]
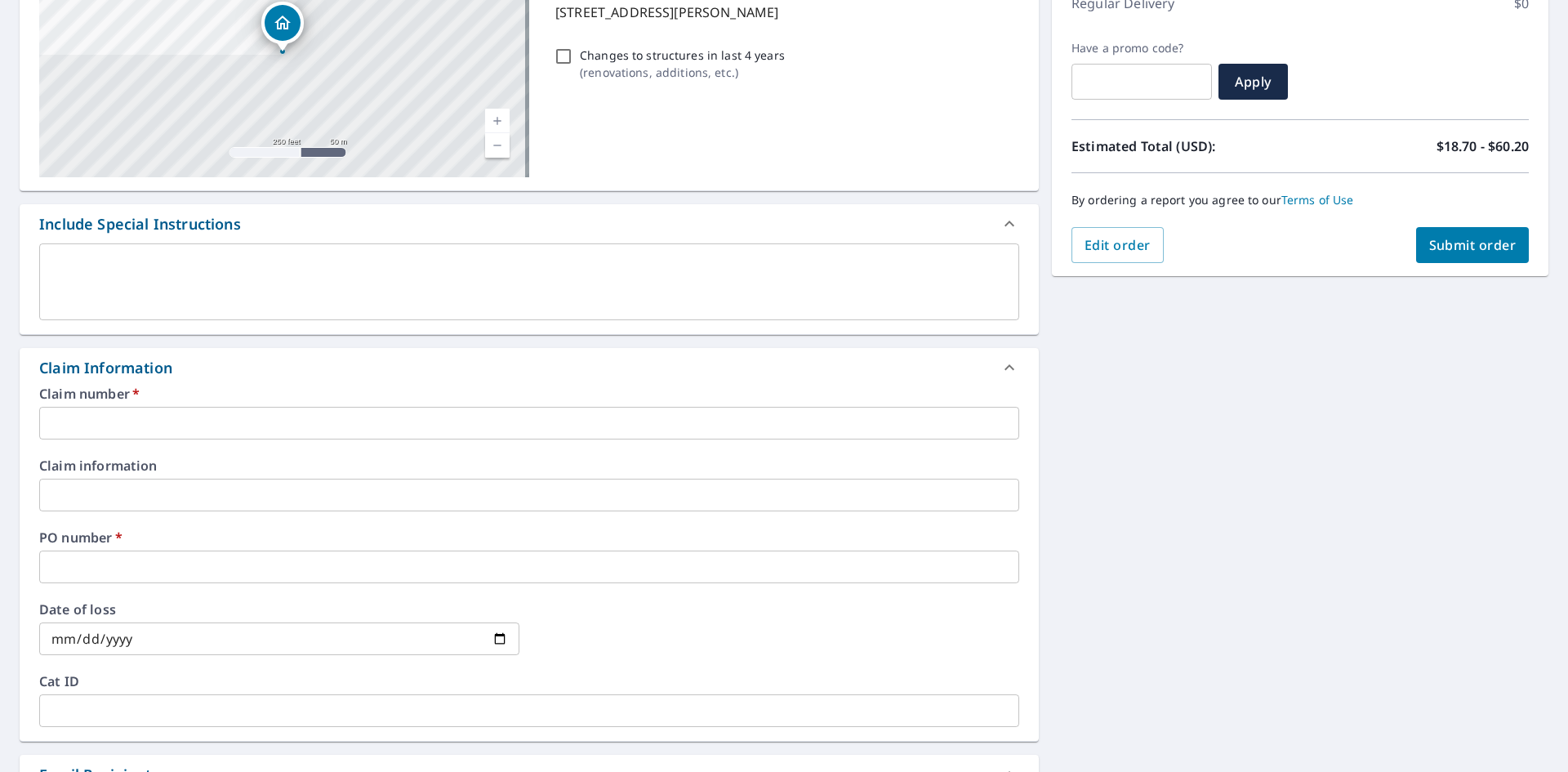
click at [227, 420] on input "text" at bounding box center [528, 422] width 980 height 32
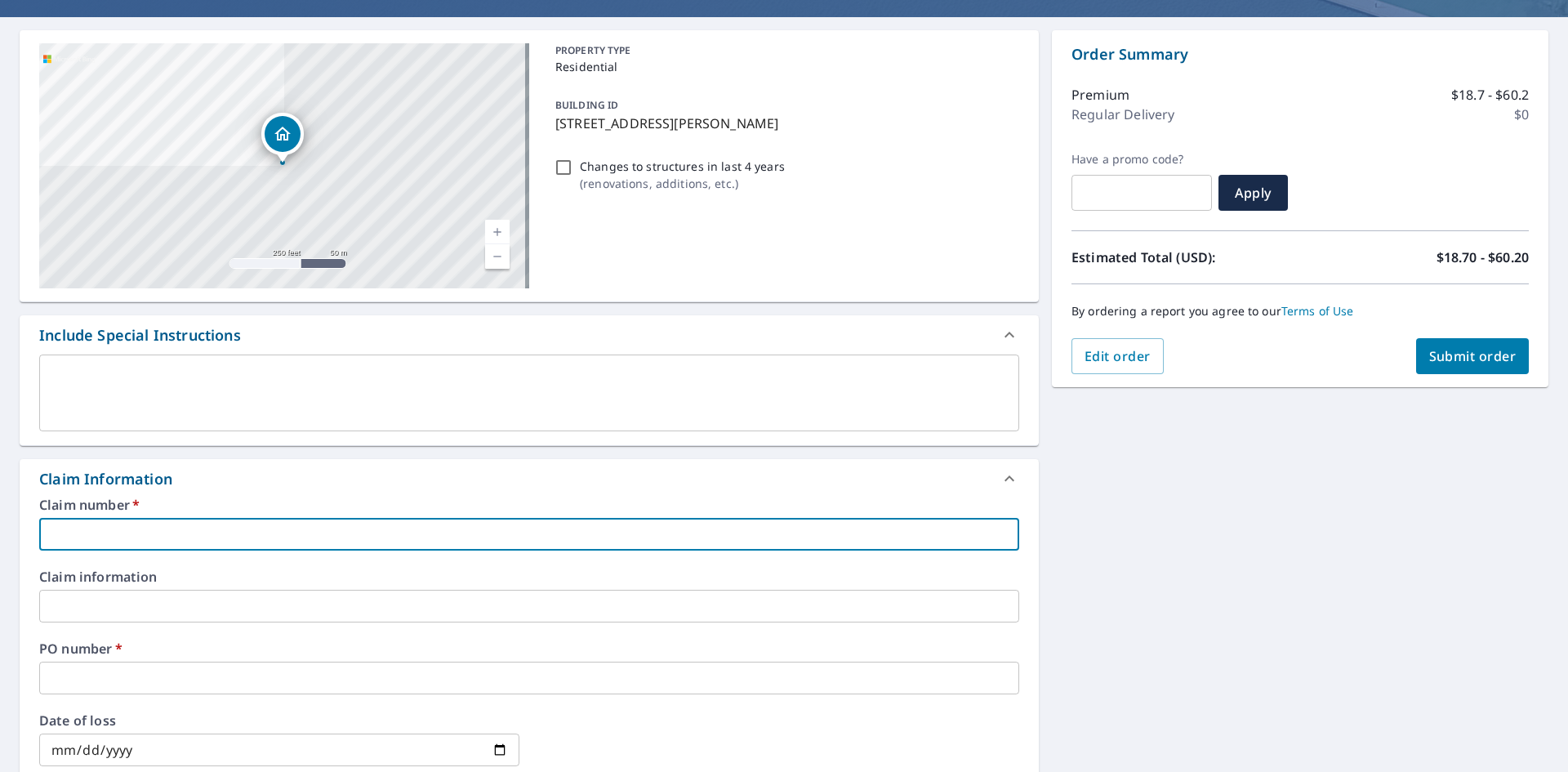
scroll to position [164, 0]
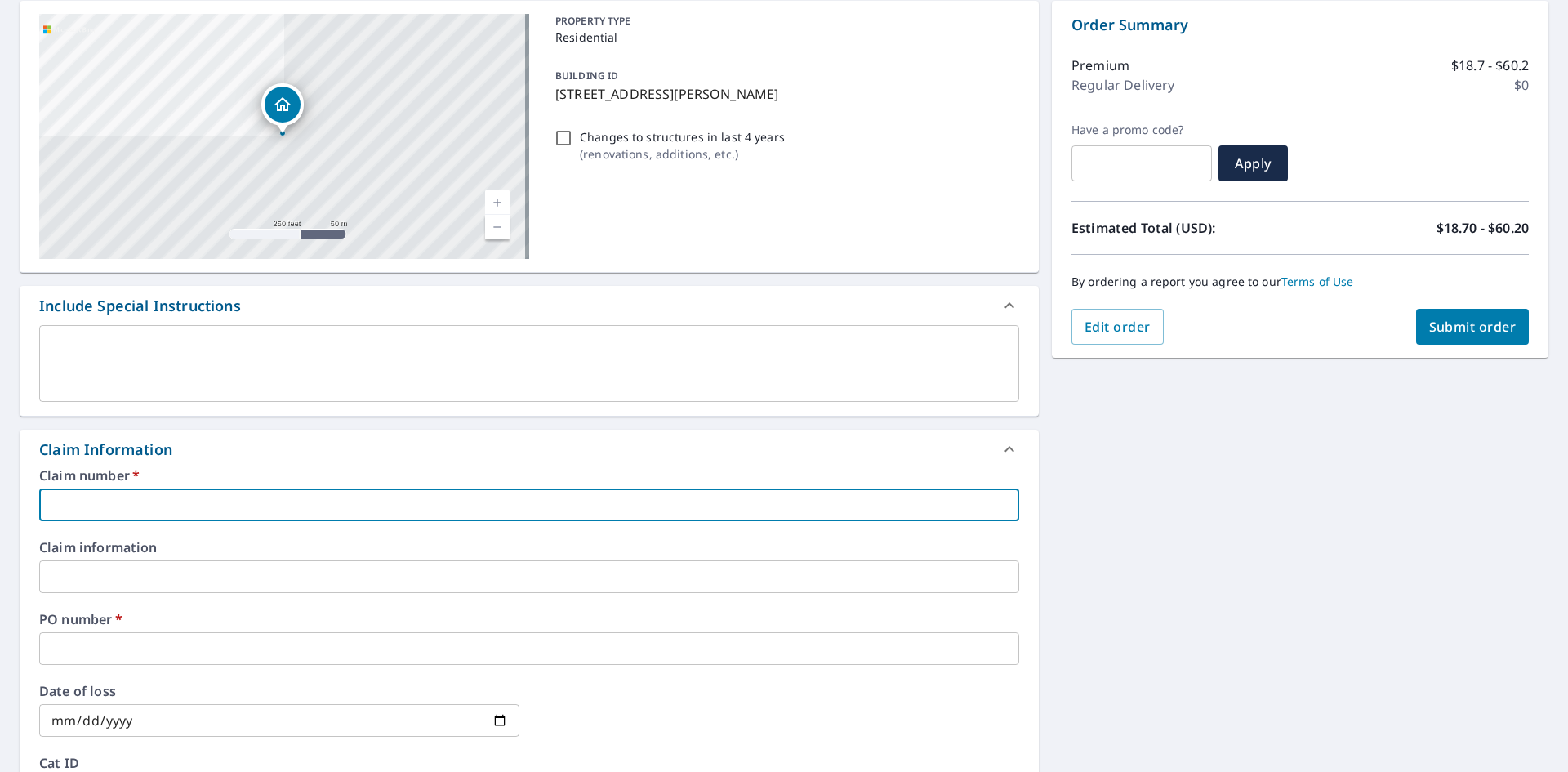
click at [301, 503] on input "text" at bounding box center [528, 504] width 980 height 32
type input "B"
checkbox input "true"
type input "BW"
checkbox input "true"
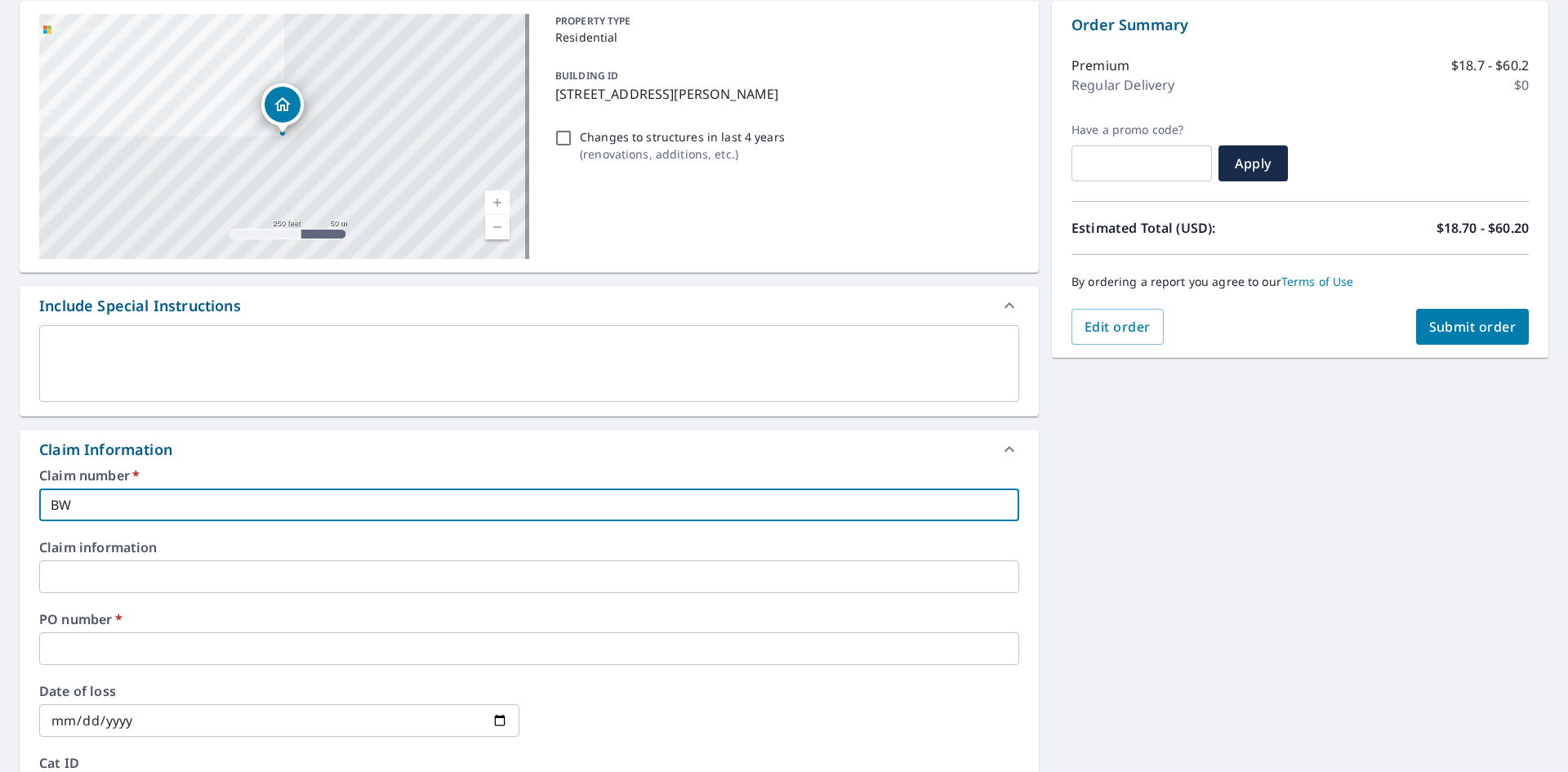
type input "BWE"
checkbox input "true"
type input "BWEX"
checkbox input "true"
type input "BWEXE"
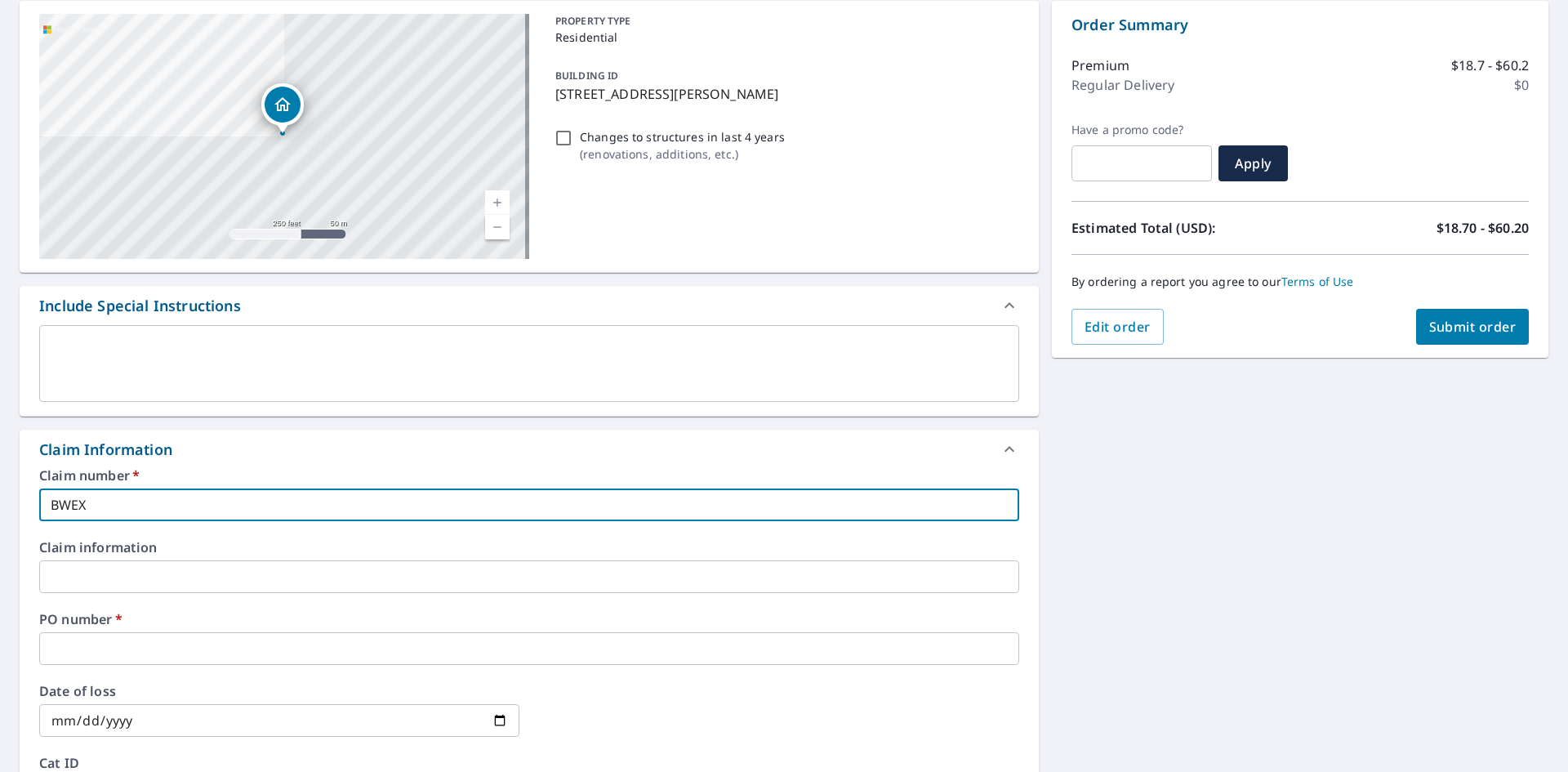
checkbox input "true"
type input "BWEXET"
checkbox input "true"
type input "BWEXETE"
checkbox input "true"
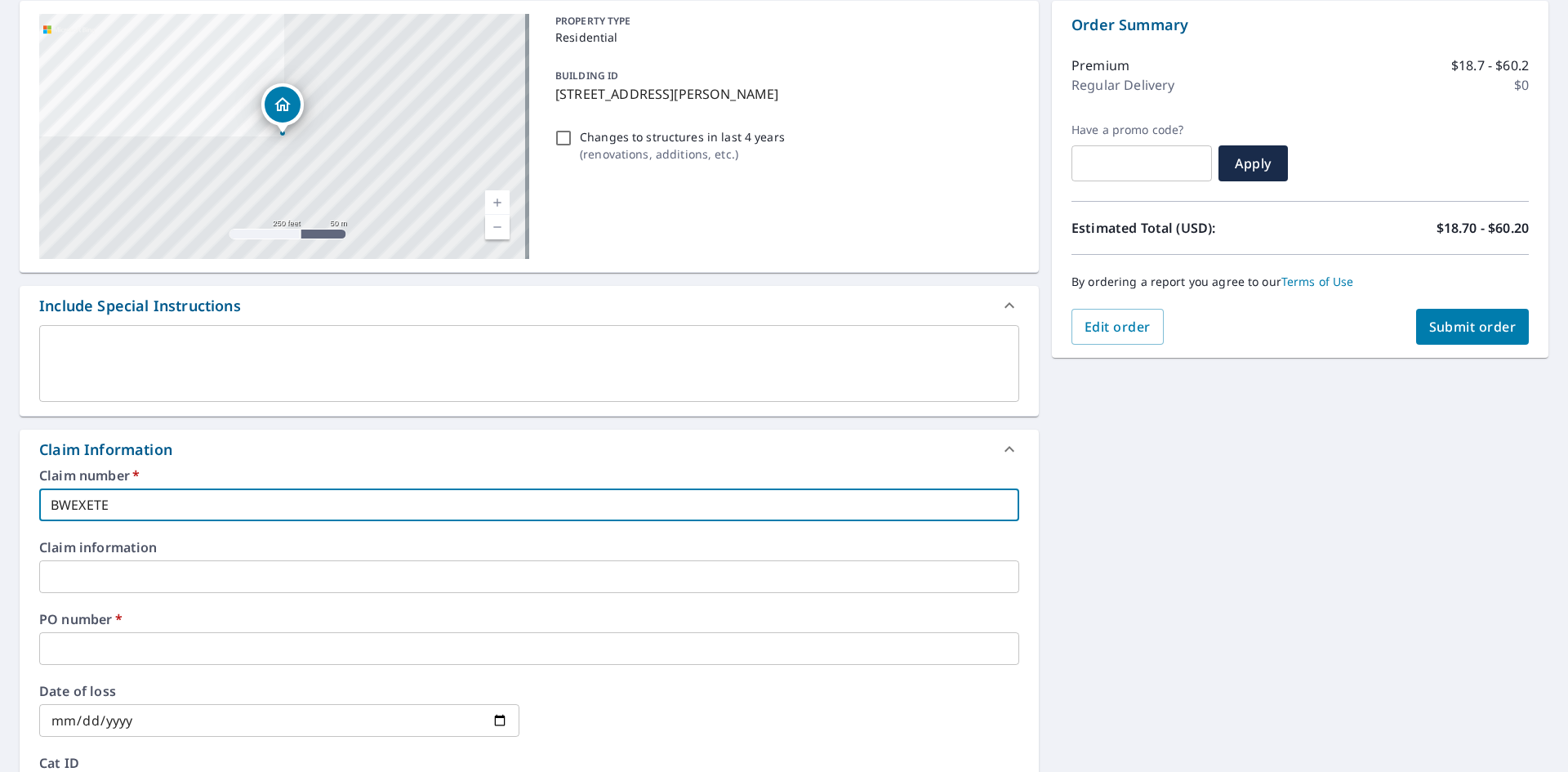
click at [96, 505] on input "BWEXETE" at bounding box center [528, 504] width 980 height 32
type input "BWEXTE"
checkbox input "true"
type input "BWEXTE"
click at [146, 641] on input "text" at bounding box center [528, 648] width 980 height 32
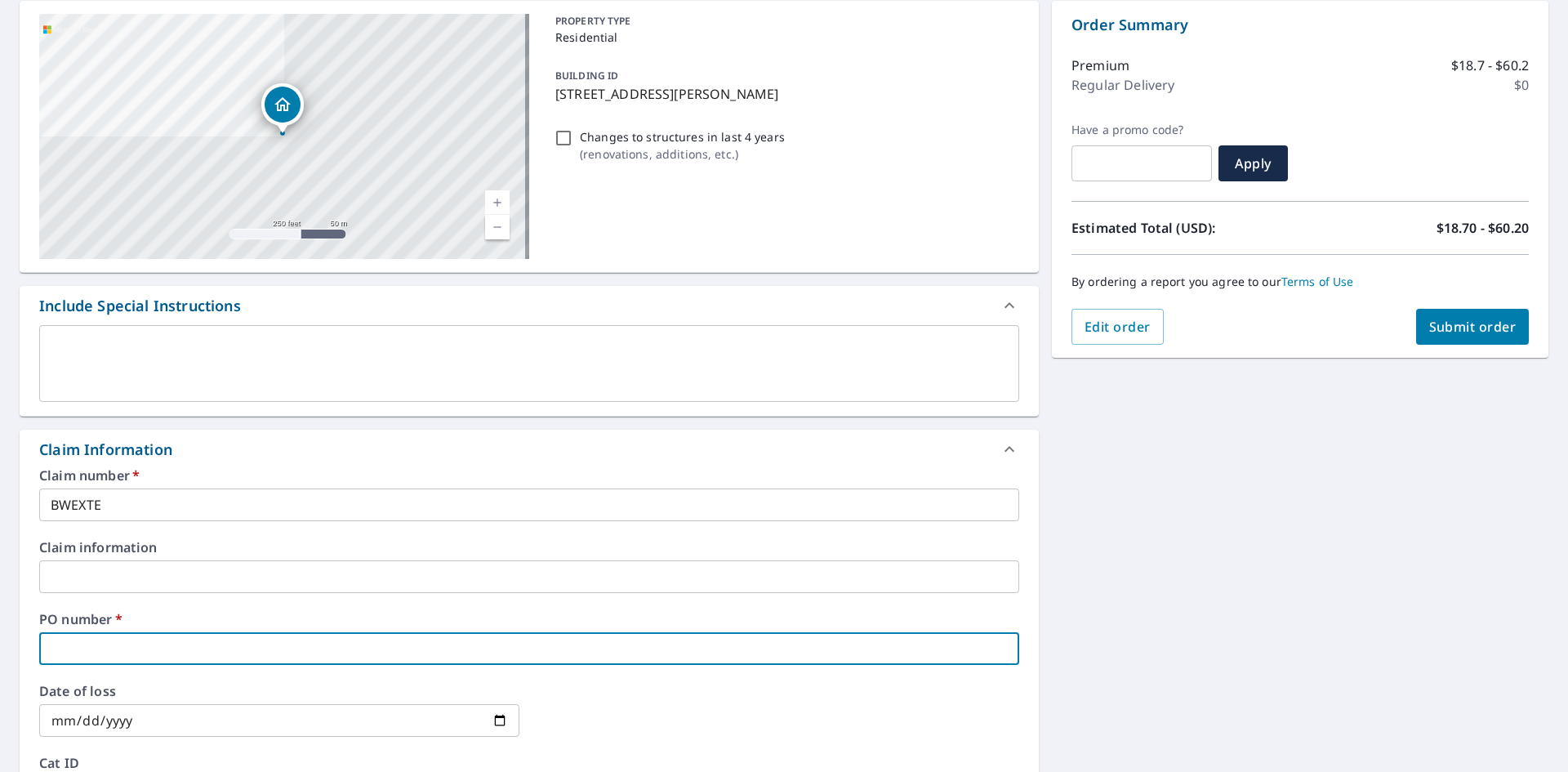
type input "2"
checkbox input "true"
type input "22"
checkbox input "true"
click at [787, 651] on input "22" at bounding box center [528, 648] width 980 height 32
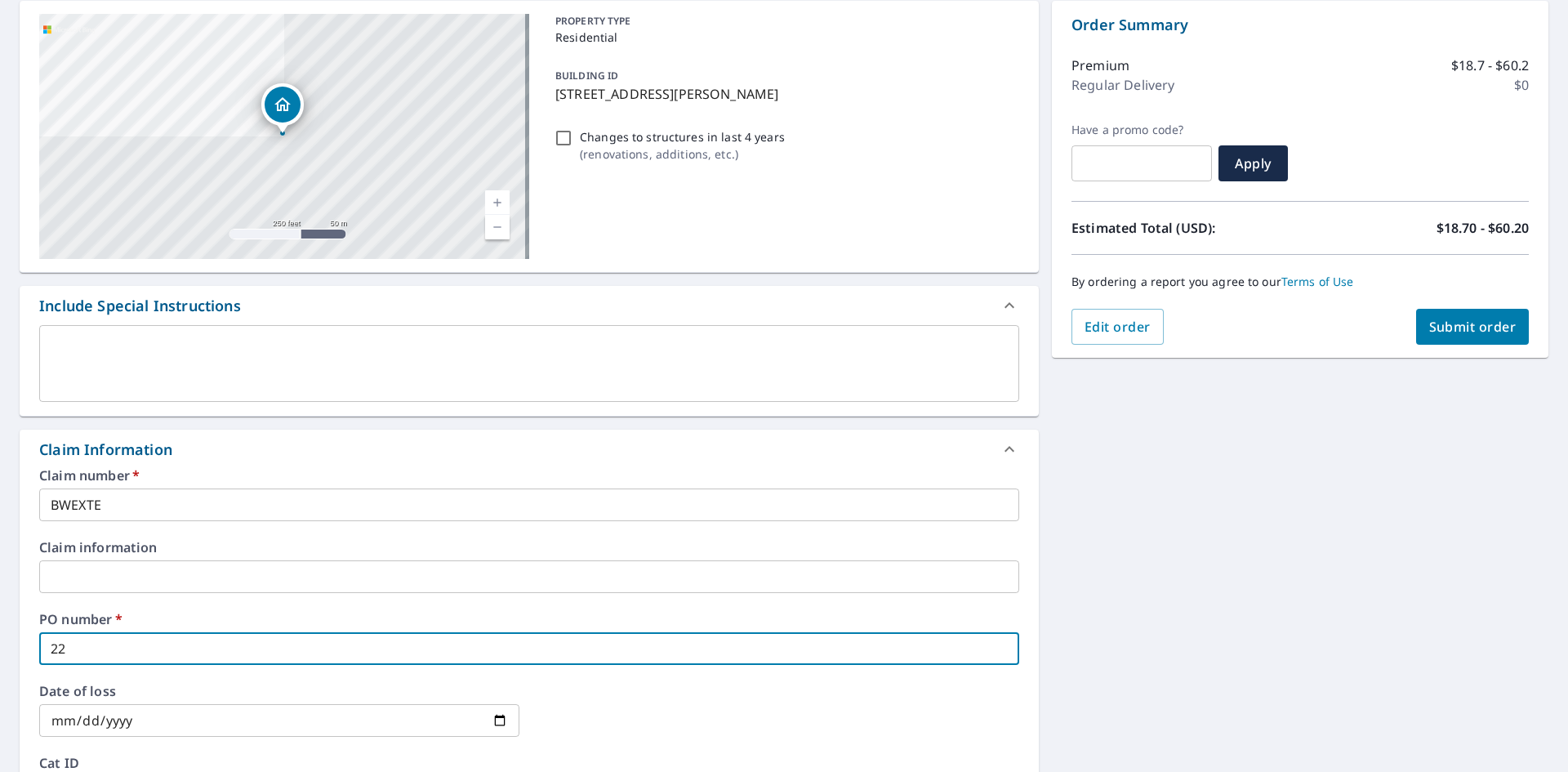
type input "226"
checkbox input "true"
type input "2269"
checkbox input "true"
type input "22691"
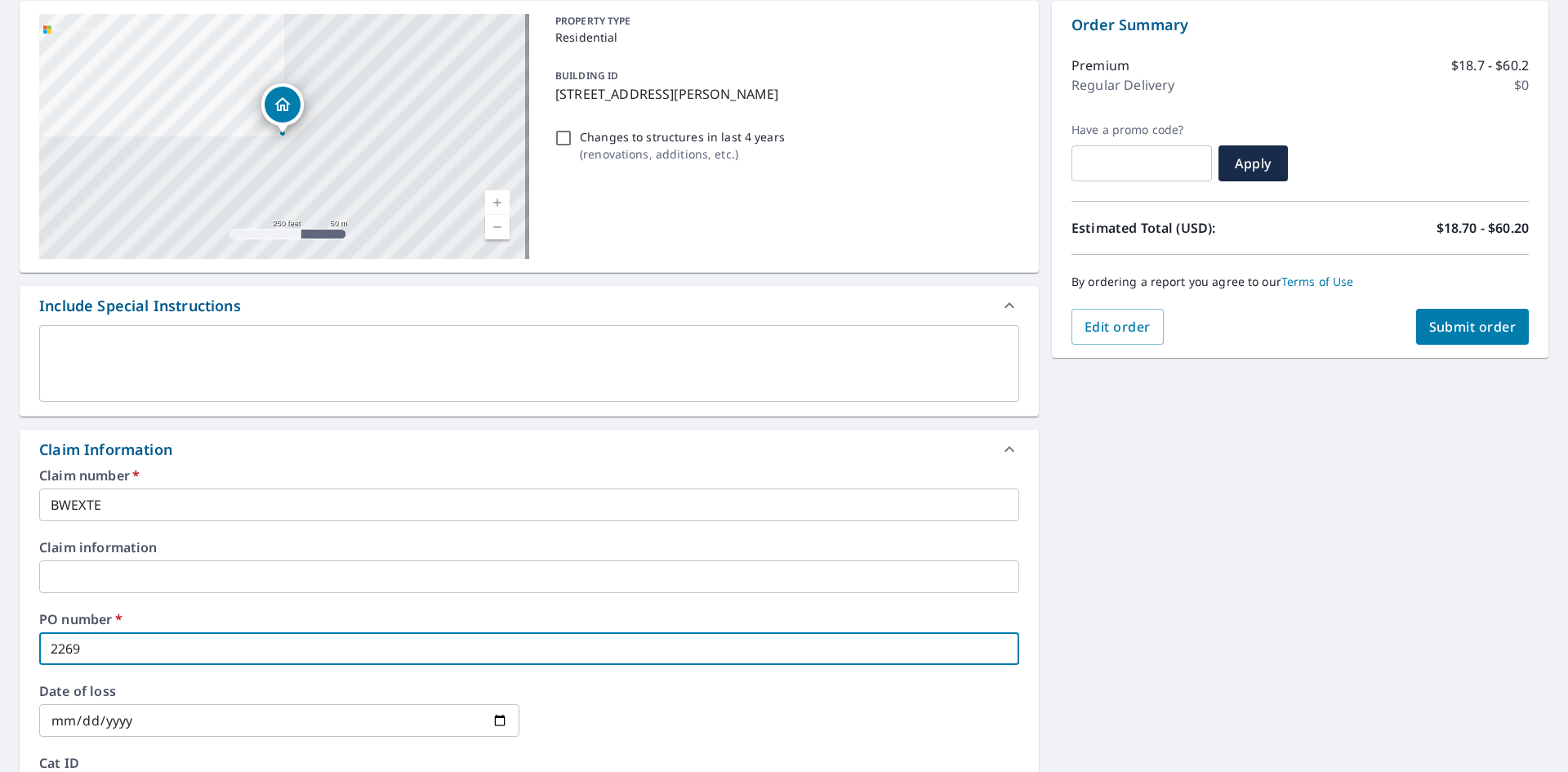
checkbox input "true"
type input "22691"
checkbox input "true"
type input "22691 3"
checkbox input "true"
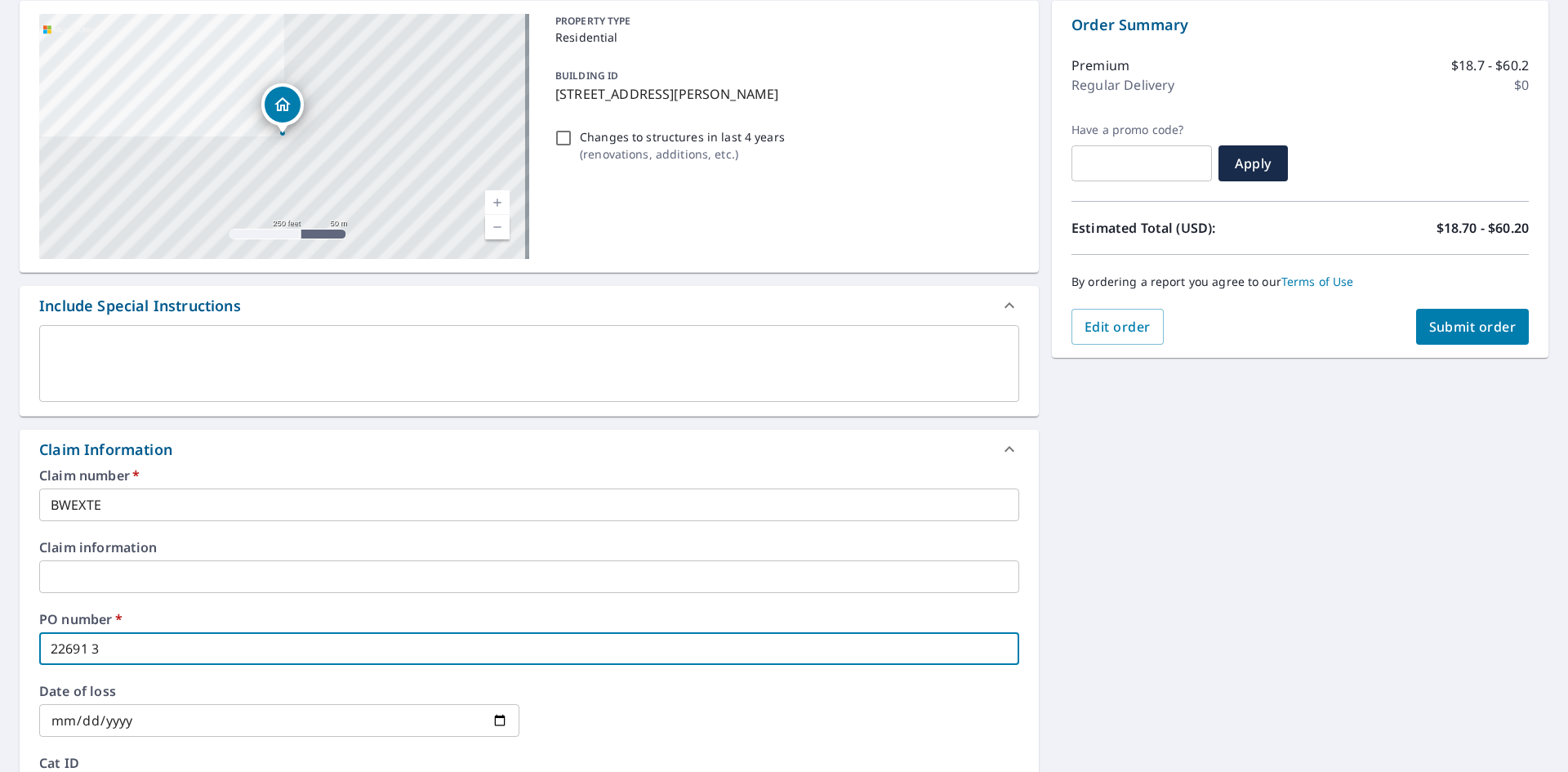
type input "22691 34"
checkbox input "true"
type input "22691 347"
checkbox input "true"
type input "22691 347"
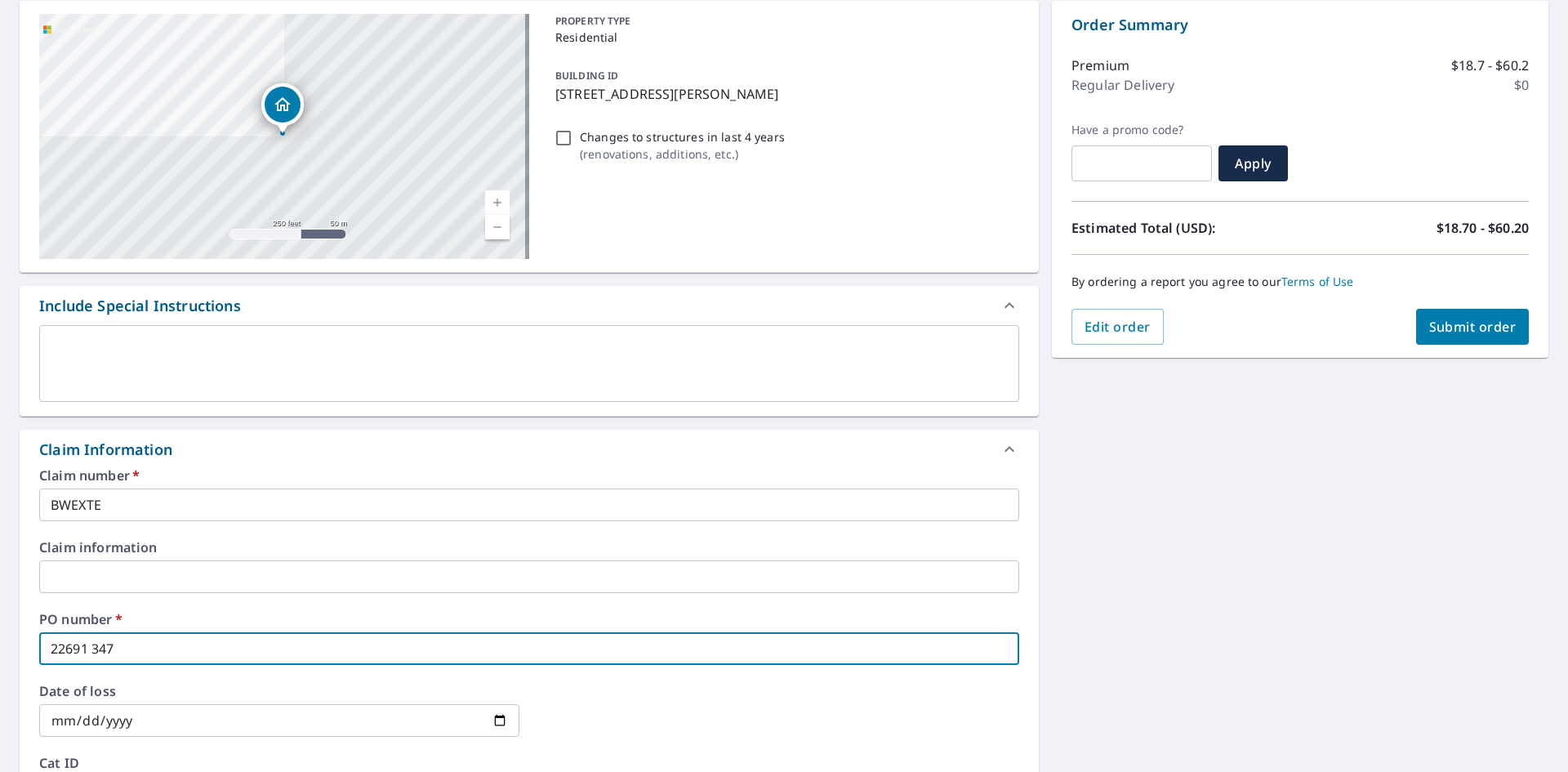
checkbox input "true"
type input "22691 347 T"
checkbox input "true"
type input "22691 347 TH"
checkbox input "true"
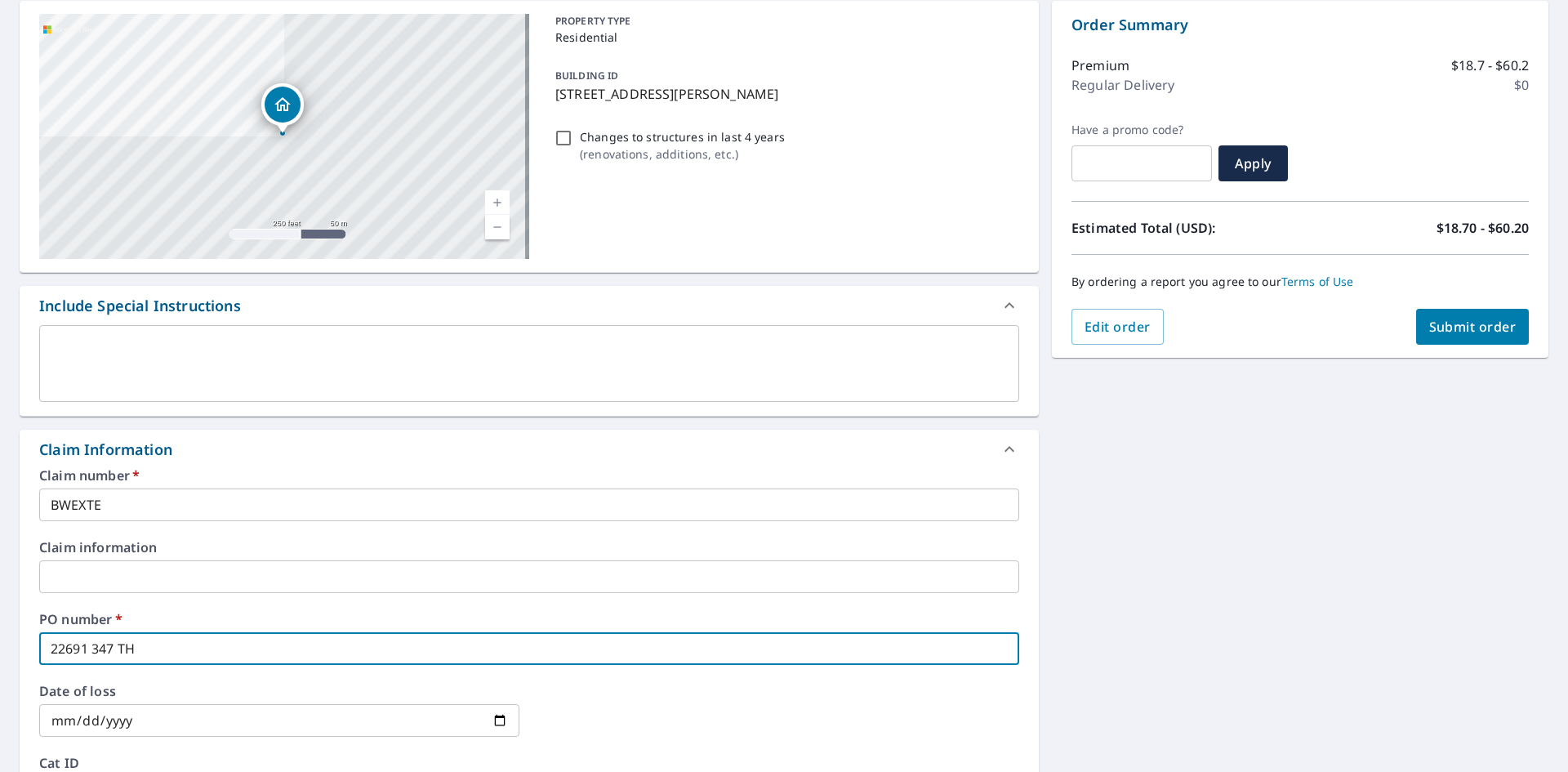
type input "22691 347 T"
checkbox input "true"
type input "22691 347"
checkbox input "true"
type input "22691 347"
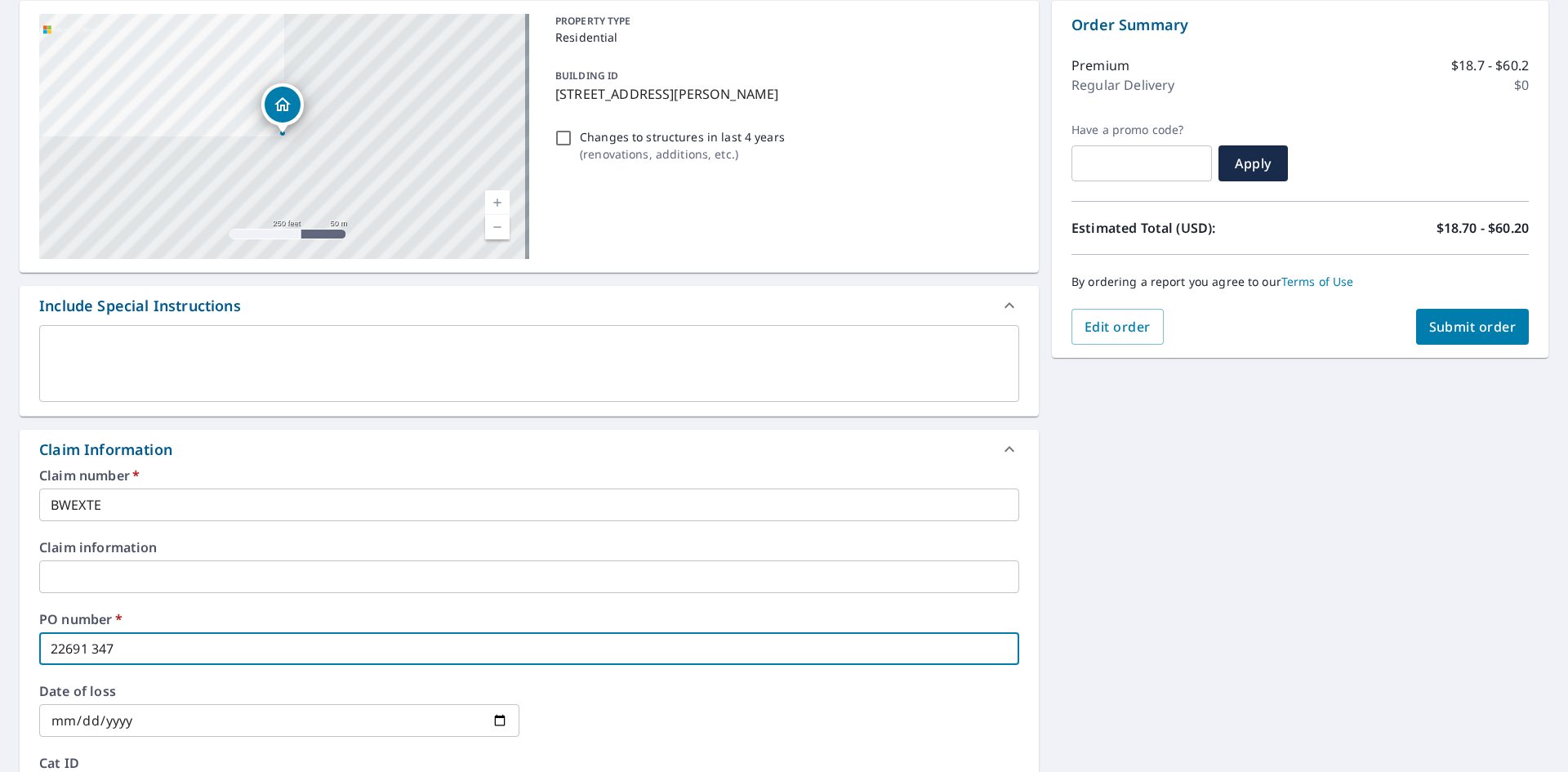
checkbox input "true"
type input "22691 347T"
checkbox input "true"
type input "22691 347TH"
checkbox input "true"
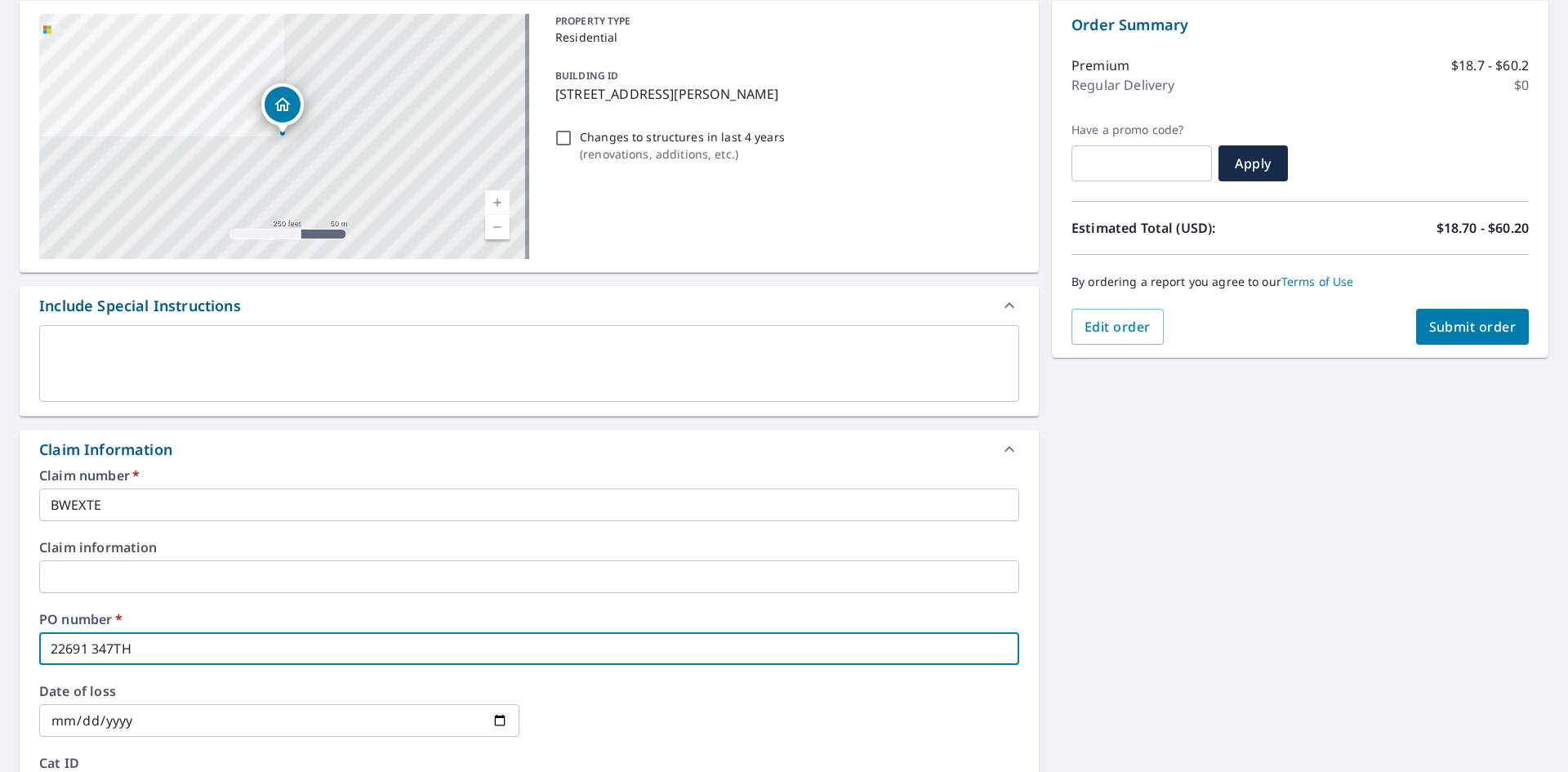
type input "22691 347TH"
checkbox input "true"
type input "22691 347TH A"
checkbox input "true"
type input "22691 347TH AV"
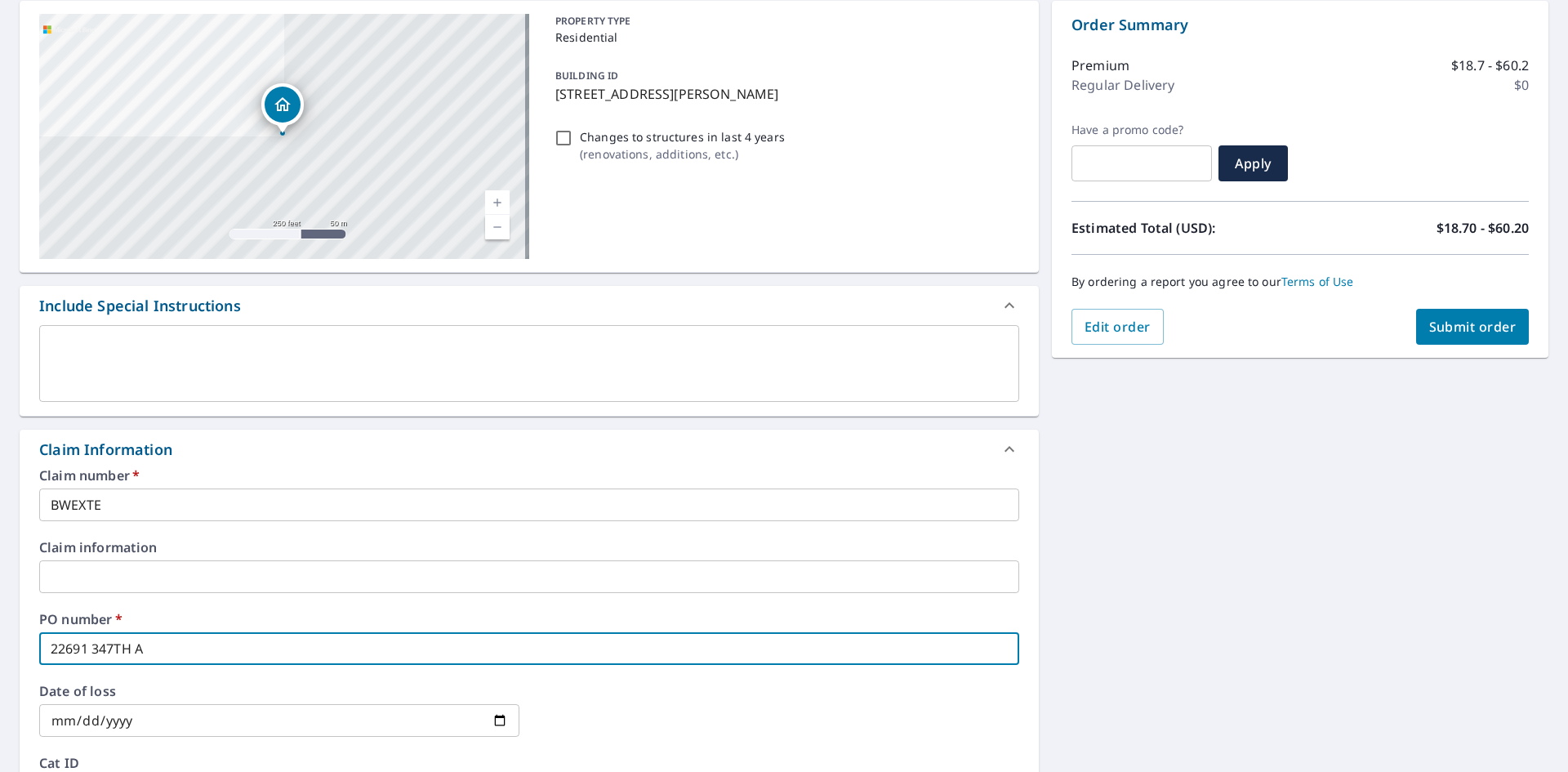
checkbox input "true"
type input "[STREET_ADDRESS]"
click at [342, 148] on div "[STREET_ADDRESS][PERSON_NAME]" at bounding box center [284, 136] width 490 height 245
checkbox input "true"
type input "[STREET_ADDRESS]"
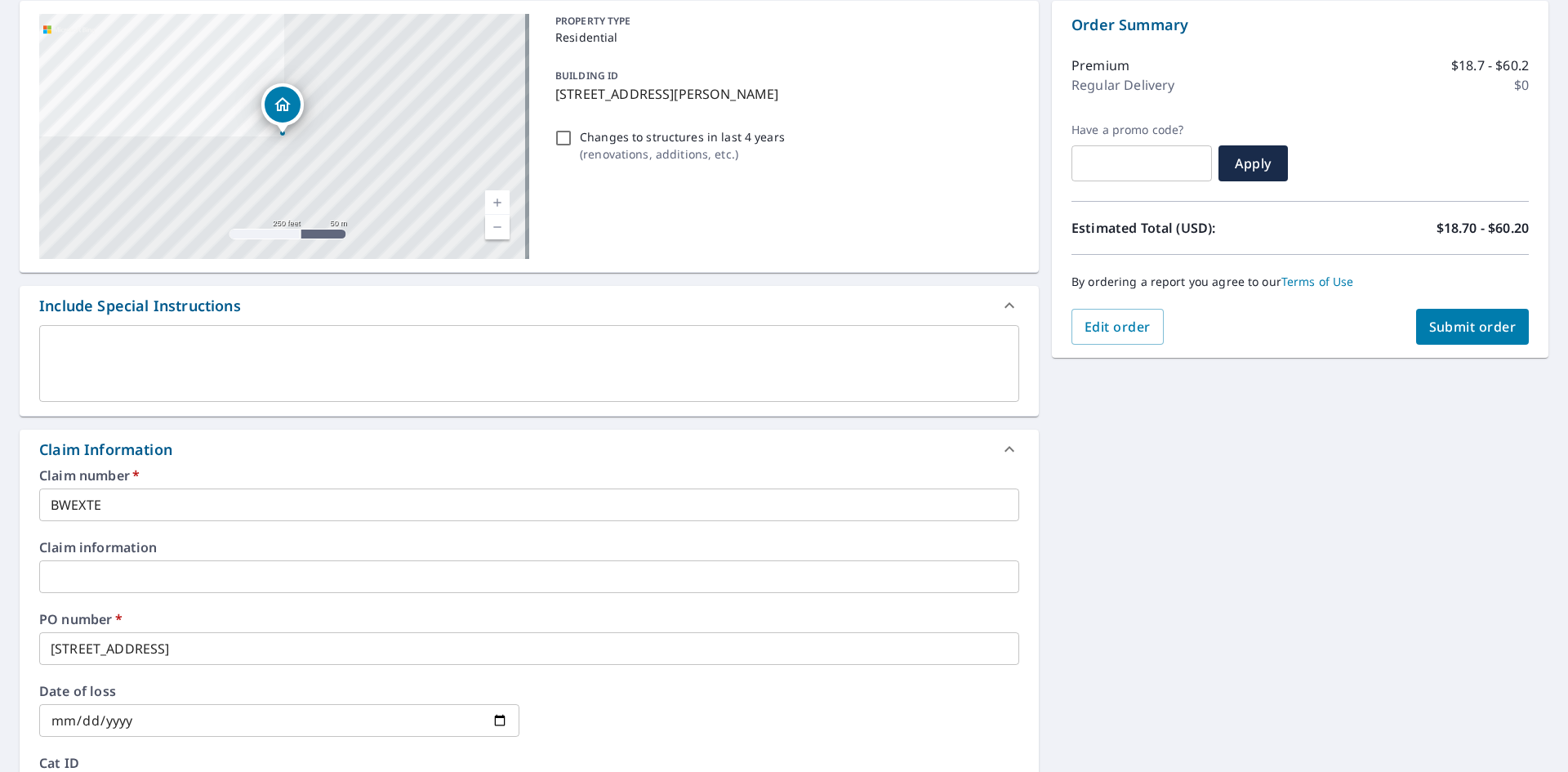
drag, startPoint x: 767, startPoint y: 92, endPoint x: 548, endPoint y: 110, distance: 219.7
click at [549, 110] on div "BUILDING ID [STREET_ADDRESS][PERSON_NAME]" at bounding box center [784, 85] width 470 height 52
checkbox input "true"
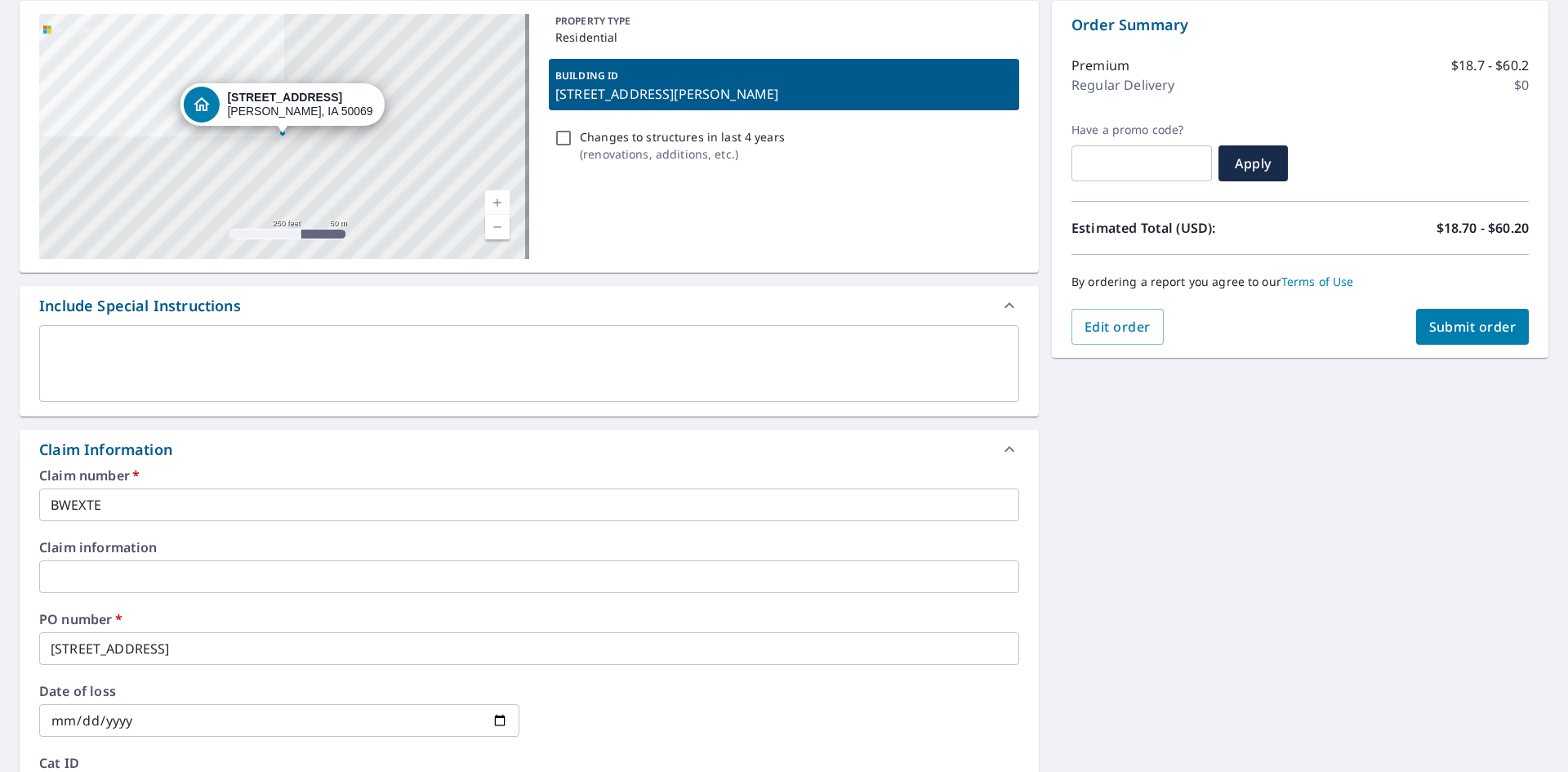
copy p "[STREET_ADDRESS][PERSON_NAME]"
click at [200, 350] on textarea at bounding box center [529, 364] width 957 height 47
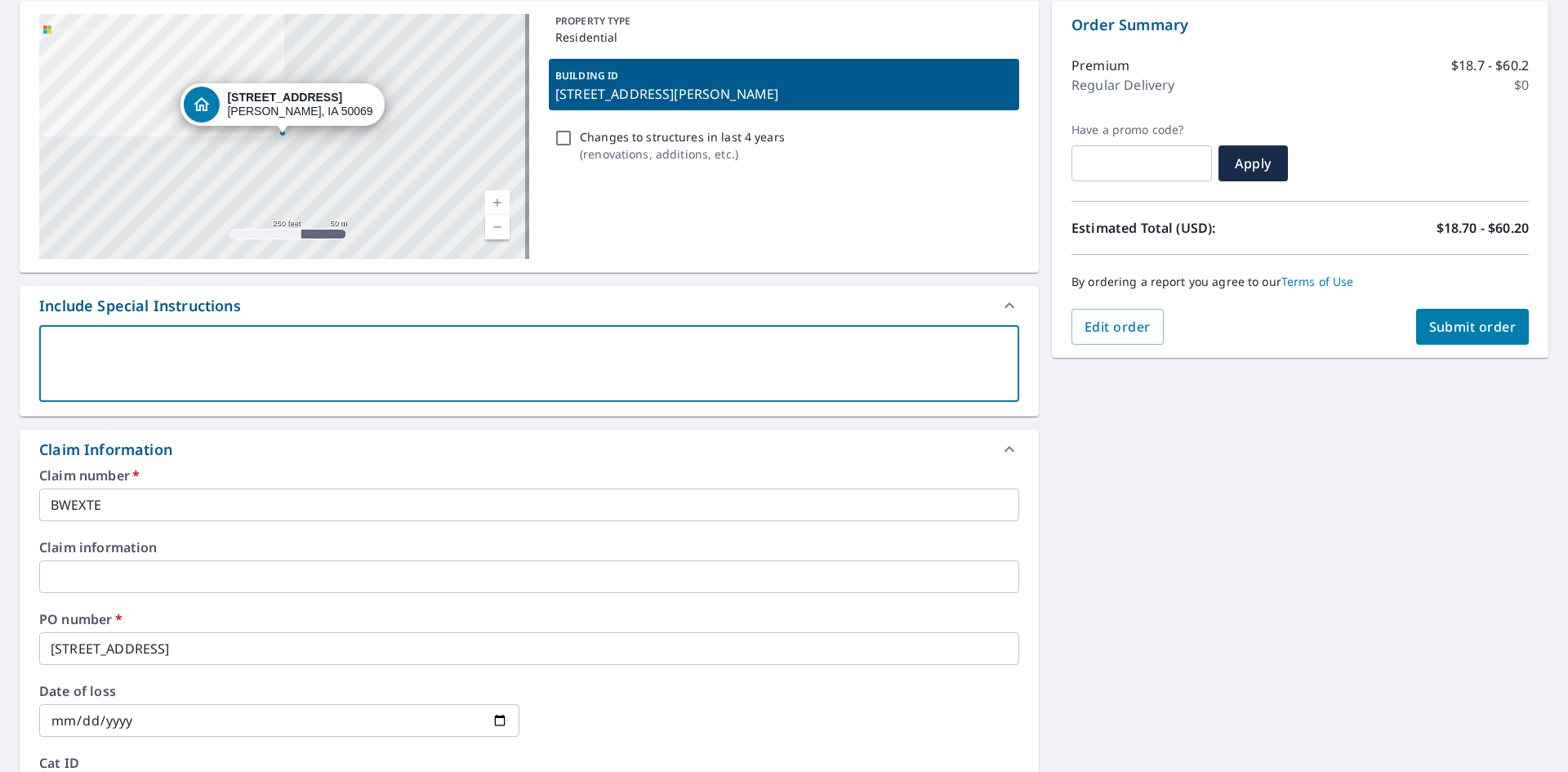
type textarea "M"
type textarea "x"
checkbox input "true"
type textarea "h"
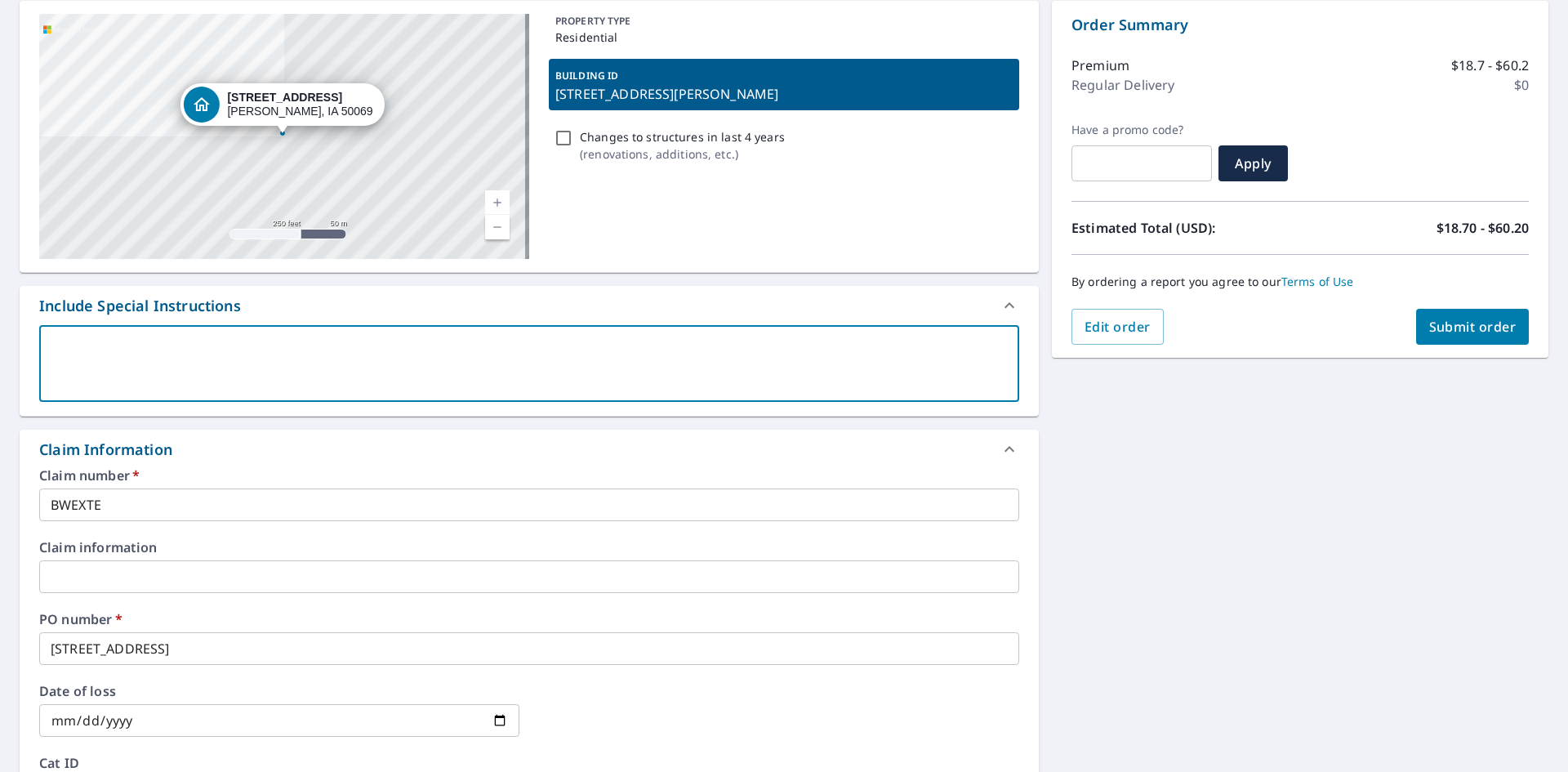
type textarea "x"
checkbox input "true"
type textarea "hO"
type textarea "x"
checkbox input "true"
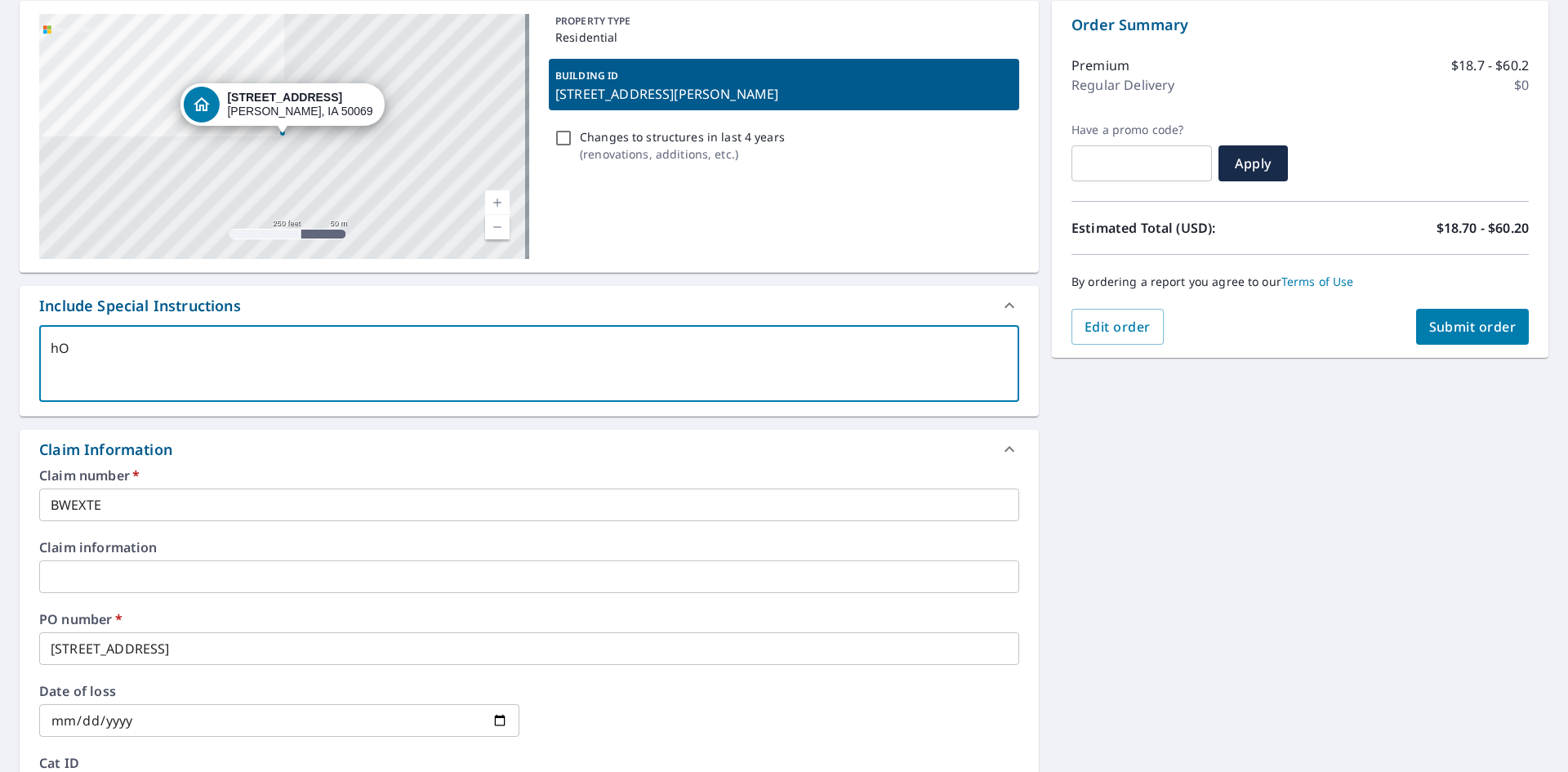
type textarea "hOU"
type textarea "x"
checkbox input "true"
type textarea "hOUS"
type textarea "x"
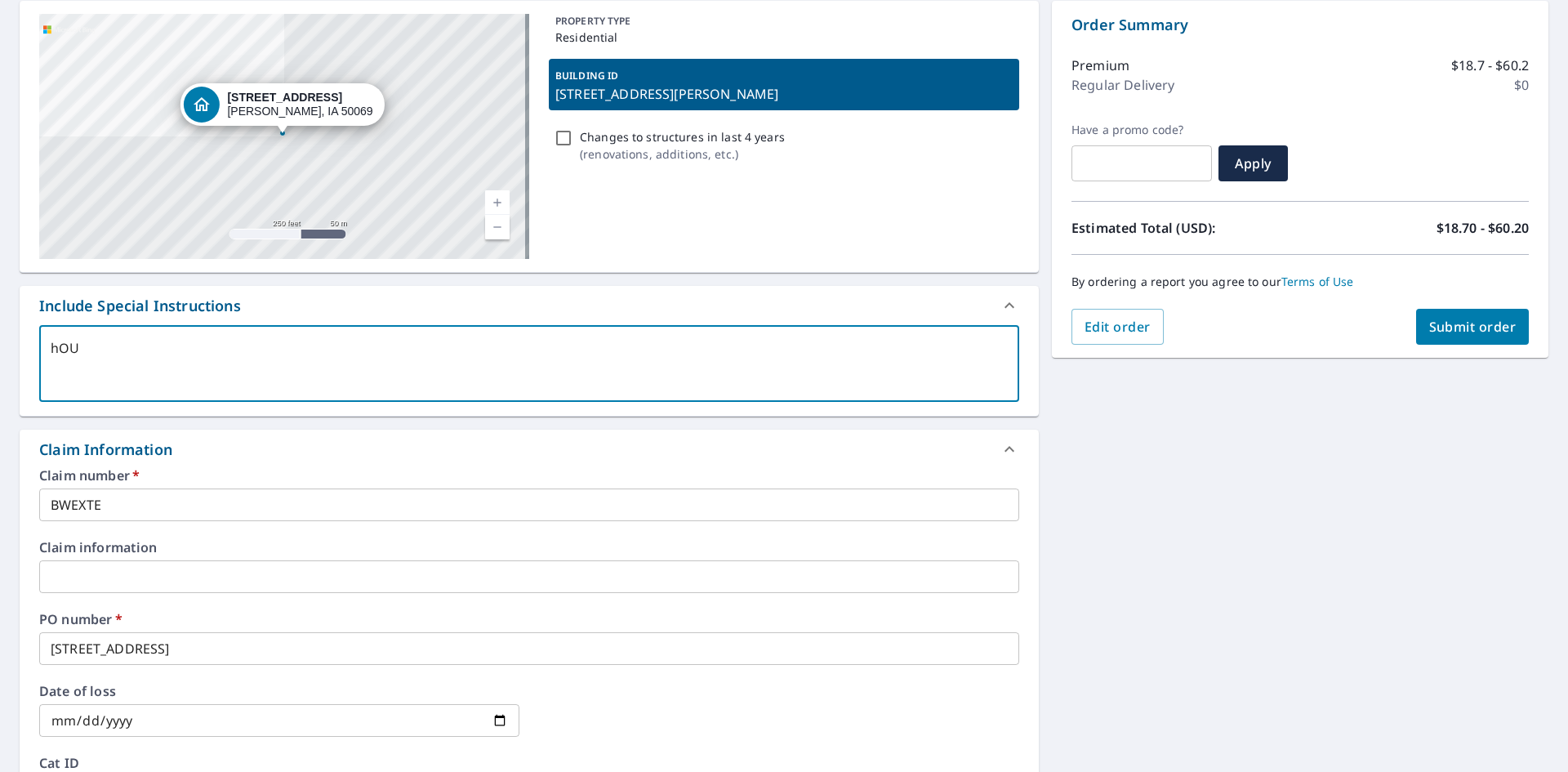
checkbox input "true"
type textarea "hOUSE"
type textarea "x"
checkbox input "true"
type textarea "hOUSE"
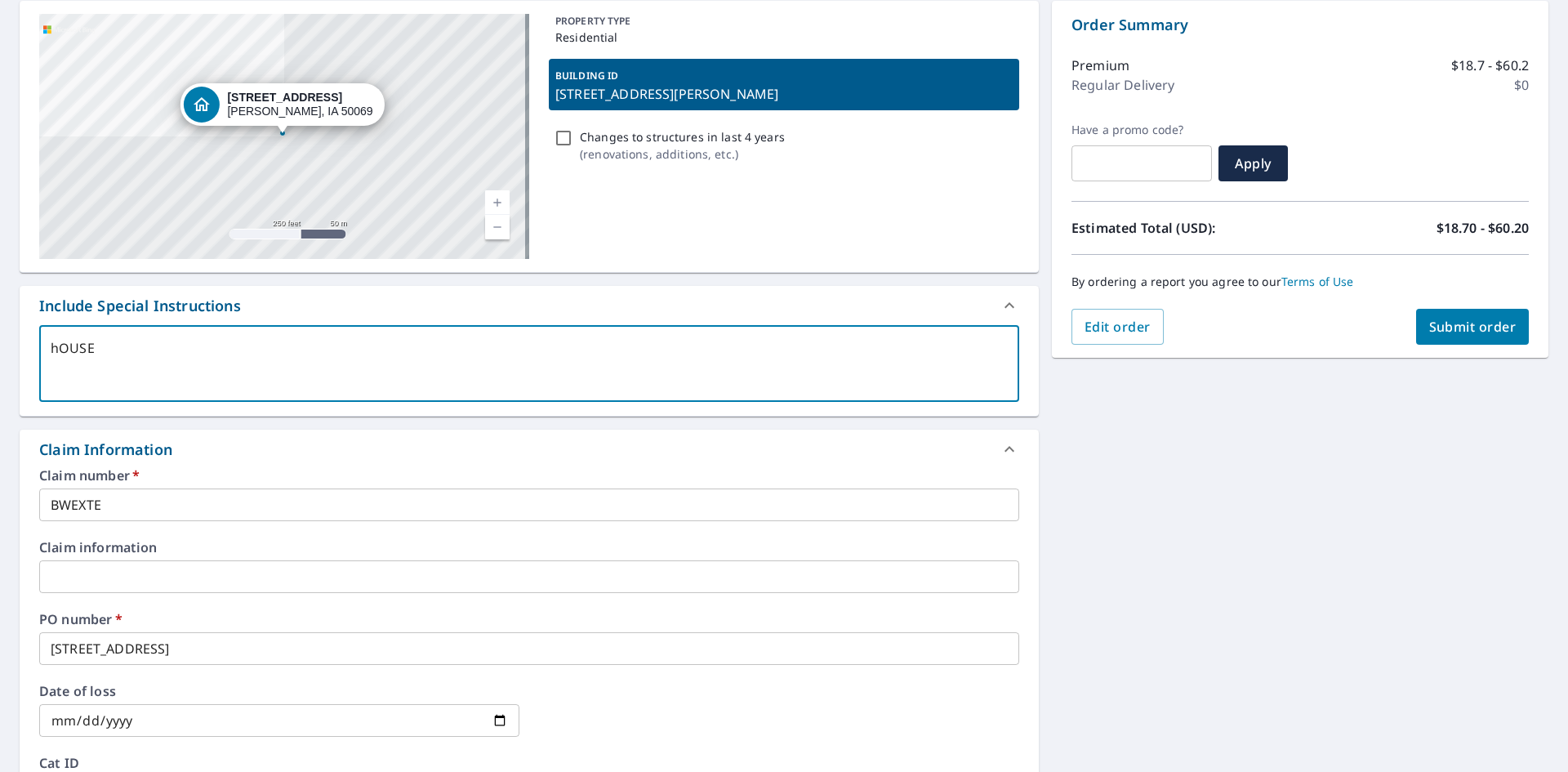
type textarea "x"
checkbox input "true"
type textarea "hOUSE O"
type textarea "x"
checkbox input "true"
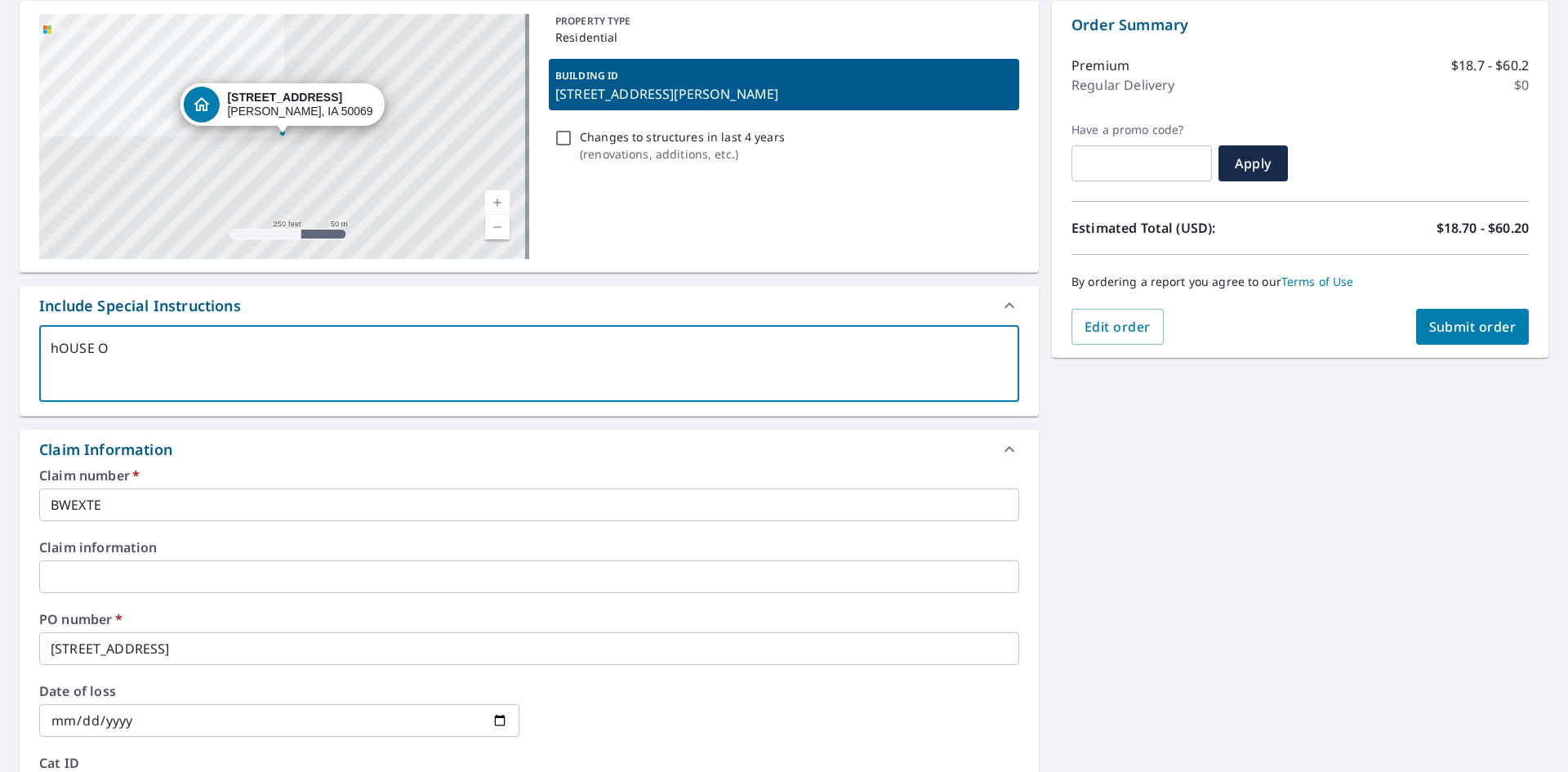
type textarea "hOUSE"
type textarea "x"
checkbox input "true"
type textarea "hOUSE"
type textarea "x"
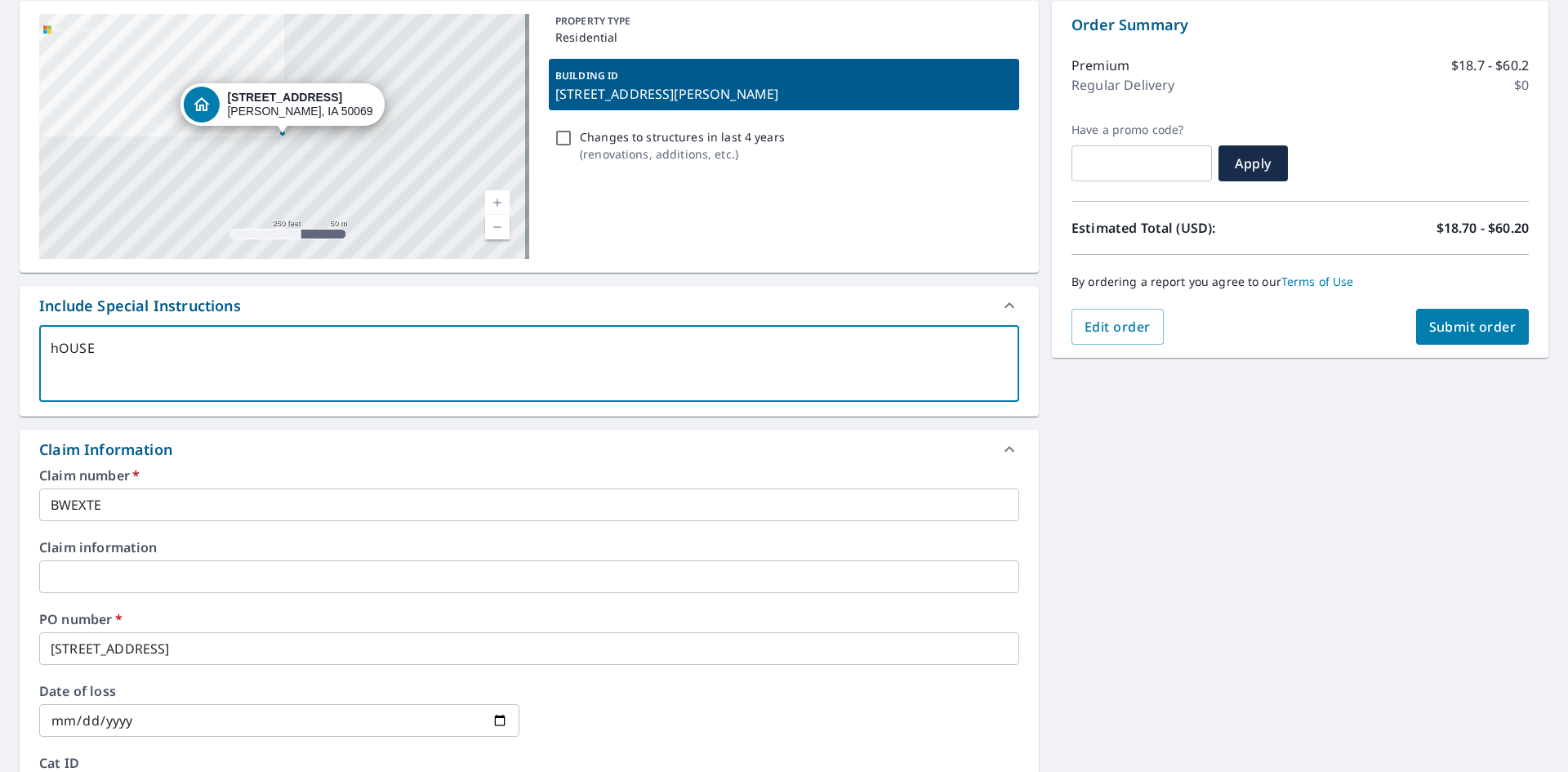
checkbox input "true"
type textarea "hOUS"
type textarea "x"
checkbox input "true"
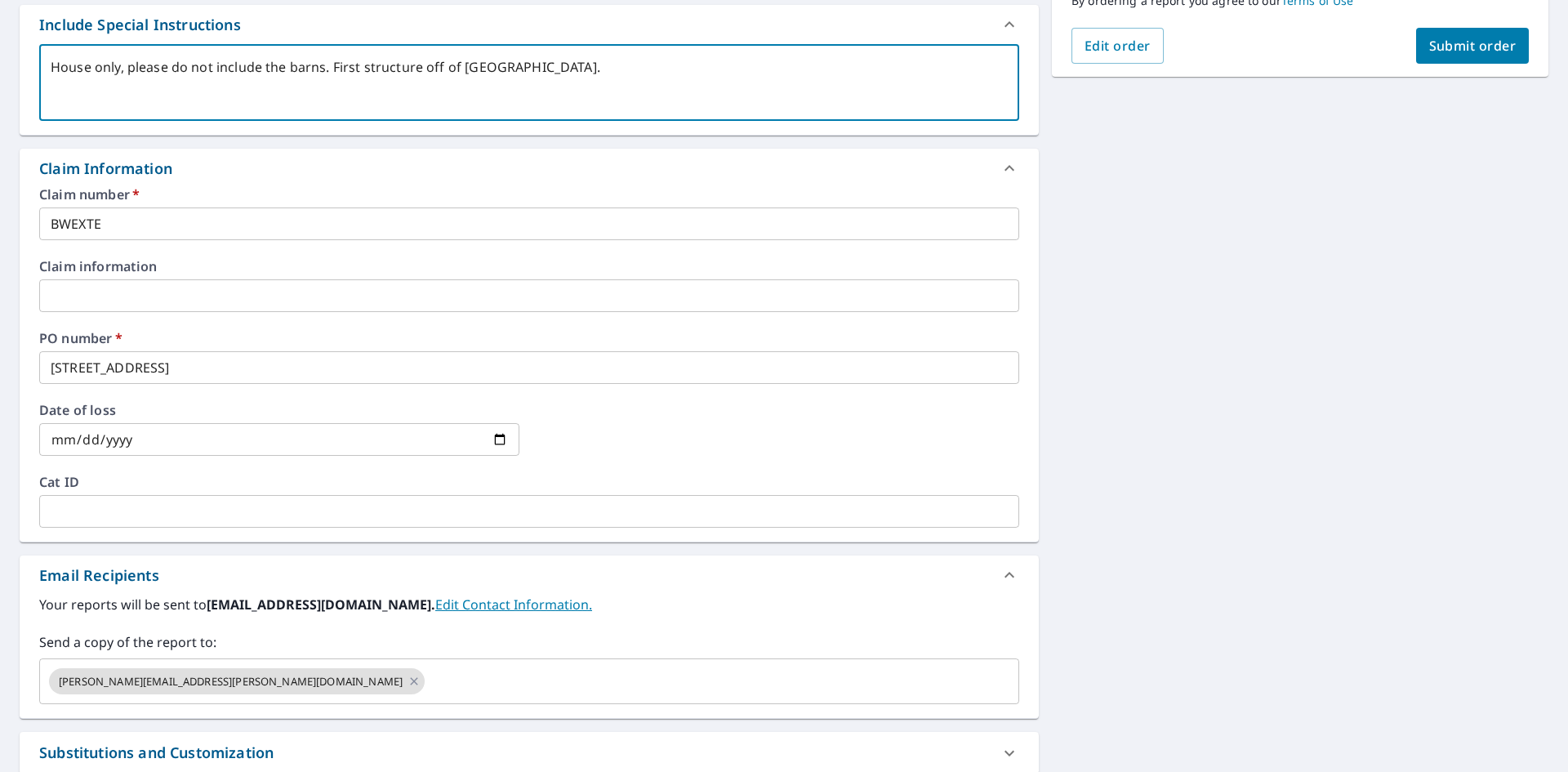
scroll to position [619, 0]
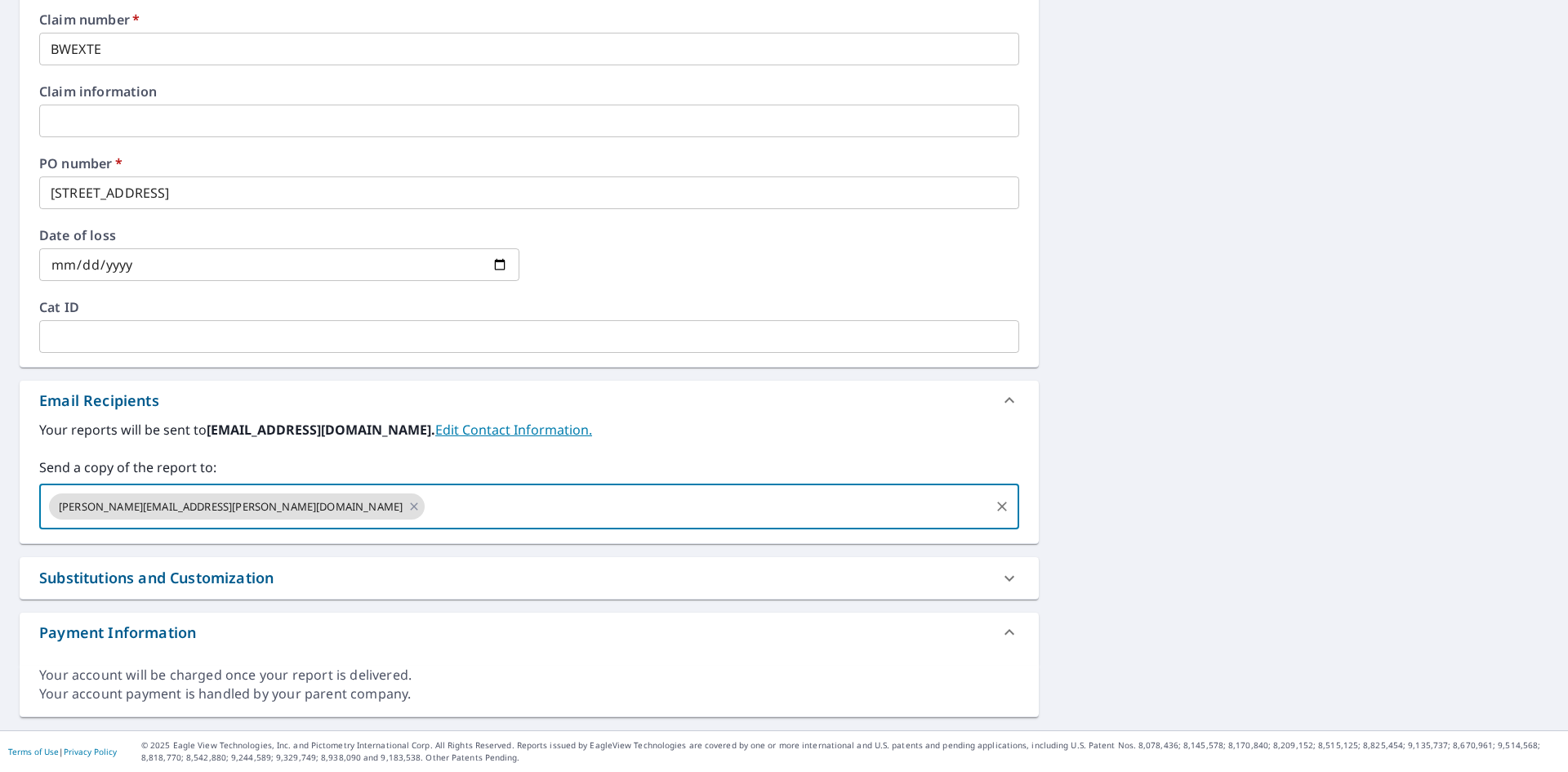
click at [518, 504] on input "text" at bounding box center [707, 506] width 560 height 31
click at [427, 508] on input "text" at bounding box center [707, 506] width 560 height 31
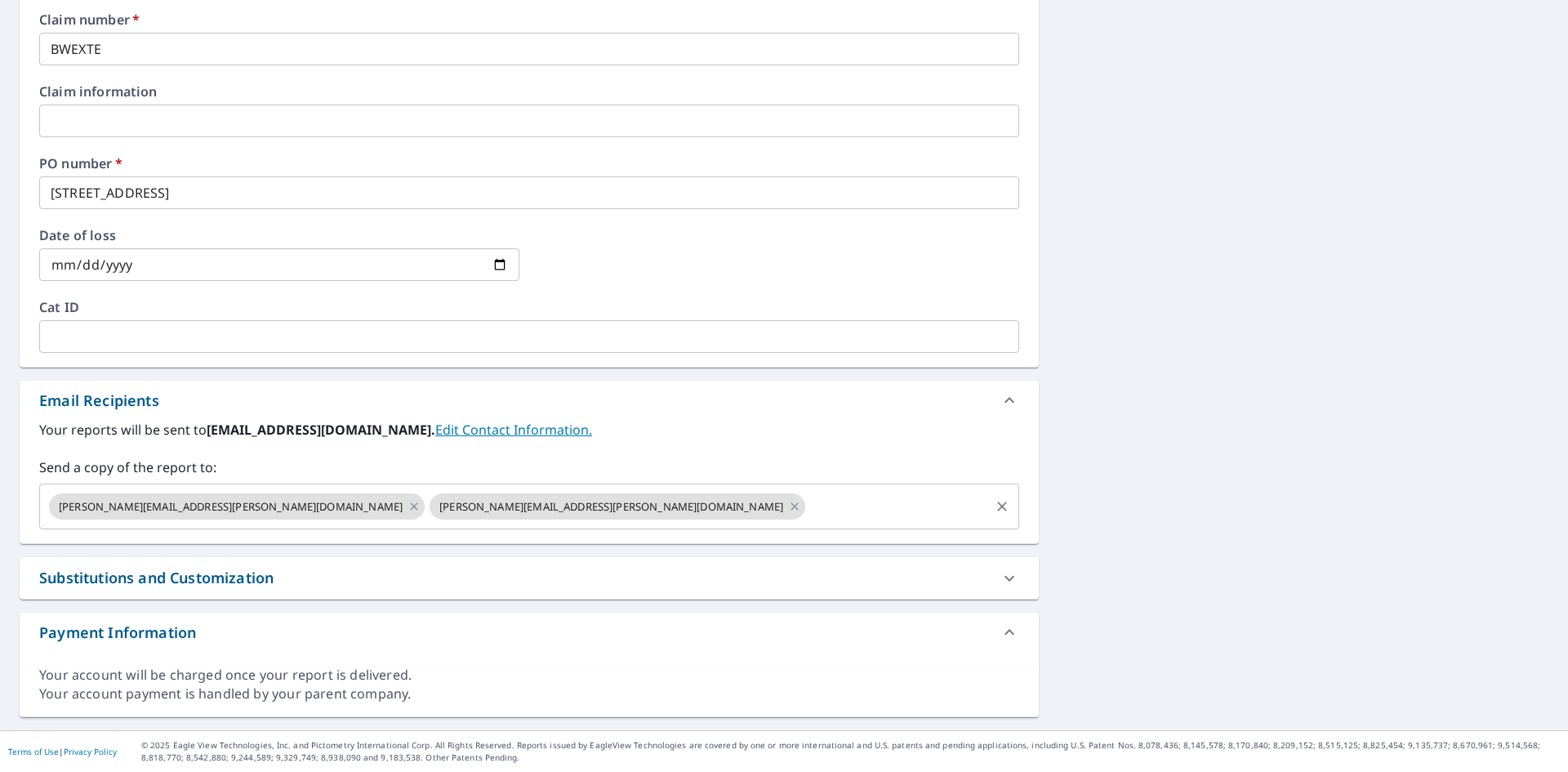
click at [808, 509] on input "text" at bounding box center [897, 506] width 179 height 31
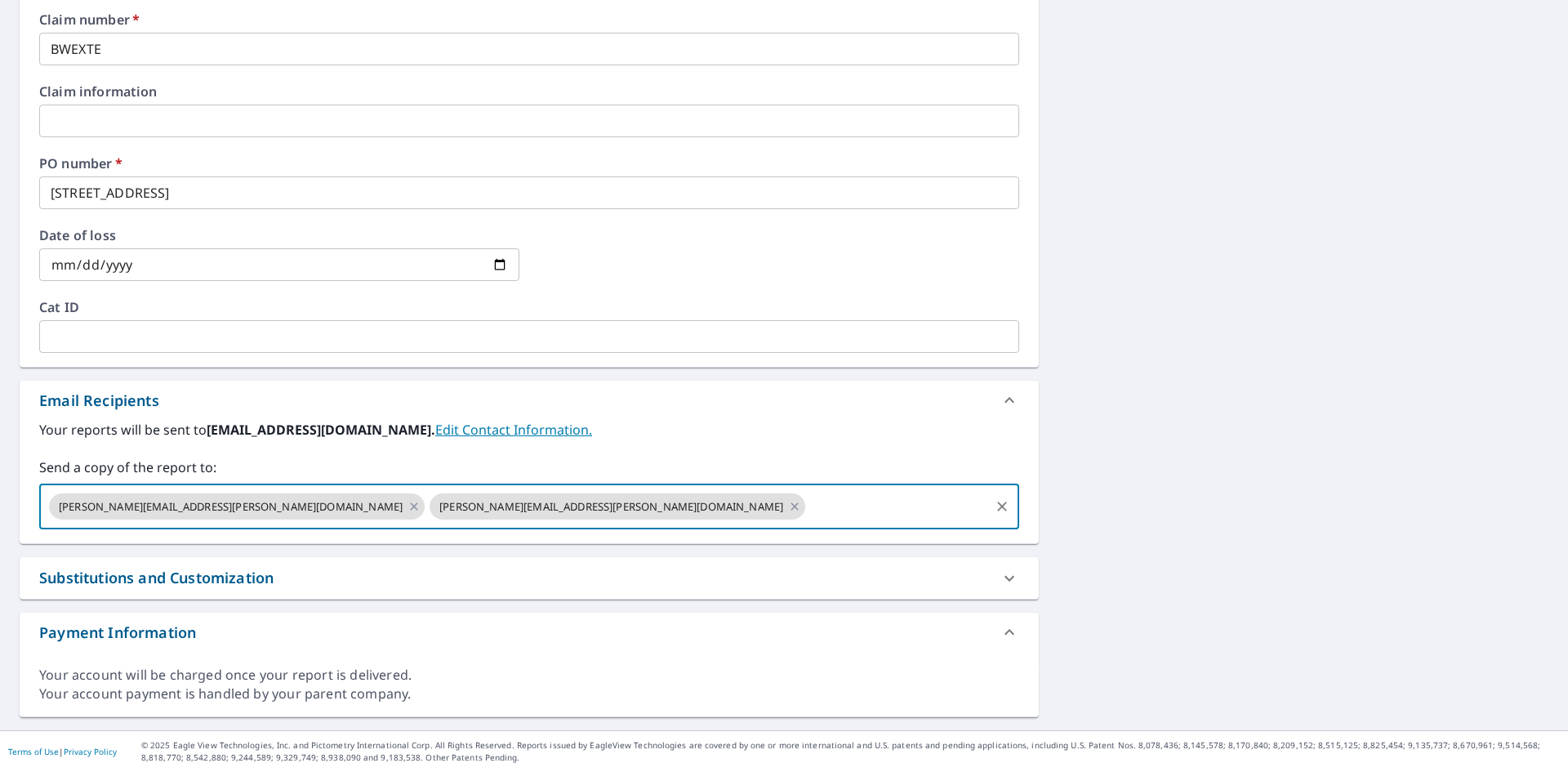
paste input "[EMAIL_ADDRESS][DOMAIN_NAME]"
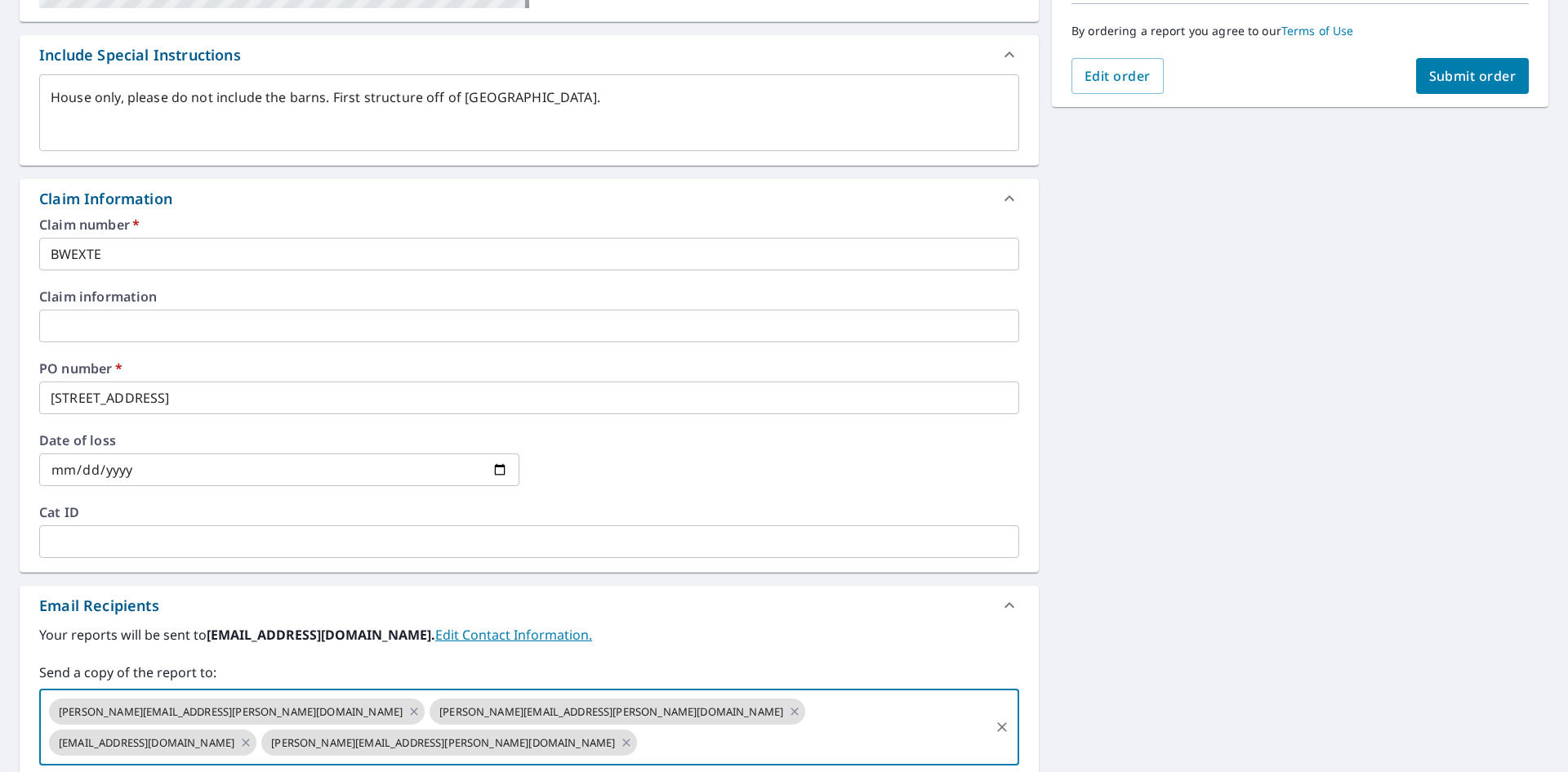
scroll to position [129, 0]
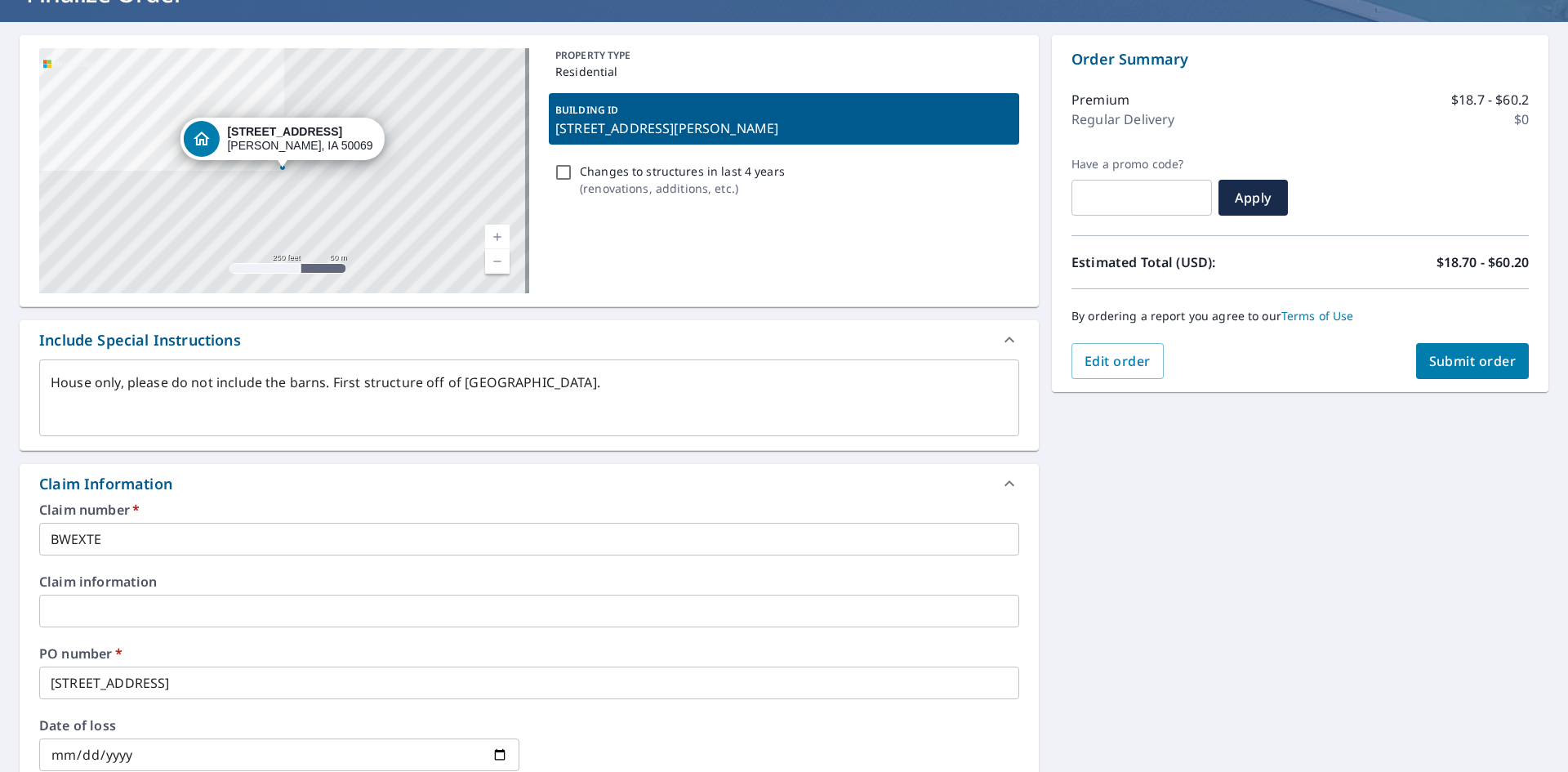
click at [1006, 484] on icon at bounding box center [1010, 484] width 20 height 20
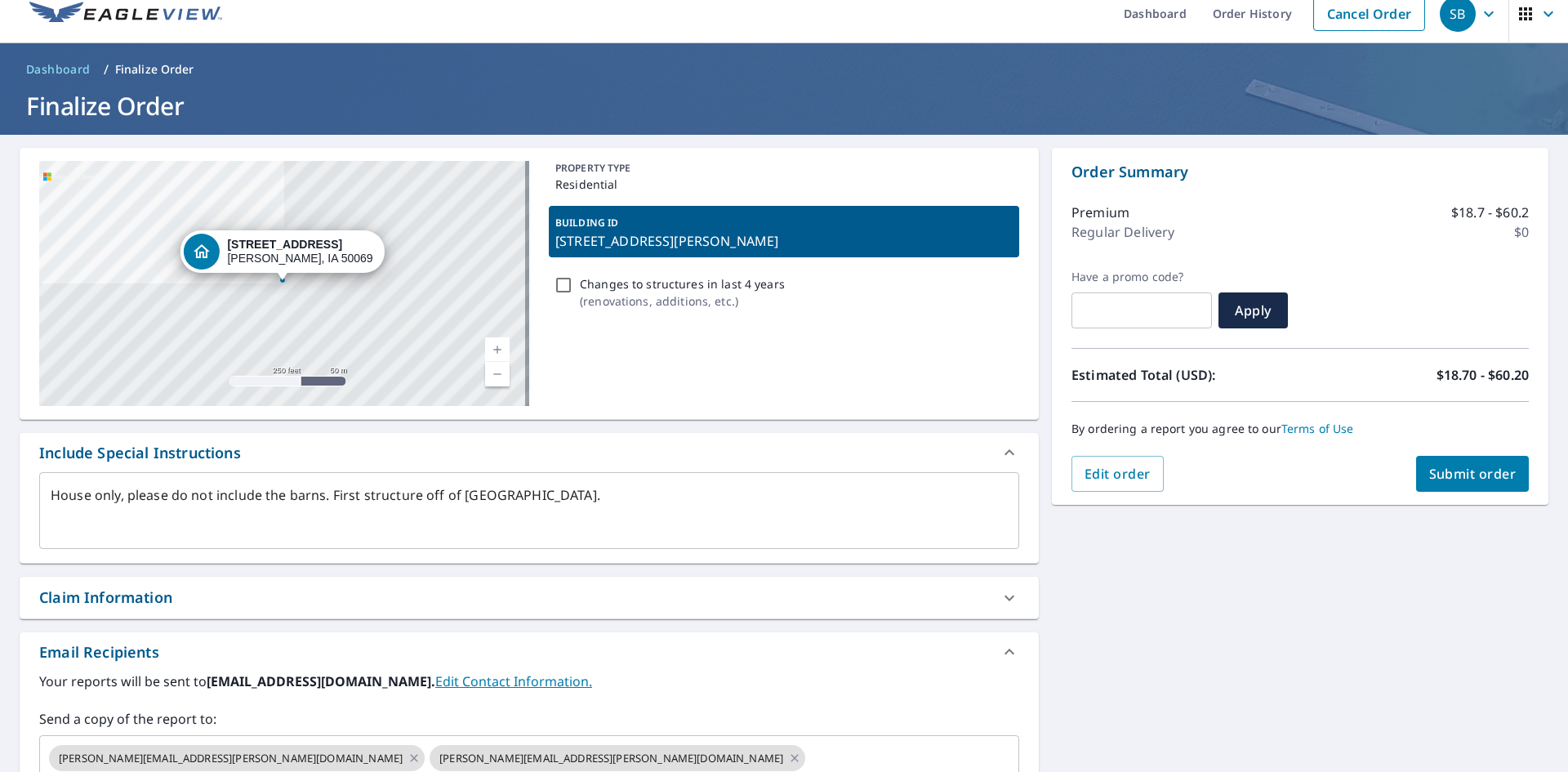
scroll to position [0, 0]
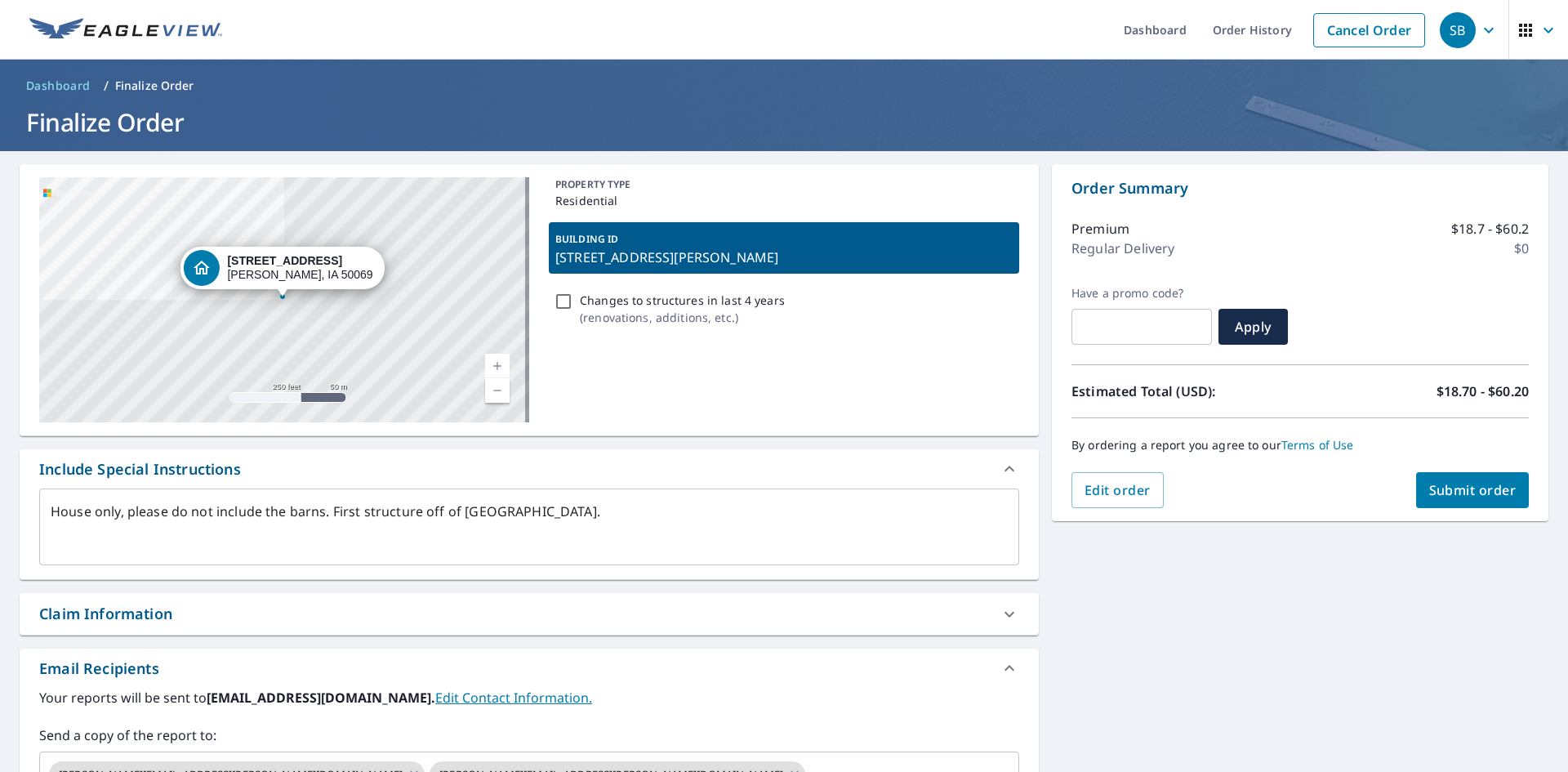
click at [1448, 492] on span "Submit order" at bounding box center [1472, 490] width 87 height 18
